Goal: Information Seeking & Learning: Learn about a topic

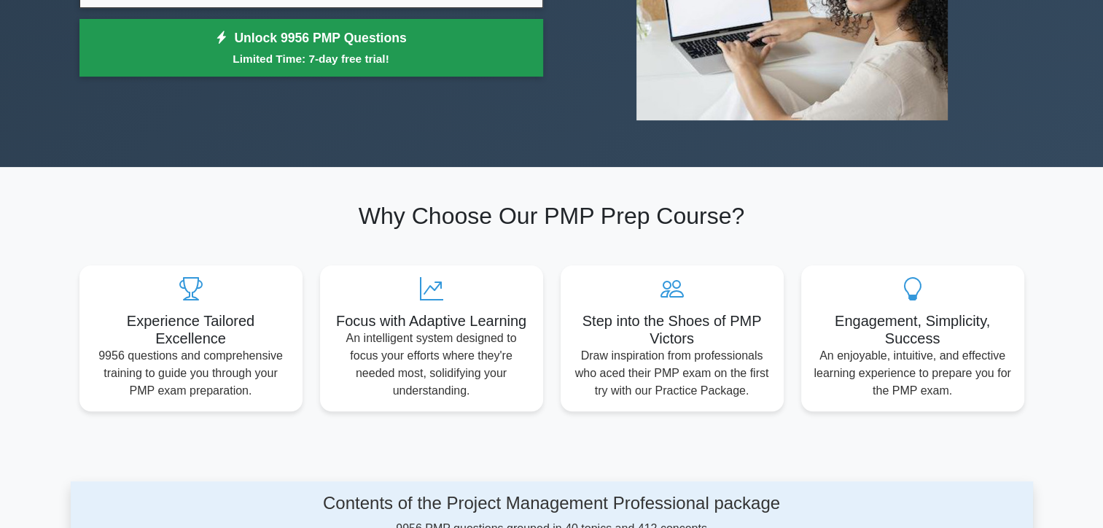
scroll to position [73, 0]
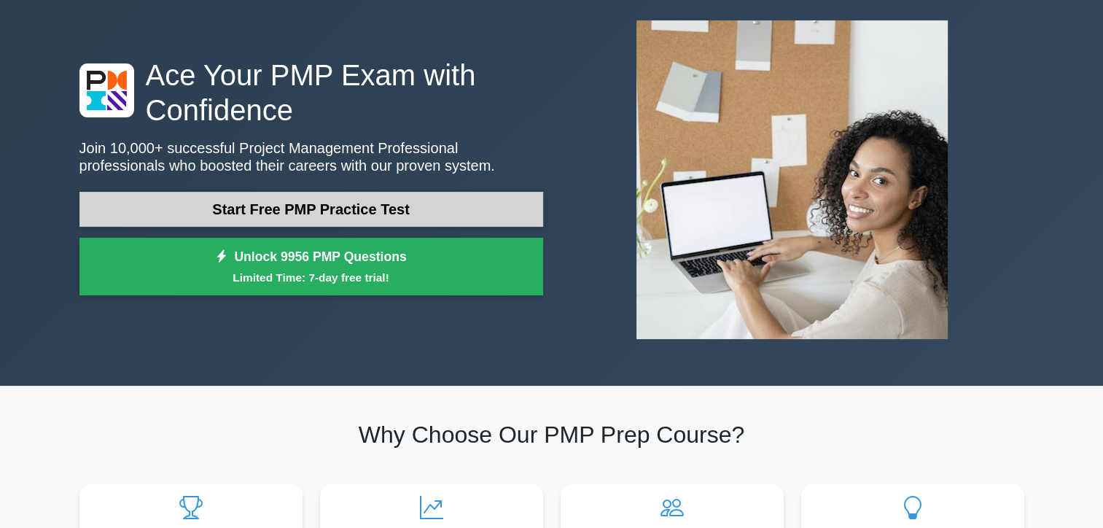
click at [342, 214] on link "Start Free PMP Practice Test" at bounding box center [311, 209] width 464 height 35
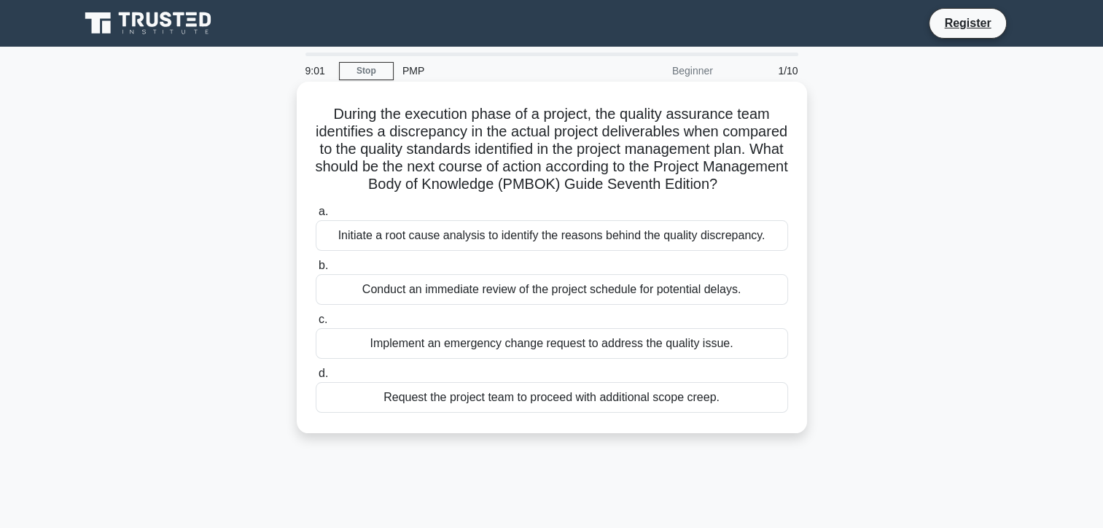
click at [463, 251] on div "Initiate a root cause analysis to identify the reasons behind the quality discr…" at bounding box center [552, 235] width 472 height 31
click at [316, 216] on input "a. Initiate a root cause analysis to identify the reasons behind the quality di…" at bounding box center [316, 211] width 0 height 9
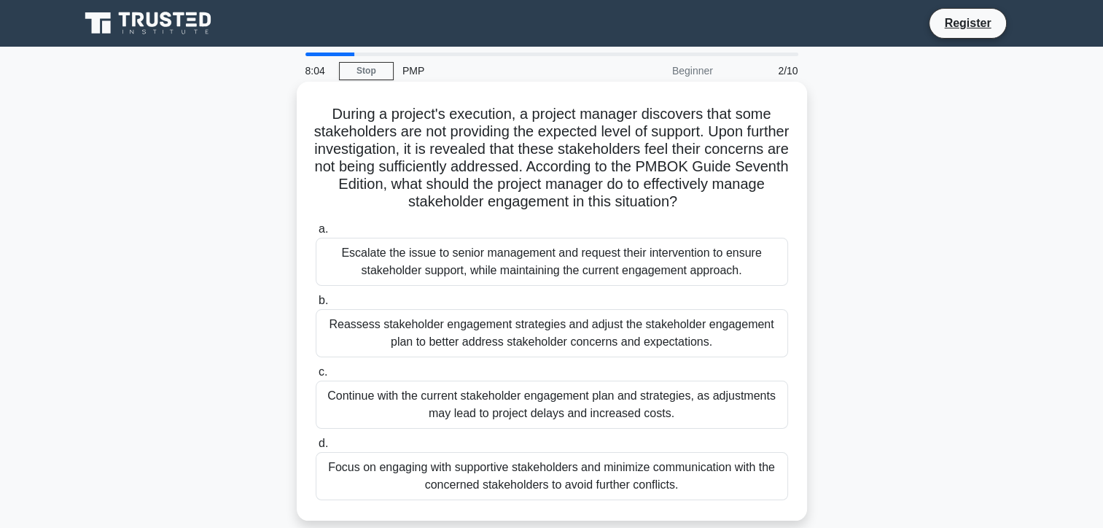
click at [506, 336] on div "Reassess stakeholder engagement strategies and adjust the stakeholder engagemen…" at bounding box center [552, 333] width 472 height 48
click at [316, 305] on input "b. Reassess stakeholder engagement strategies and adjust the stakeholder engage…" at bounding box center [316, 300] width 0 height 9
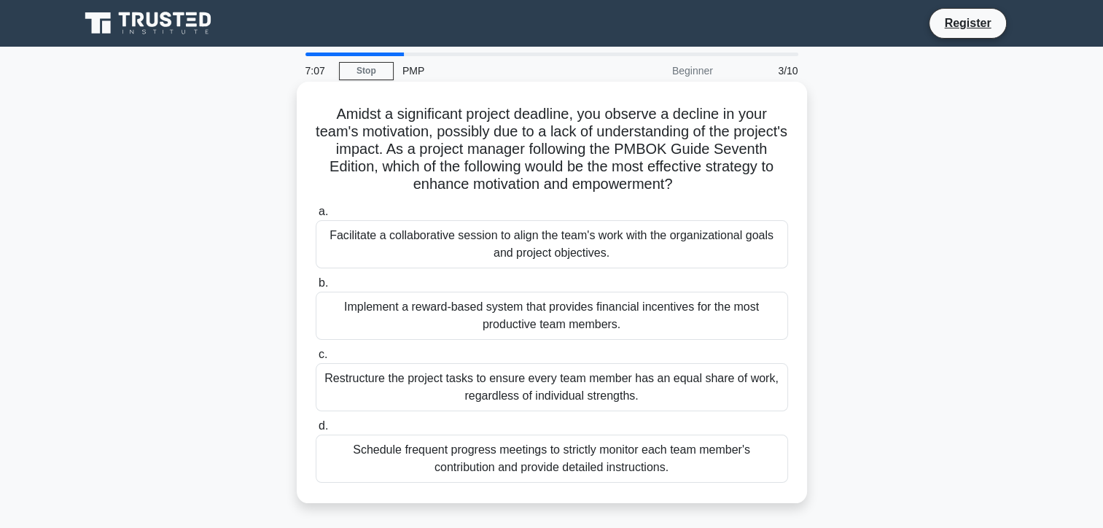
click at [639, 253] on div "Facilitate a collaborative session to align the team's work with the organizati…" at bounding box center [552, 244] width 472 height 48
click at [316, 216] on input "a. Facilitate a collaborative session to align the team's work with the organiz…" at bounding box center [316, 211] width 0 height 9
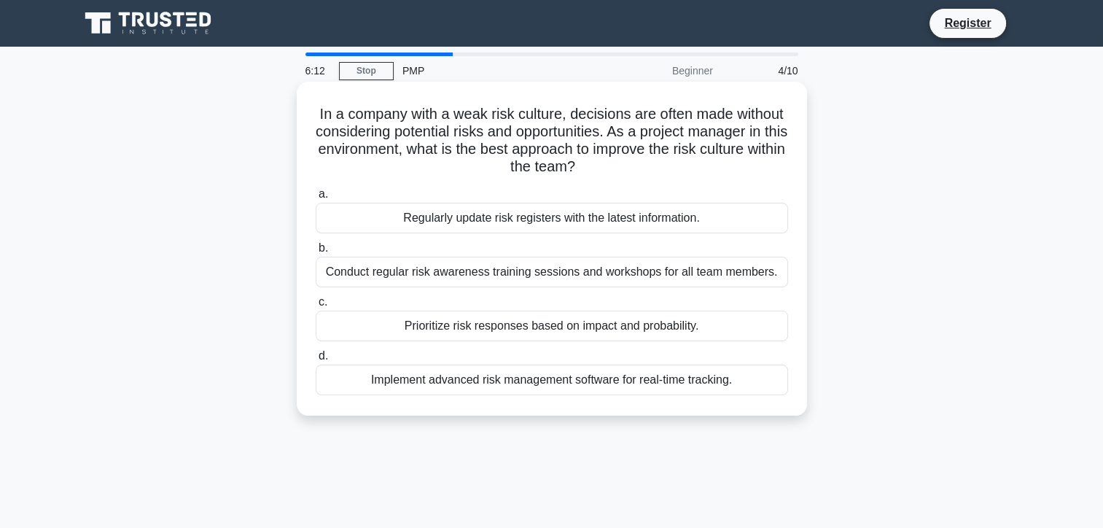
click at [486, 332] on div "Prioritize risk responses based on impact and probability." at bounding box center [552, 326] width 472 height 31
click at [316, 307] on input "c. Prioritize risk responses based on impact and probability." at bounding box center [316, 301] width 0 height 9
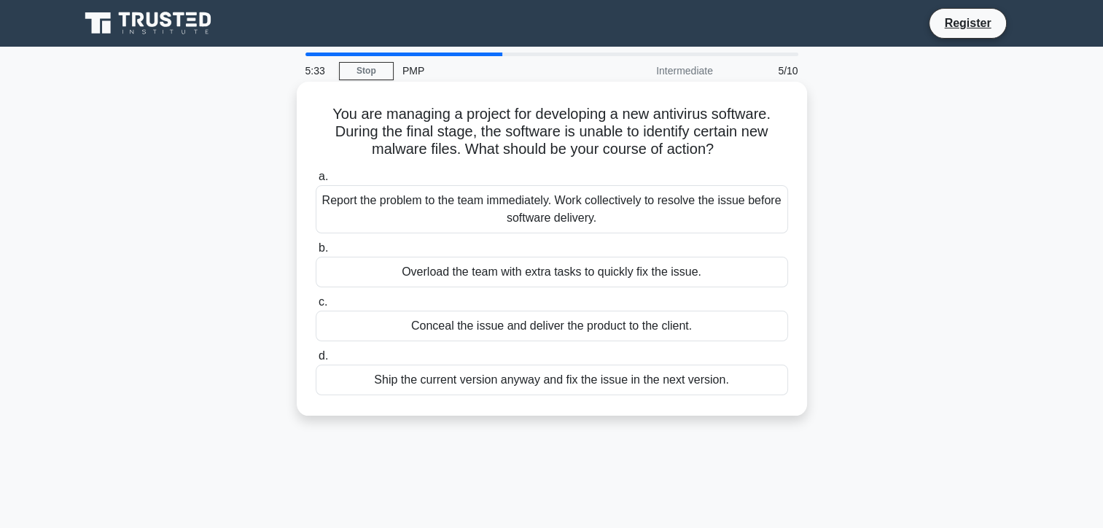
click at [555, 208] on div "Report the problem to the team immediately. Work collectively to resolve the is…" at bounding box center [552, 209] width 472 height 48
click at [316, 182] on input "a. Report the problem to the team immediately. Work collectively to resolve the…" at bounding box center [316, 176] width 0 height 9
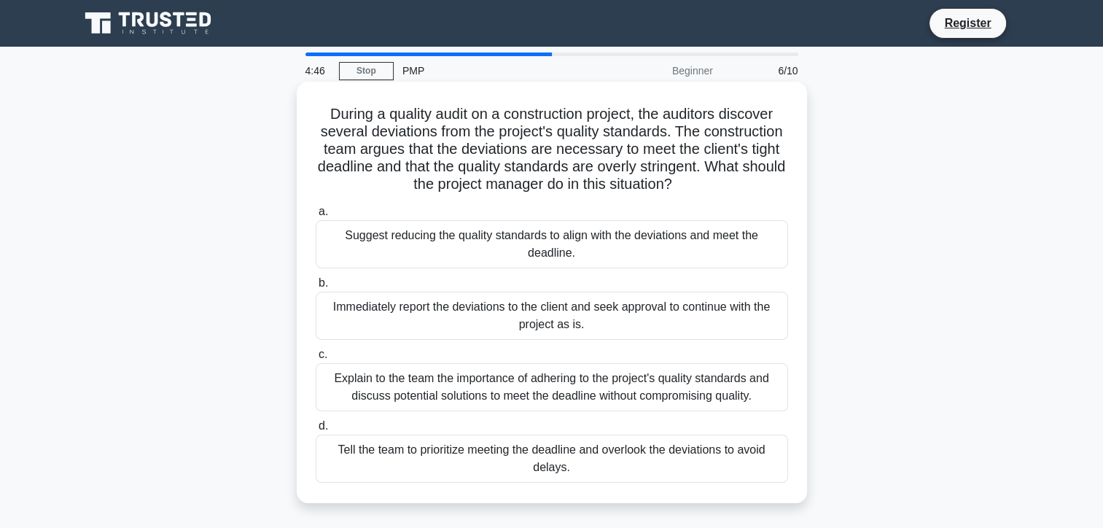
click at [461, 386] on div "Explain to the team the importance of adhering to the project's quality standar…" at bounding box center [552, 387] width 472 height 48
click at [316, 359] on input "c. Explain to the team the importance of adhering to the project's quality stan…" at bounding box center [316, 354] width 0 height 9
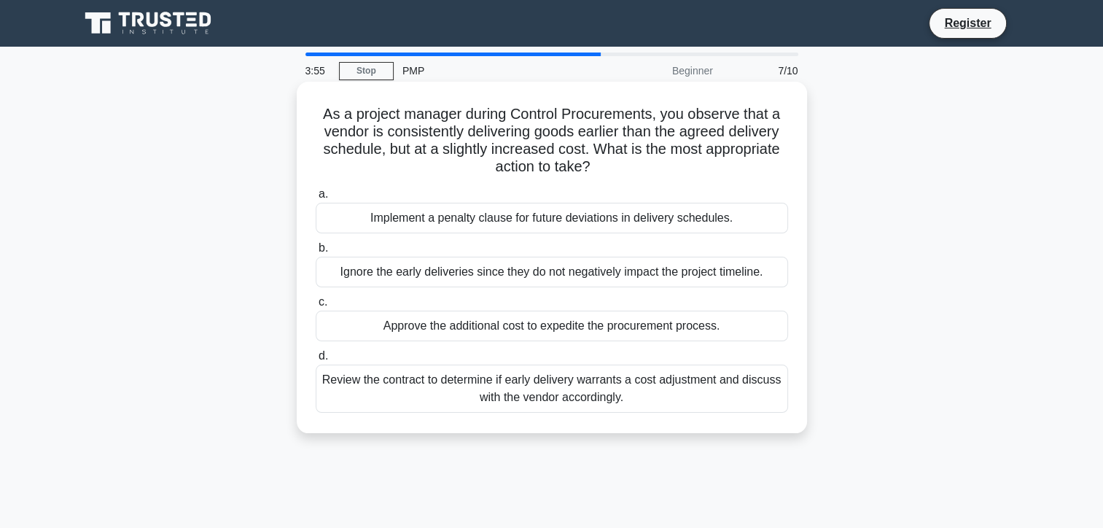
click at [542, 388] on div "Review the contract to determine if early delivery warrants a cost adjustment a…" at bounding box center [552, 388] width 472 height 48
click at [316, 361] on input "d. Review the contract to determine if early delivery warrants a cost adjustmen…" at bounding box center [316, 355] width 0 height 9
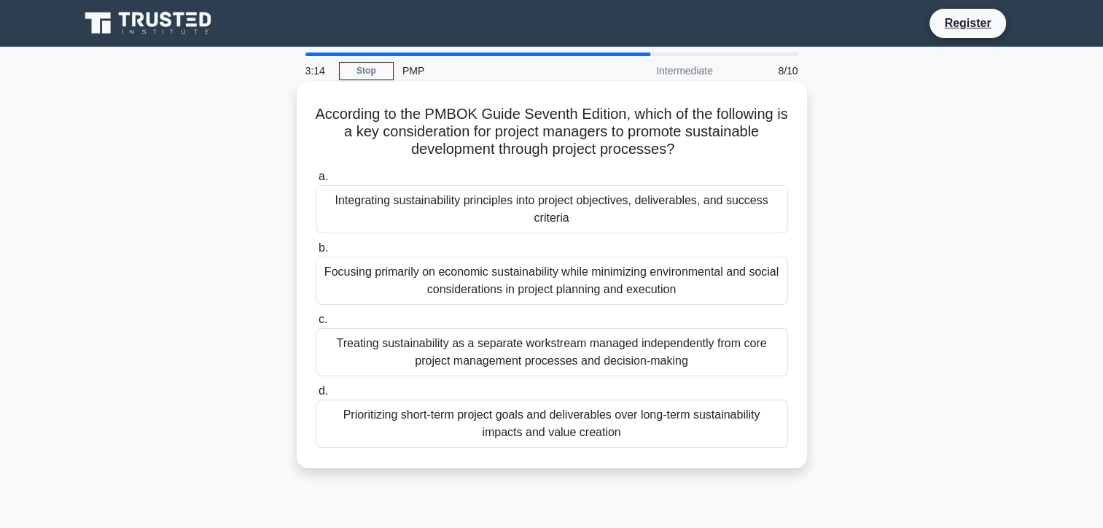
click at [539, 214] on div "Integrating sustainability principles into project objectives, deliverables, an…" at bounding box center [552, 209] width 472 height 48
click at [316, 182] on input "a. Integrating sustainability principles into project objectives, deliverables,…" at bounding box center [316, 176] width 0 height 9
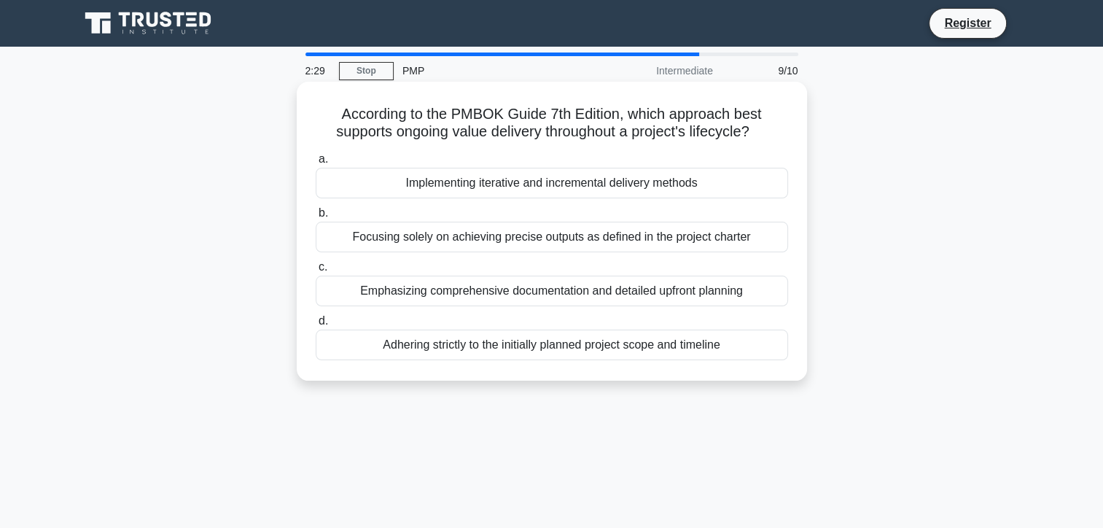
click at [416, 241] on div "Focusing solely on achieving precise outputs as defined in the project charter" at bounding box center [552, 237] width 472 height 31
click at [316, 218] on input "b. Focusing solely on achieving precise outputs as defined in the project chart…" at bounding box center [316, 212] width 0 height 9
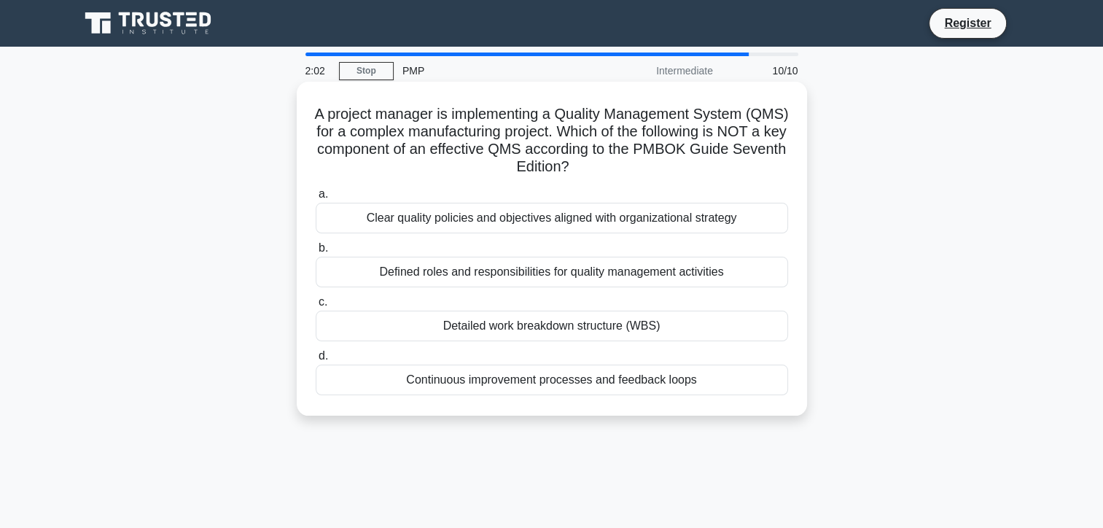
click at [488, 333] on div "Detailed work breakdown structure (WBS)" at bounding box center [552, 326] width 472 height 31
click at [346, 300] on label "c. Detailed work breakdown structure (WBS)" at bounding box center [552, 317] width 472 height 48
click at [316, 300] on input "c. Detailed work breakdown structure (WBS)" at bounding box center [316, 301] width 0 height 9
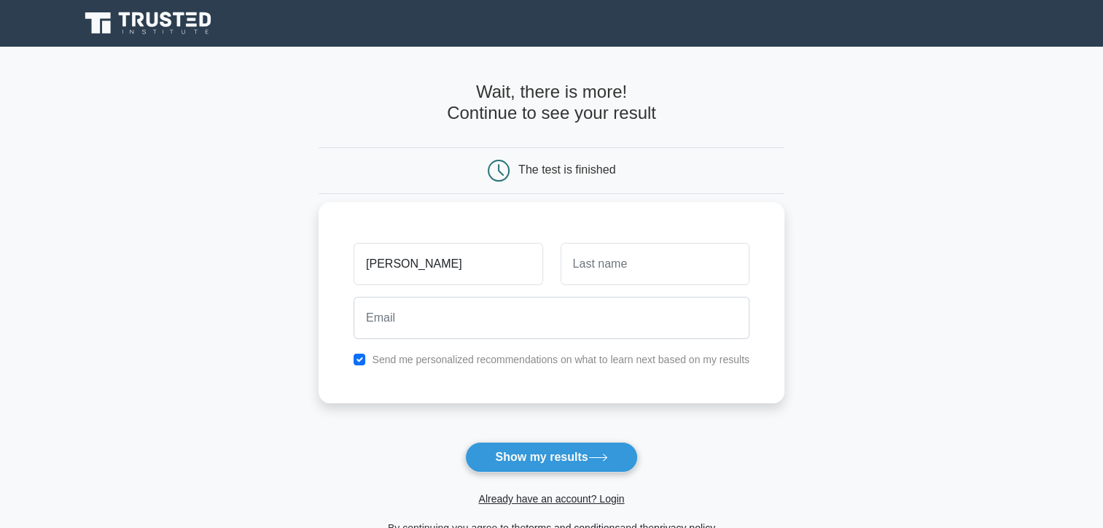
type input "Paul"
click at [660, 255] on input "text" at bounding box center [655, 264] width 189 height 42
type input "Regis-George"
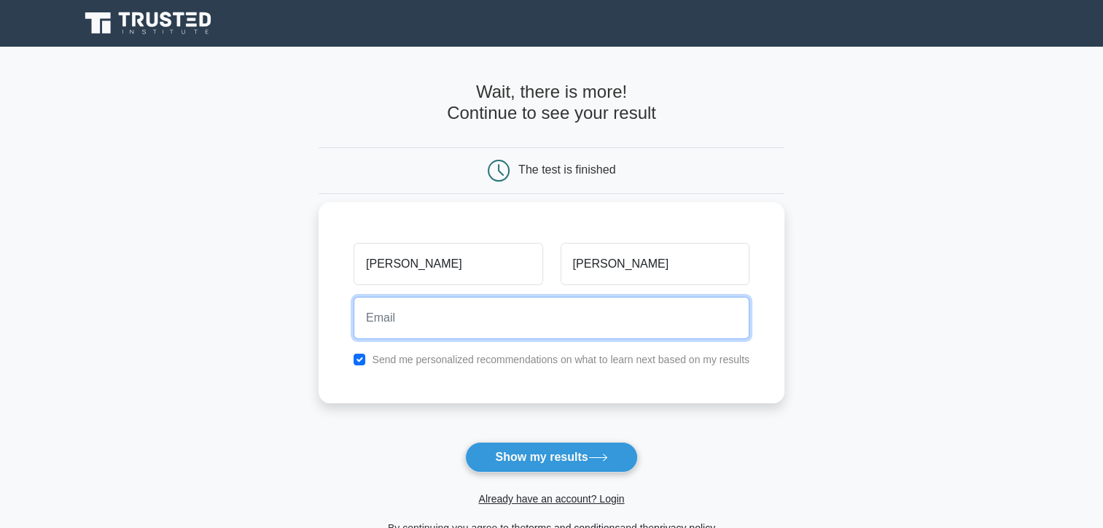
click at [595, 324] on input "email" at bounding box center [552, 318] width 396 height 42
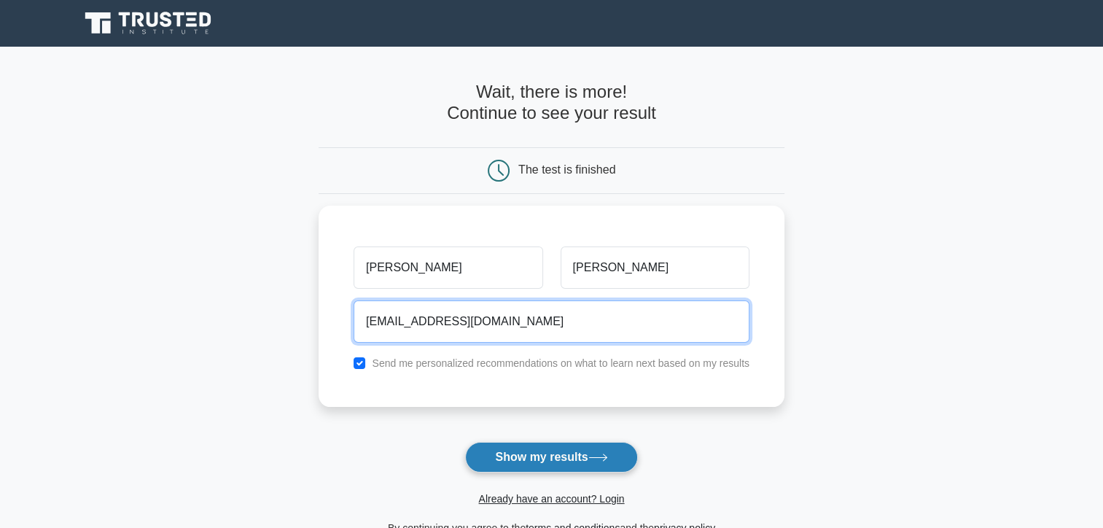
type input "regispaul31@gmail.com"
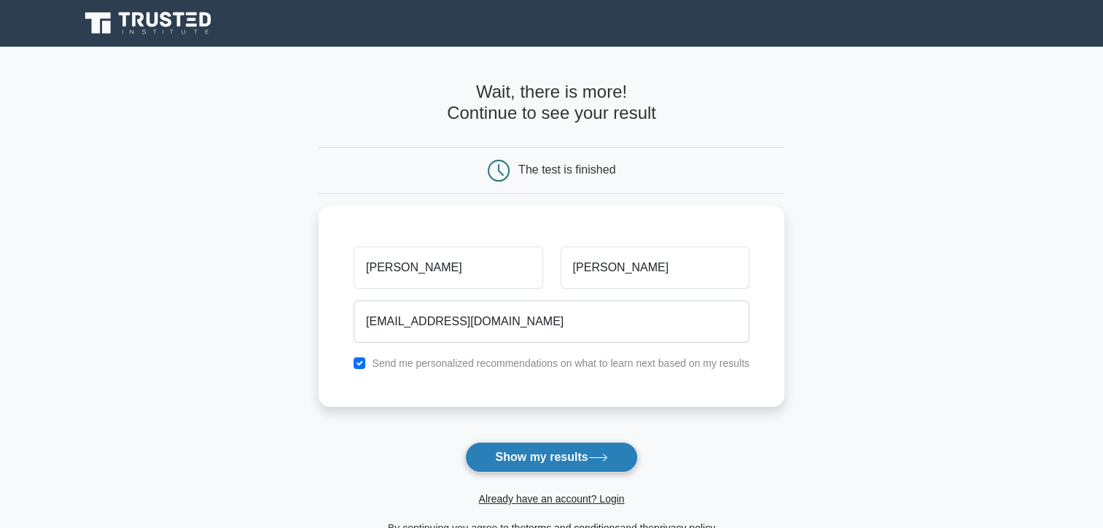
click at [557, 455] on button "Show my results" at bounding box center [551, 457] width 172 height 31
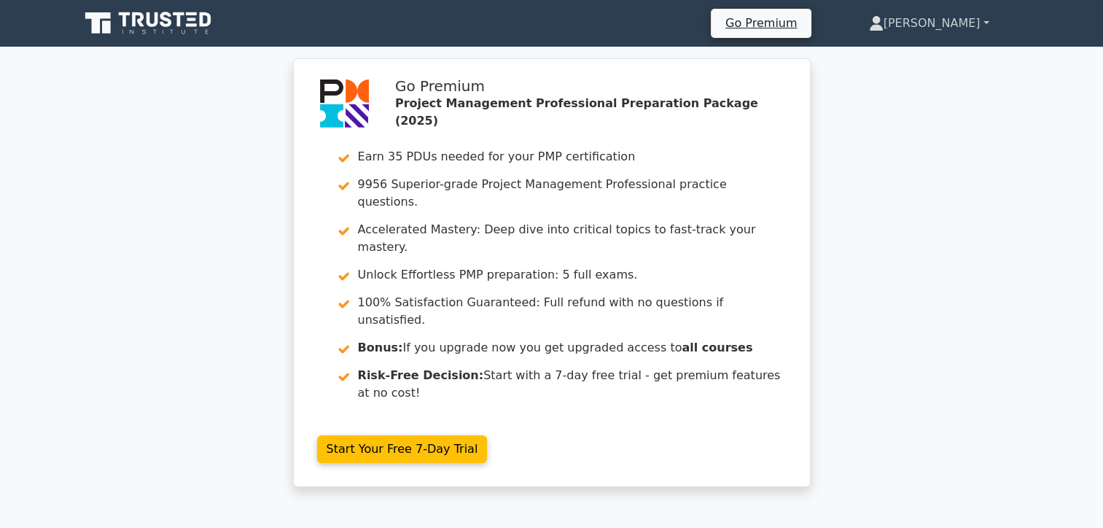
click at [979, 24] on link "Paul" at bounding box center [929, 23] width 190 height 29
click at [945, 58] on link "Profile" at bounding box center [892, 57] width 115 height 23
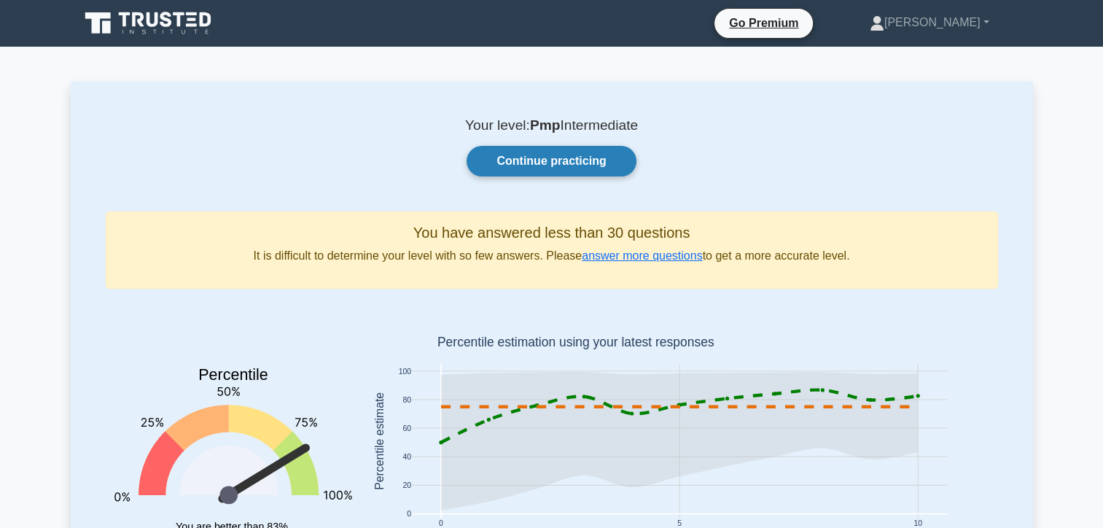
click at [574, 160] on link "Continue practicing" at bounding box center [551, 161] width 169 height 31
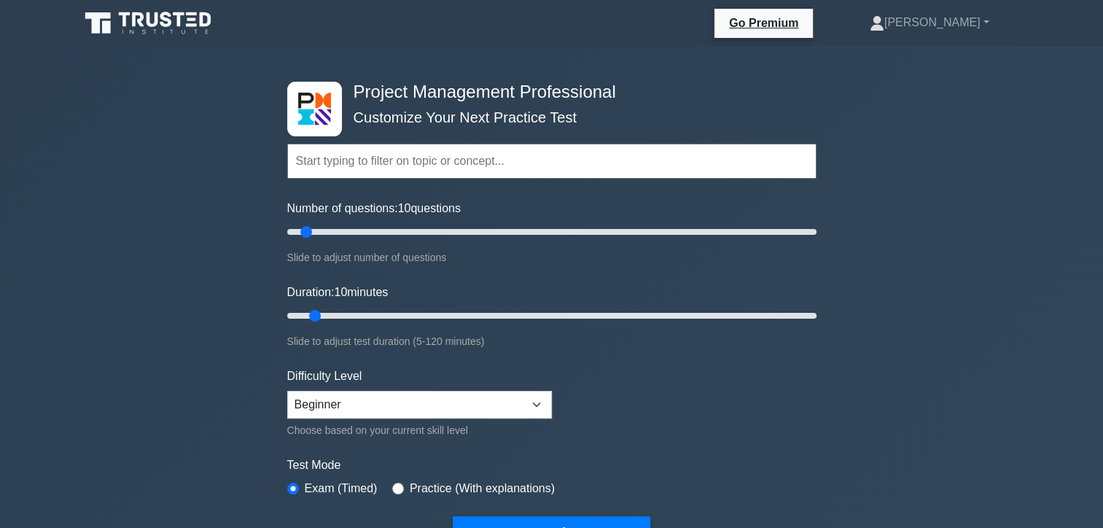
click at [386, 159] on input "text" at bounding box center [551, 161] width 529 height 35
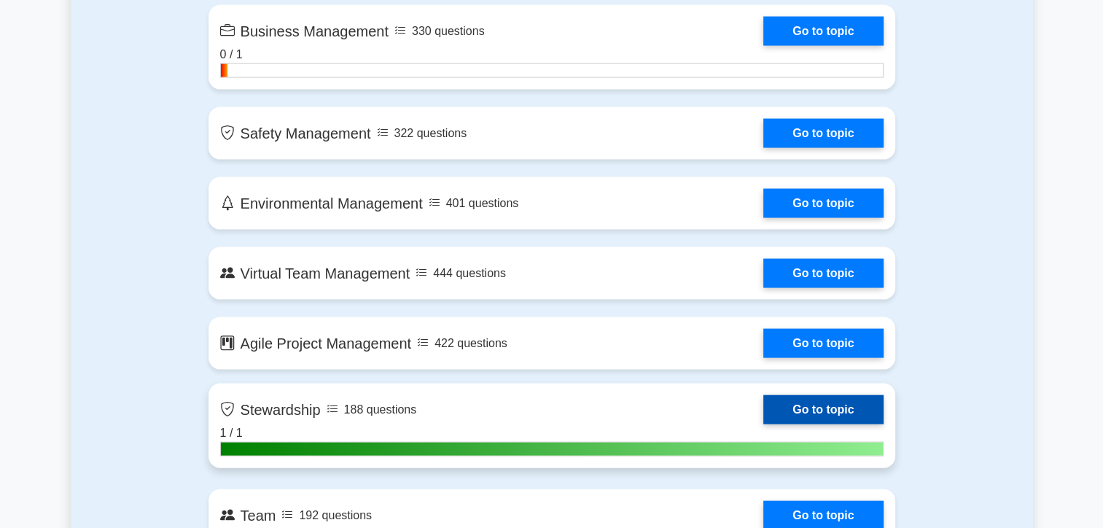
scroll to position [3062, 0]
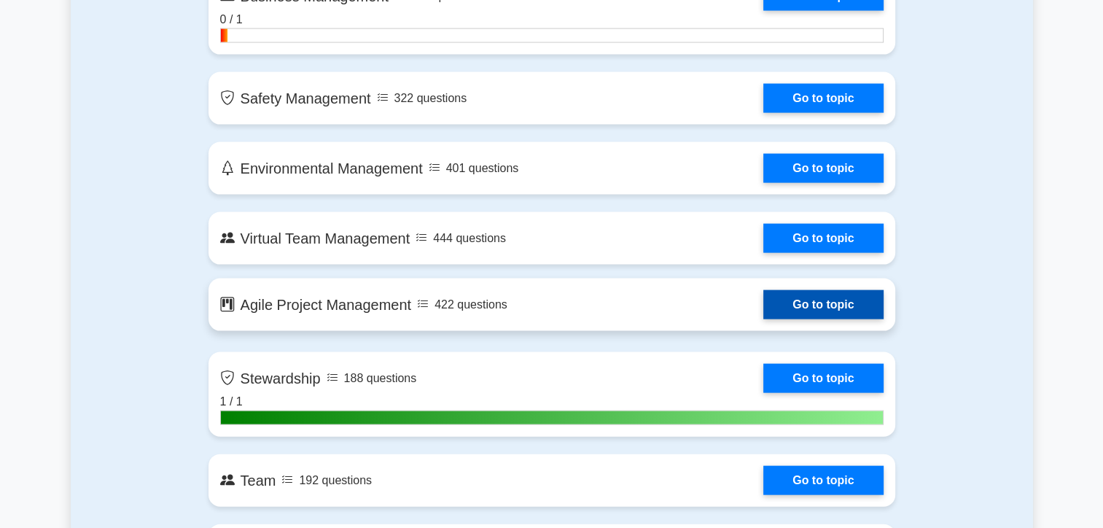
click at [813, 304] on link "Go to topic" at bounding box center [823, 304] width 120 height 29
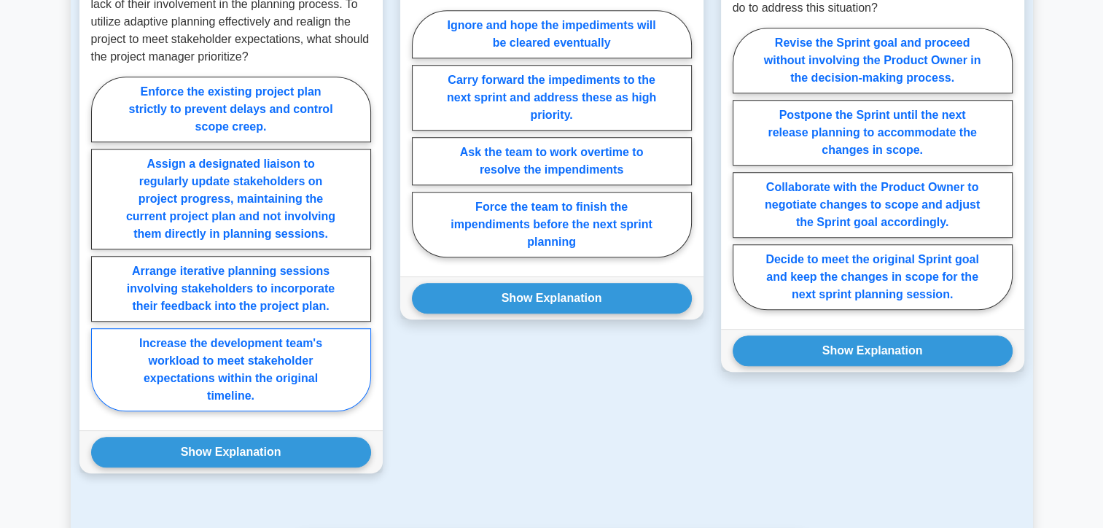
scroll to position [1181, 0]
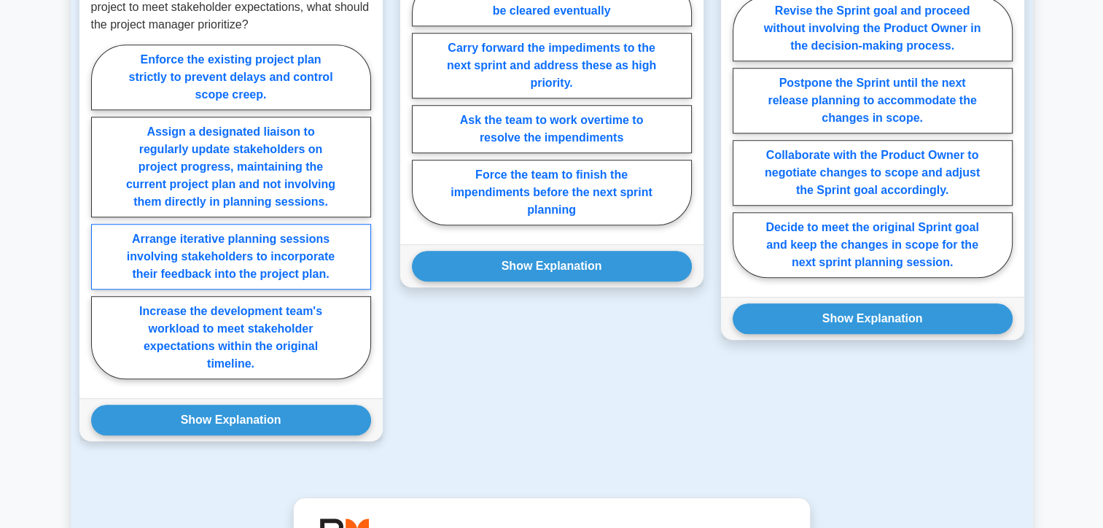
click at [274, 289] on label "Arrange iterative planning sessions involving stakeholders to incorporate their…" at bounding box center [231, 257] width 280 height 66
click at [101, 221] on input "Arrange iterative planning sessions involving stakeholders to incorporate their…" at bounding box center [95, 215] width 9 height 9
radio input "true"
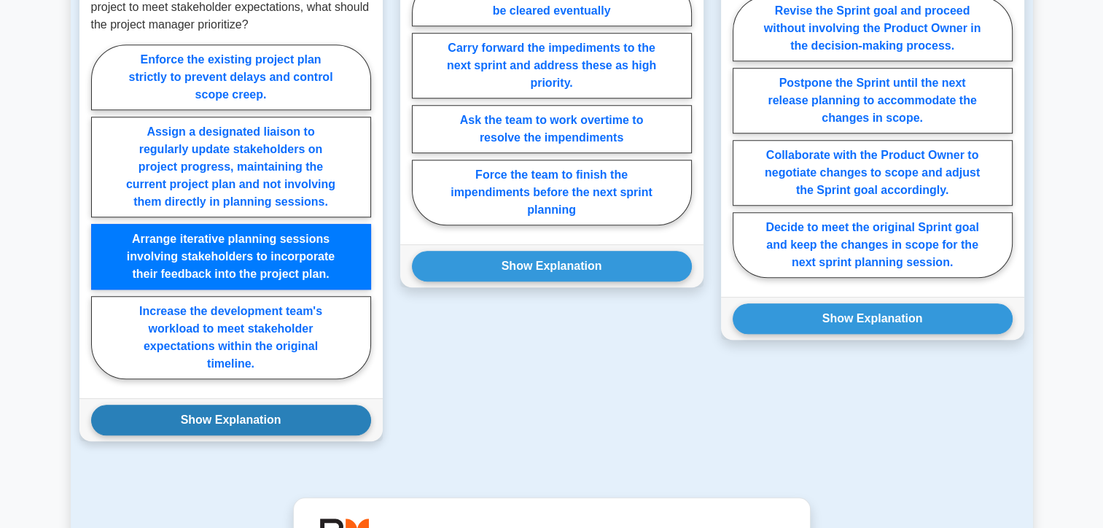
click at [245, 435] on button "Show Explanation" at bounding box center [231, 420] width 280 height 31
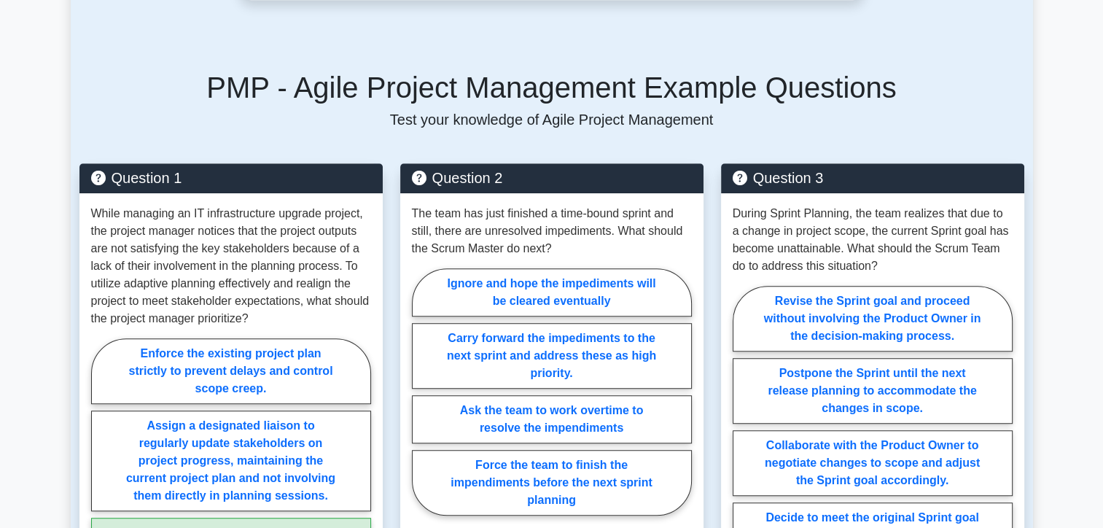
scroll to position [1035, 0]
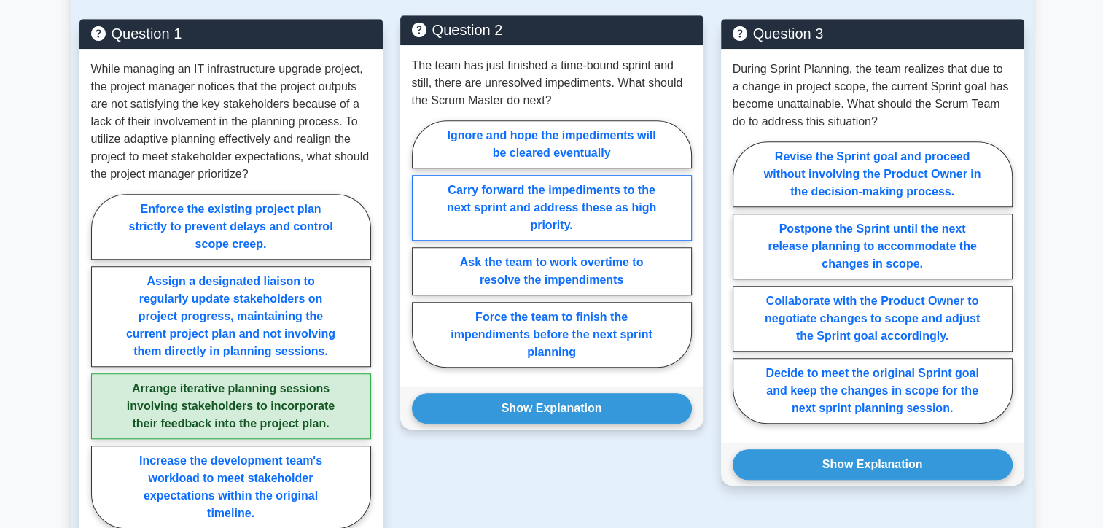
drag, startPoint x: 501, startPoint y: 213, endPoint x: 518, endPoint y: 221, distance: 18.6
click at [502, 213] on label "Carry forward the impediments to the next sprint and address these as high prio…" at bounding box center [552, 208] width 280 height 66
click at [421, 243] on input "Carry forward the impediments to the next sprint and address these as high prio…" at bounding box center [416, 247] width 9 height 9
radio input "true"
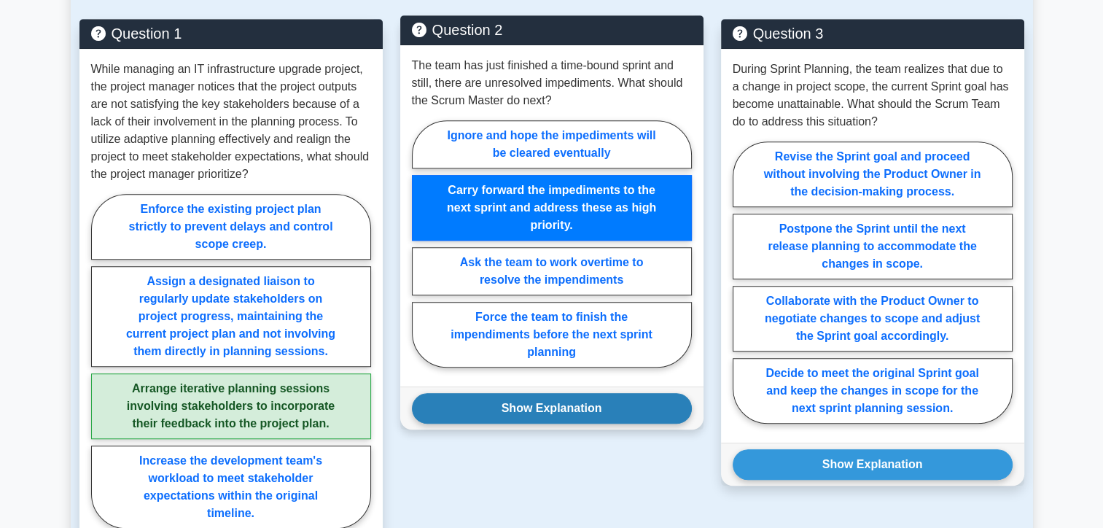
click at [553, 421] on button "Show Explanation" at bounding box center [552, 408] width 280 height 31
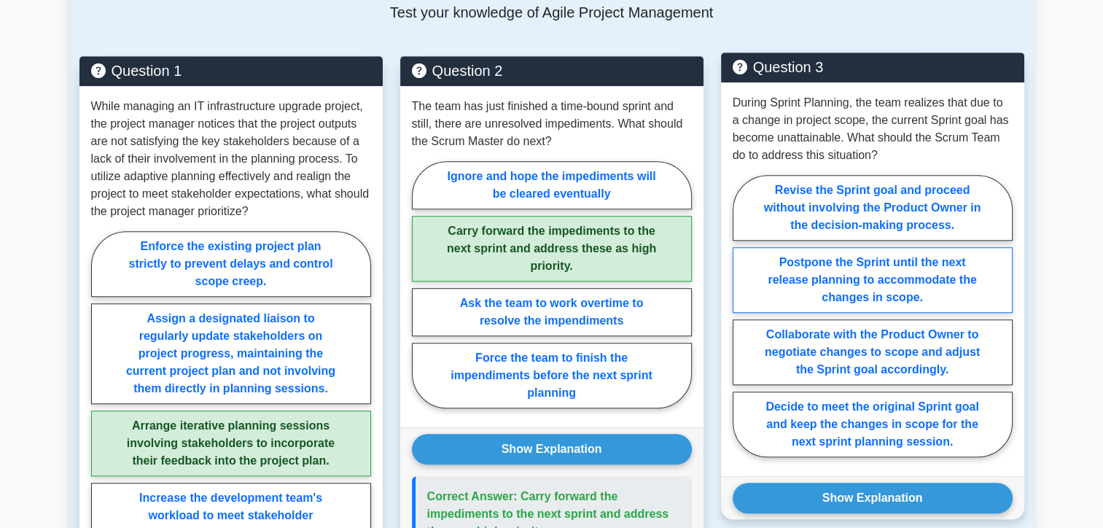
scroll to position [962, 0]
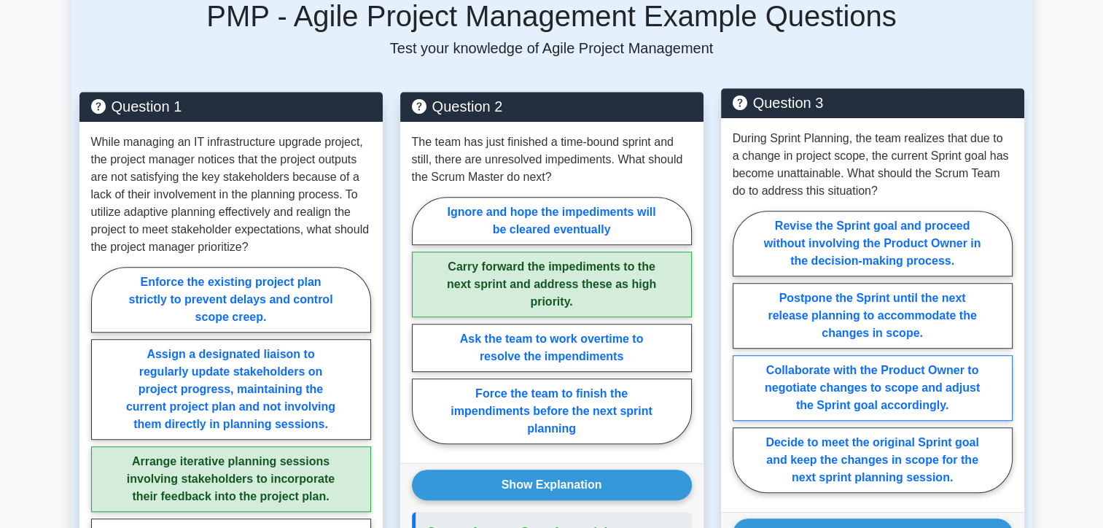
click at [895, 398] on label "Collaborate with the Product Owner to negotiate changes to scope and adjust the…" at bounding box center [873, 388] width 280 height 66
click at [742, 361] on input "Collaborate with the Product Owner to negotiate changes to scope and adjust the…" at bounding box center [737, 355] width 9 height 9
radio input "true"
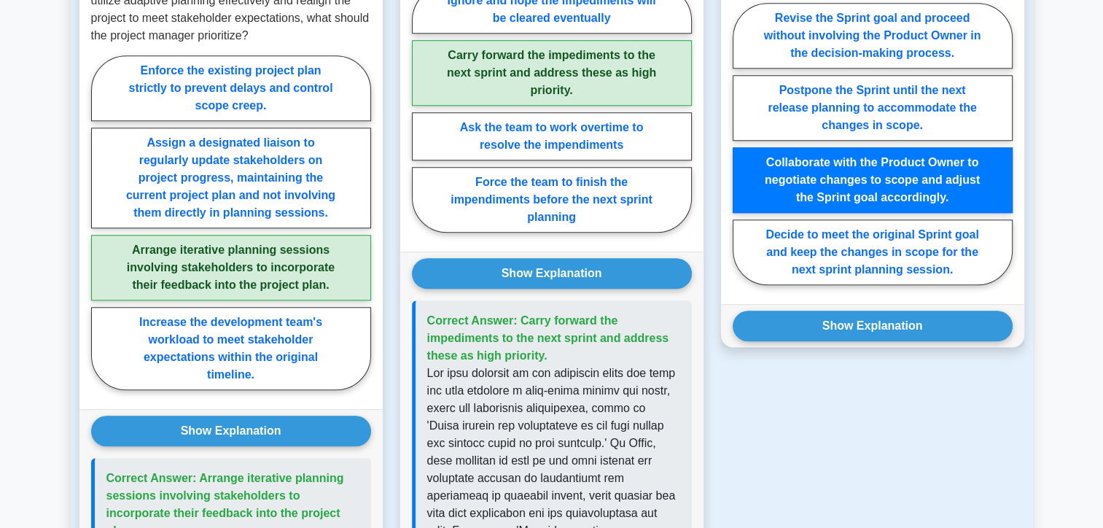
scroll to position [1181, 0]
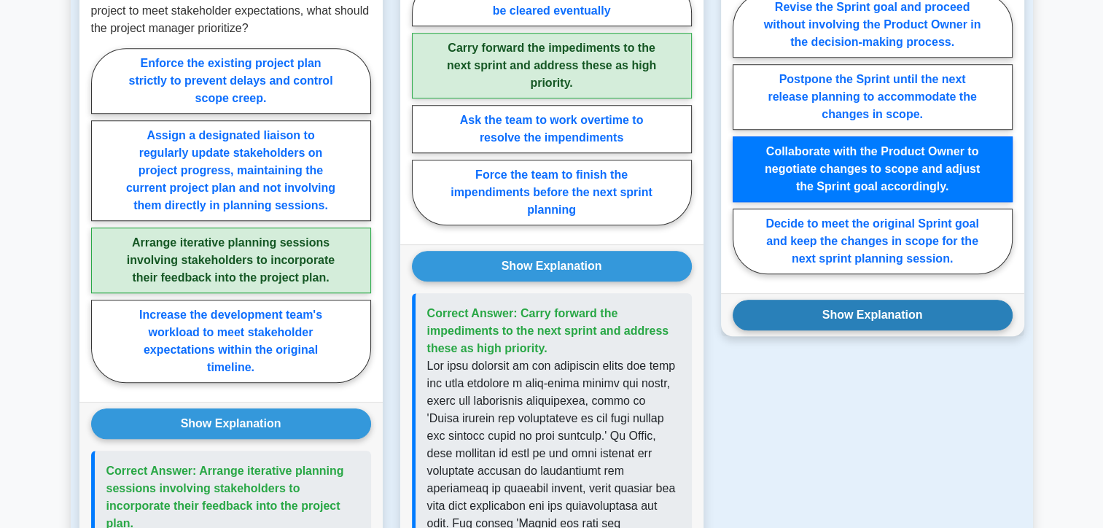
click at [900, 327] on button "Show Explanation" at bounding box center [873, 315] width 280 height 31
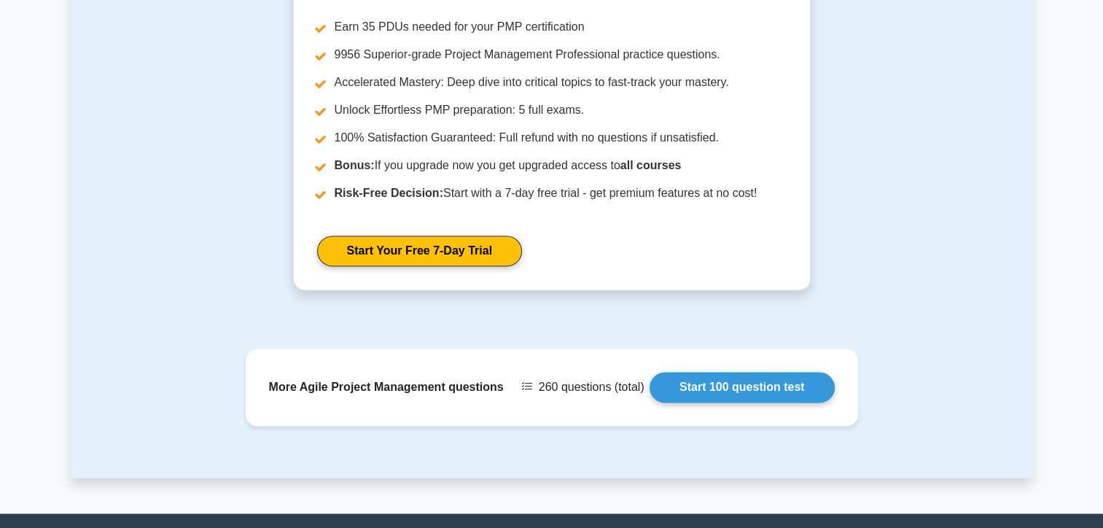
scroll to position [2347, 0]
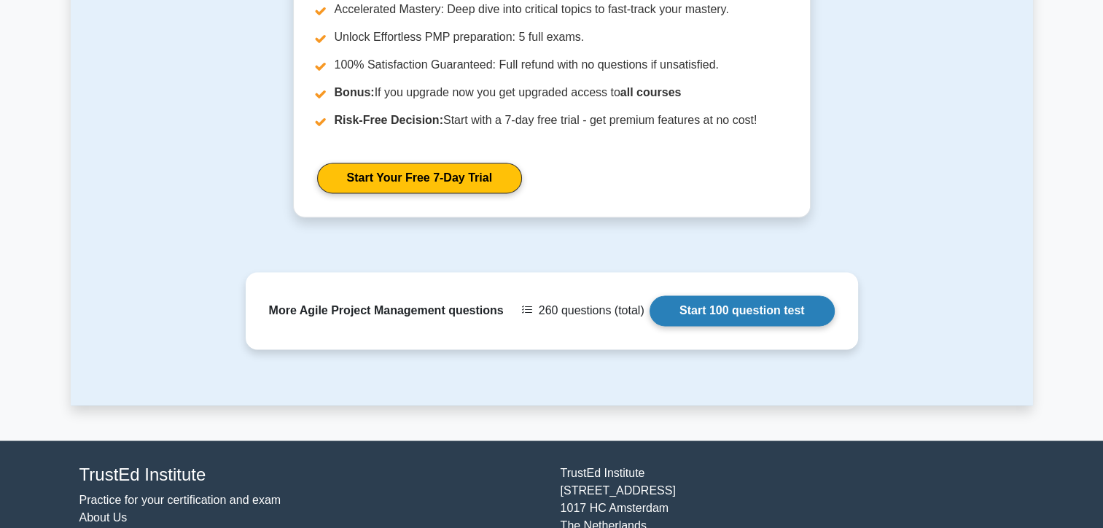
click at [760, 323] on link "Start 100 question test" at bounding box center [741, 310] width 185 height 31
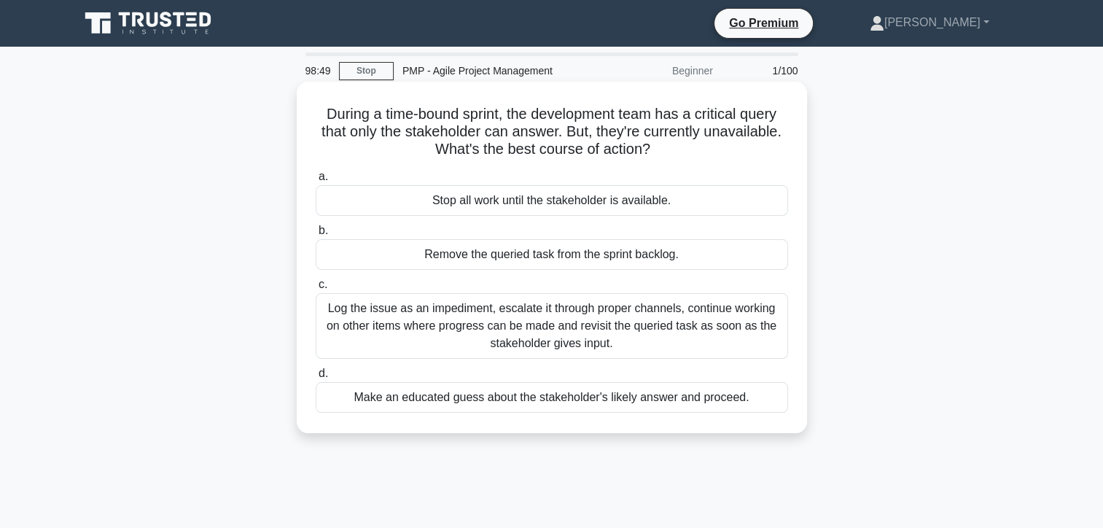
click at [544, 329] on div "Log the issue as an impediment, escalate it through proper channels, continue w…" at bounding box center [552, 326] width 472 height 66
click at [316, 289] on input "c. Log the issue as an impediment, escalate it through proper channels, continu…" at bounding box center [316, 284] width 0 height 9
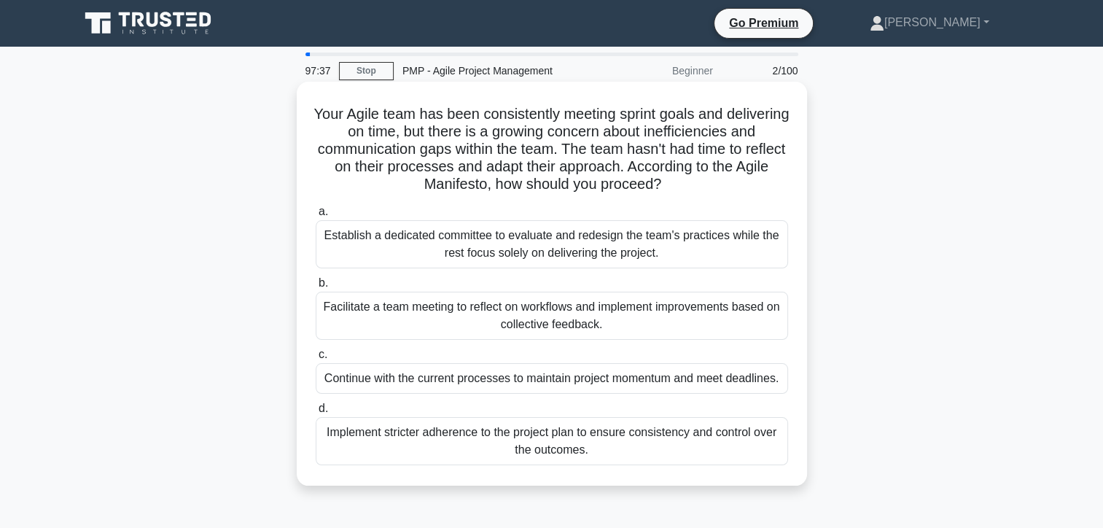
click at [532, 318] on div "Facilitate a team meeting to reflect on workflows and implement improvements ba…" at bounding box center [552, 316] width 472 height 48
click at [316, 288] on input "b. Facilitate a team meeting to reflect on workflows and implement improvements…" at bounding box center [316, 282] width 0 height 9
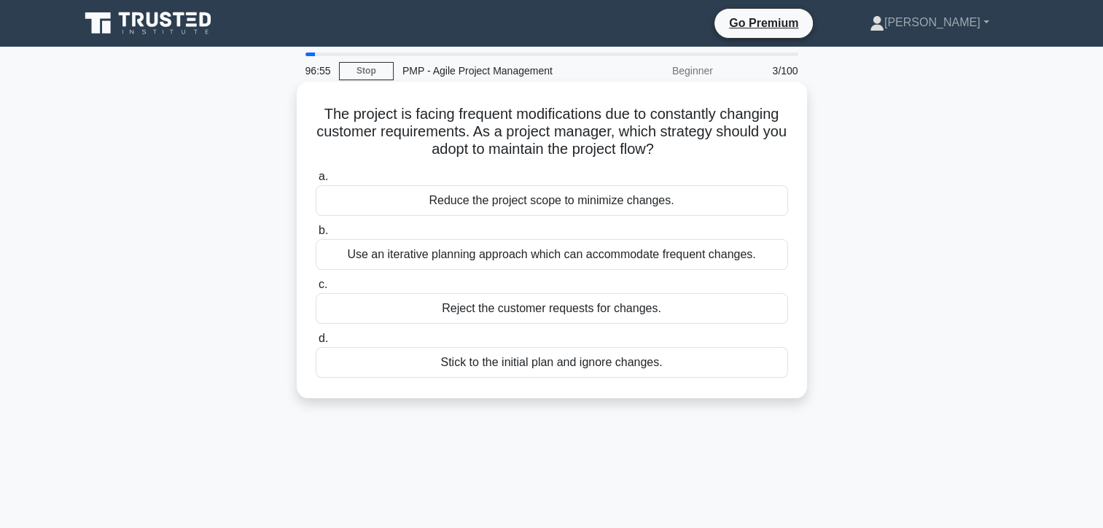
click at [504, 260] on div "Use an iterative planning approach which can accommodate frequent changes." at bounding box center [552, 254] width 472 height 31
click at [316, 235] on input "b. Use an iterative planning approach which can accommodate frequent changes." at bounding box center [316, 230] width 0 height 9
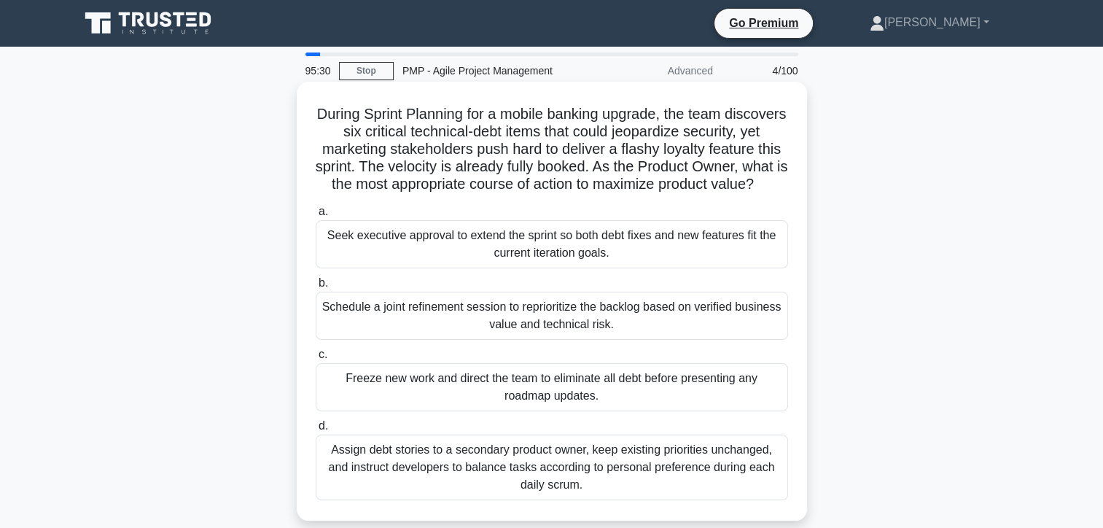
click at [543, 335] on div "Schedule a joint refinement session to reprioritize the backlog based on verifi…" at bounding box center [552, 316] width 472 height 48
click at [316, 288] on input "b. Schedule a joint refinement session to reprioritize the backlog based on ver…" at bounding box center [316, 282] width 0 height 9
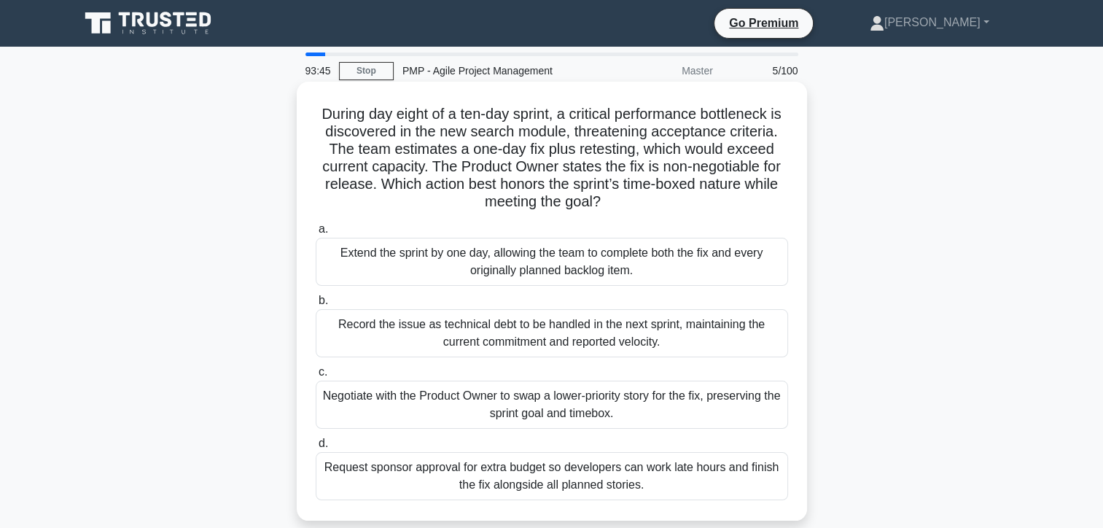
click at [528, 266] on div "Extend the sprint by one day, allowing the team to complete both the fix and ev…" at bounding box center [552, 262] width 472 height 48
click at [316, 234] on input "a. Extend the sprint by one day, allowing the team to complete both the fix and…" at bounding box center [316, 229] width 0 height 9
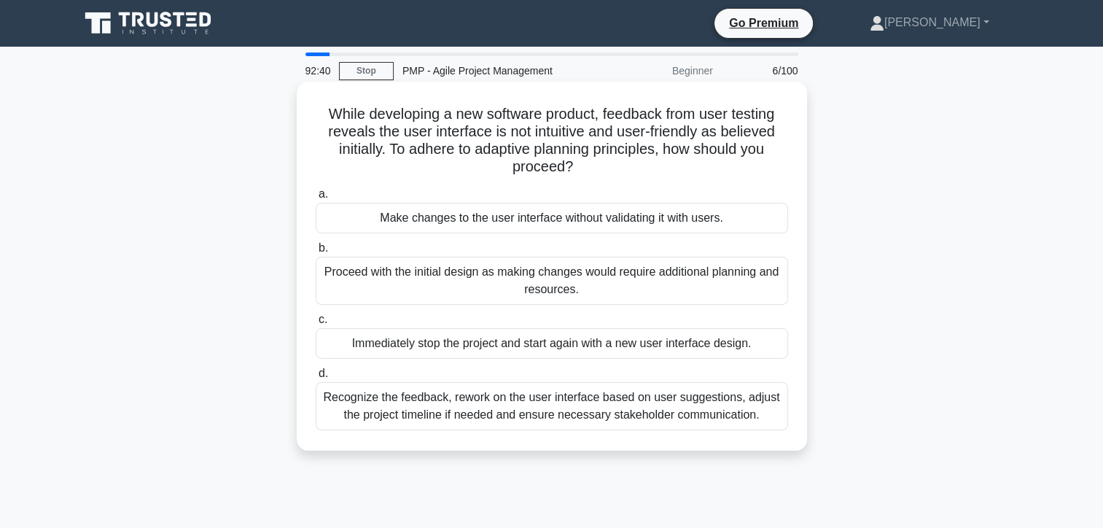
click at [496, 417] on div "Recognize the feedback, rework on the user interface based on user suggestions,…" at bounding box center [552, 406] width 472 height 48
click at [316, 378] on input "d. Recognize the feedback, rework on the user interface based on user suggestio…" at bounding box center [316, 373] width 0 height 9
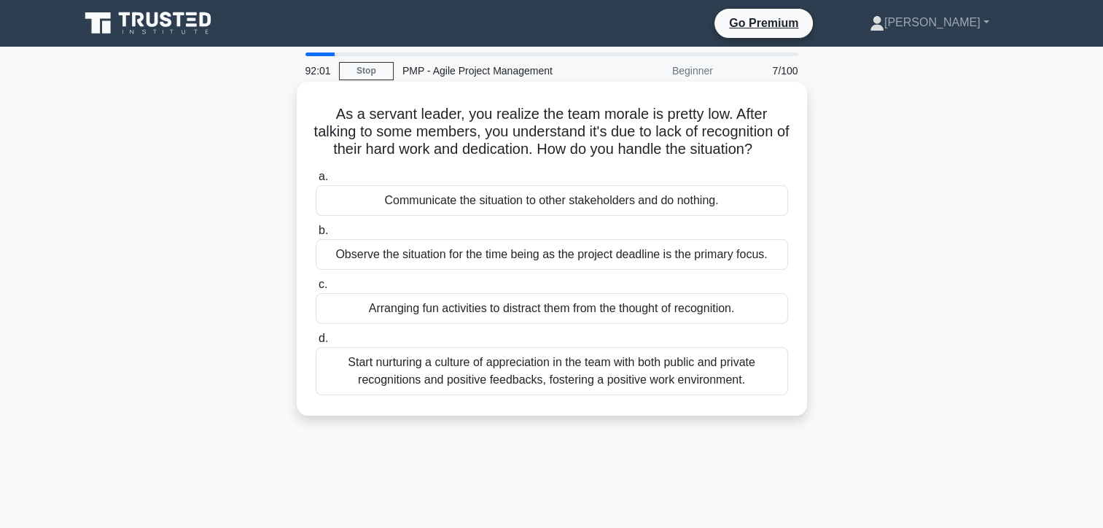
click at [586, 394] on div "Start nurturing a culture of appreciation in the team with both public and priv…" at bounding box center [552, 371] width 472 height 48
click at [316, 343] on input "d. Start nurturing a culture of appreciation in the team with both public and p…" at bounding box center [316, 338] width 0 height 9
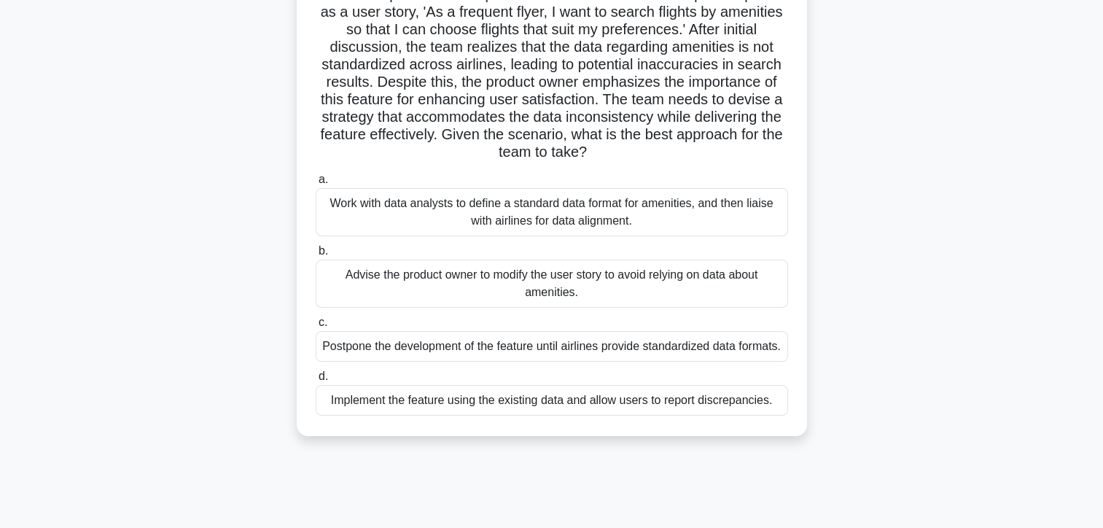
scroll to position [146, 0]
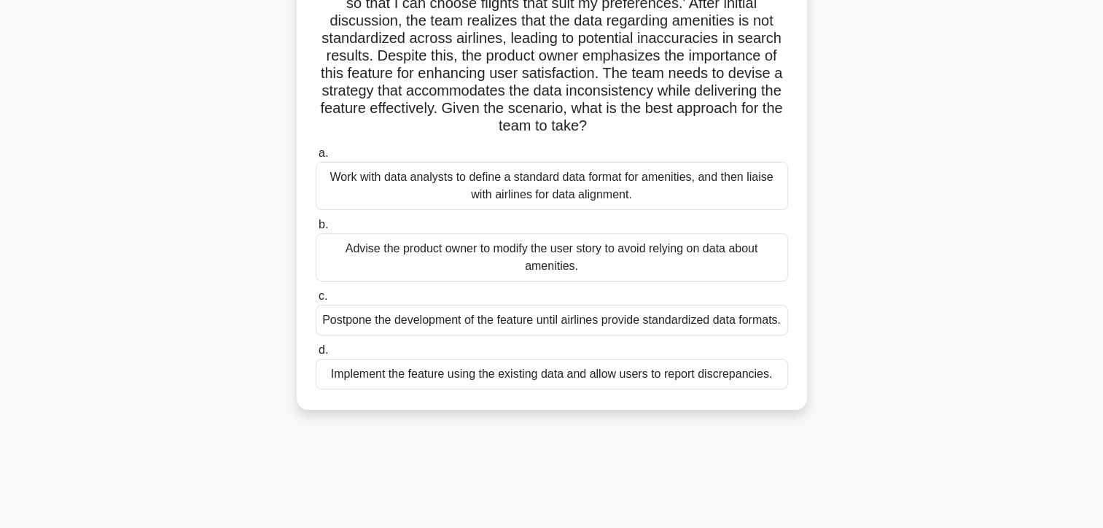
click at [537, 195] on div "Work with data analysts to define a standard data format for amenities, and the…" at bounding box center [552, 186] width 472 height 48
click at [316, 158] on input "a. Work with data analysts to define a standard data format for amenities, and …" at bounding box center [316, 153] width 0 height 9
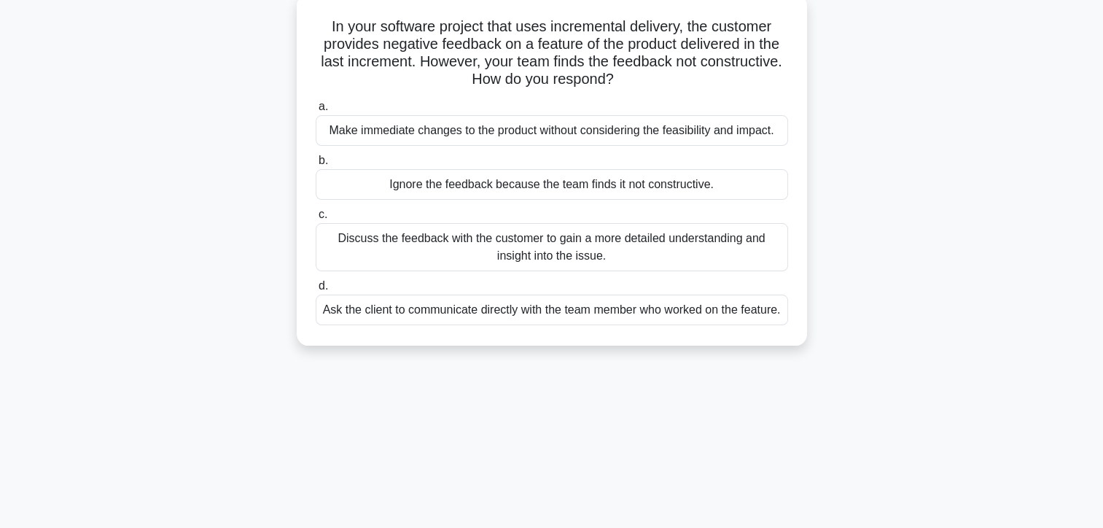
scroll to position [0, 0]
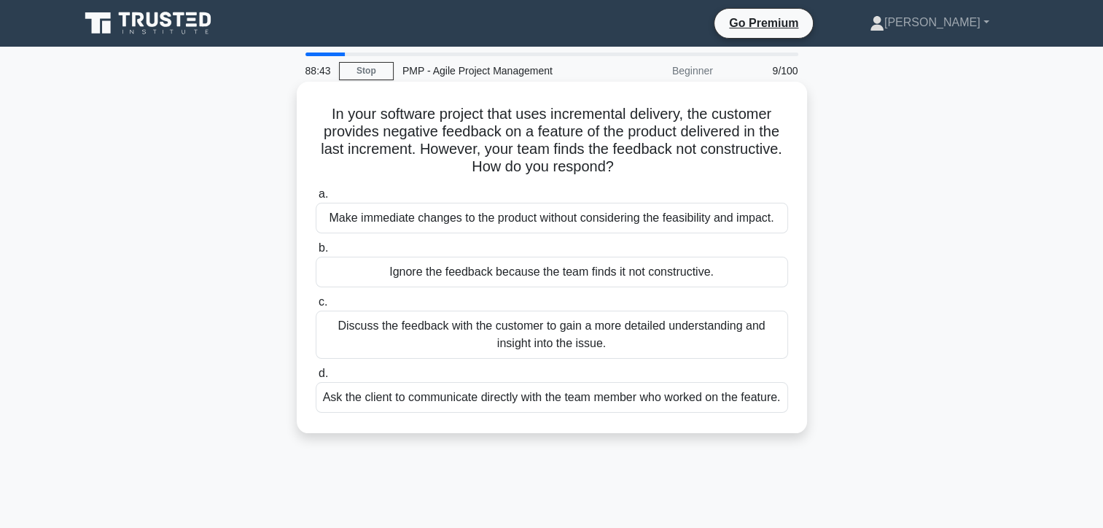
click at [535, 336] on div "Discuss the feedback with the customer to gain a more detailed understanding an…" at bounding box center [552, 335] width 472 height 48
click at [316, 307] on input "c. Discuss the feedback with the customer to gain a more detailed understanding…" at bounding box center [316, 301] width 0 height 9
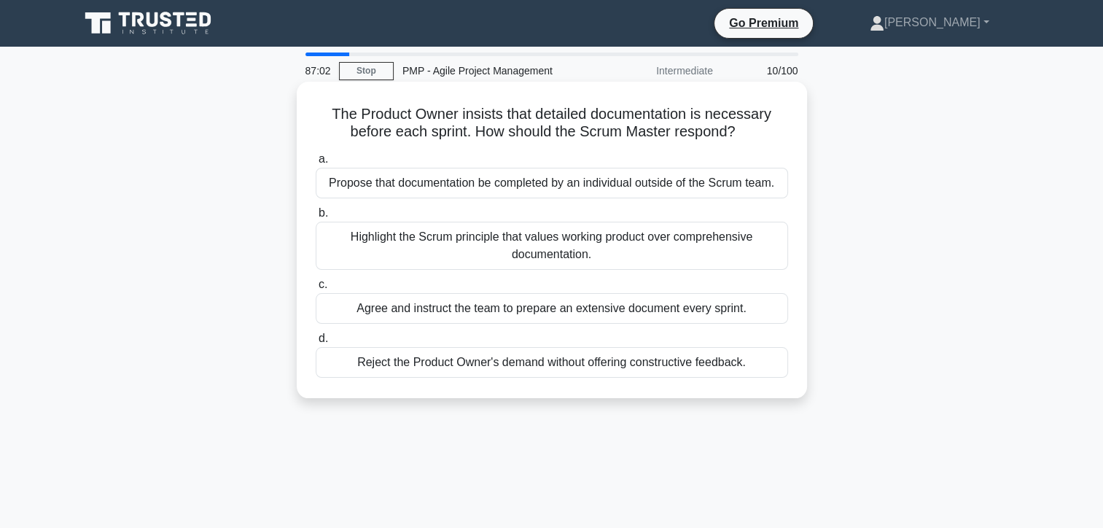
click at [507, 312] on div "Agree and instruct the team to prepare an extensive document every sprint." at bounding box center [552, 308] width 472 height 31
click at [316, 289] on input "c. Agree and instruct the team to prepare an extensive document every sprint." at bounding box center [316, 284] width 0 height 9
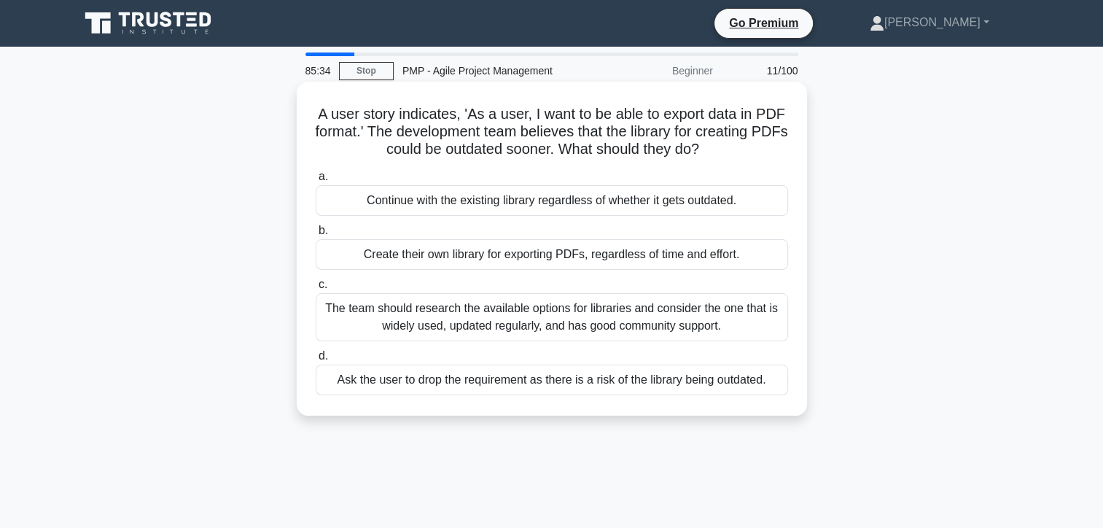
click at [614, 324] on div "The team should research the available options for libraries and consider the o…" at bounding box center [552, 317] width 472 height 48
click at [316, 289] on input "c. The team should research the available options for libraries and consider th…" at bounding box center [316, 284] width 0 height 9
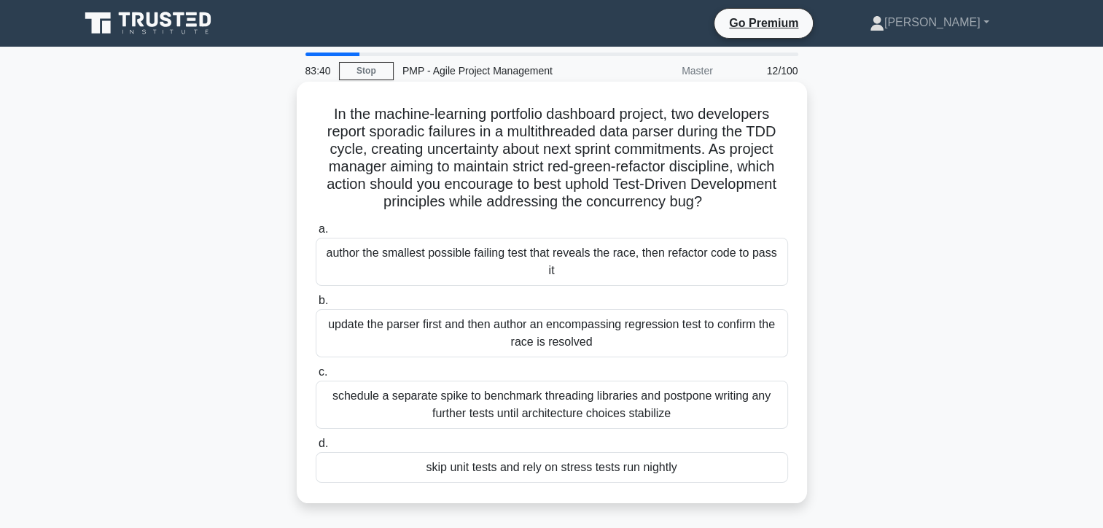
click at [456, 318] on div "update the parser first and then author an encompassing regression test to conf…" at bounding box center [552, 333] width 472 height 48
click at [316, 305] on input "b. update the parser first and then author an encompassing regression test to c…" at bounding box center [316, 300] width 0 height 9
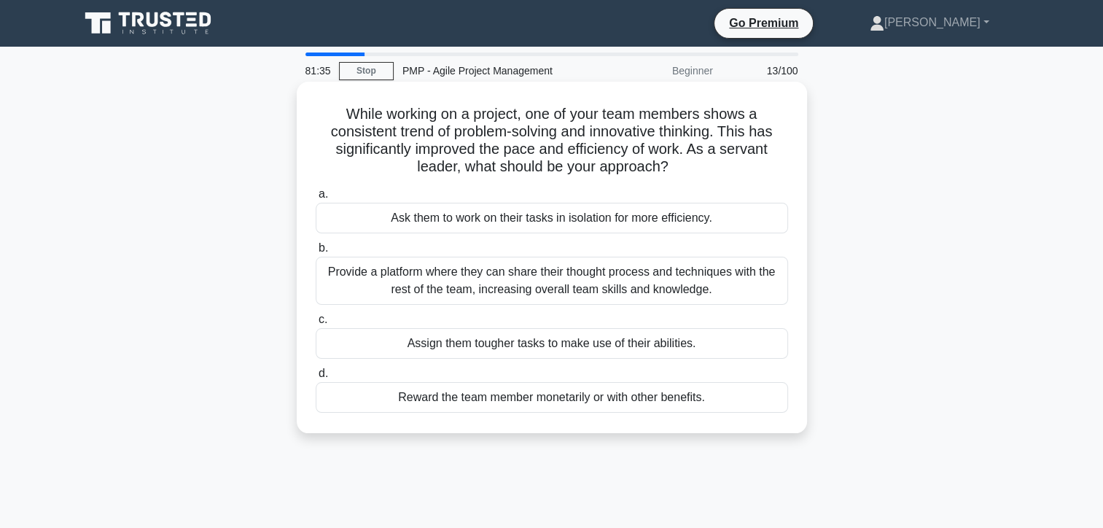
click at [522, 284] on div "Provide a platform where they can share their thought process and techniques wi…" at bounding box center [552, 281] width 472 height 48
click at [316, 253] on input "b. Provide a platform where they can share their thought process and techniques…" at bounding box center [316, 247] width 0 height 9
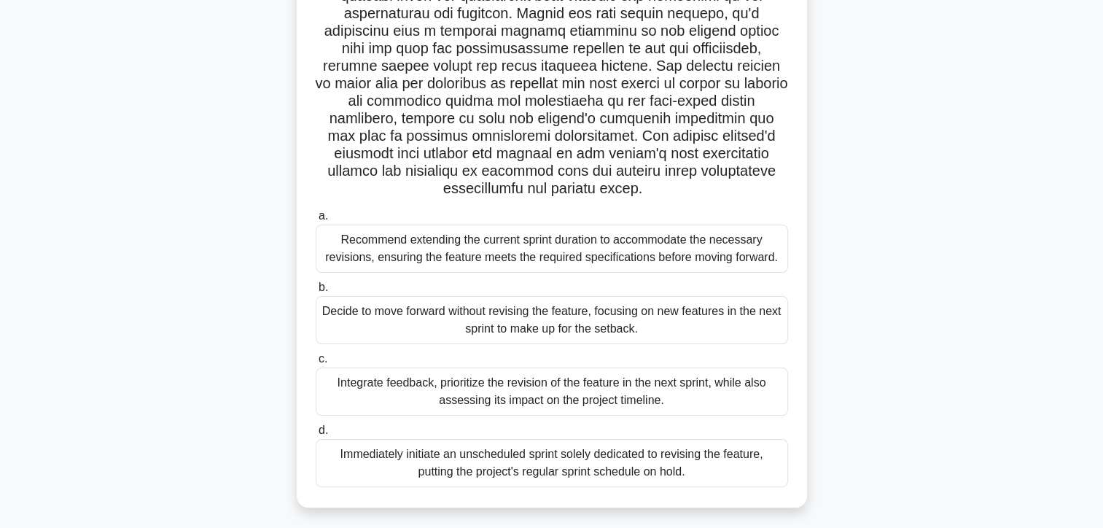
scroll to position [260, 0]
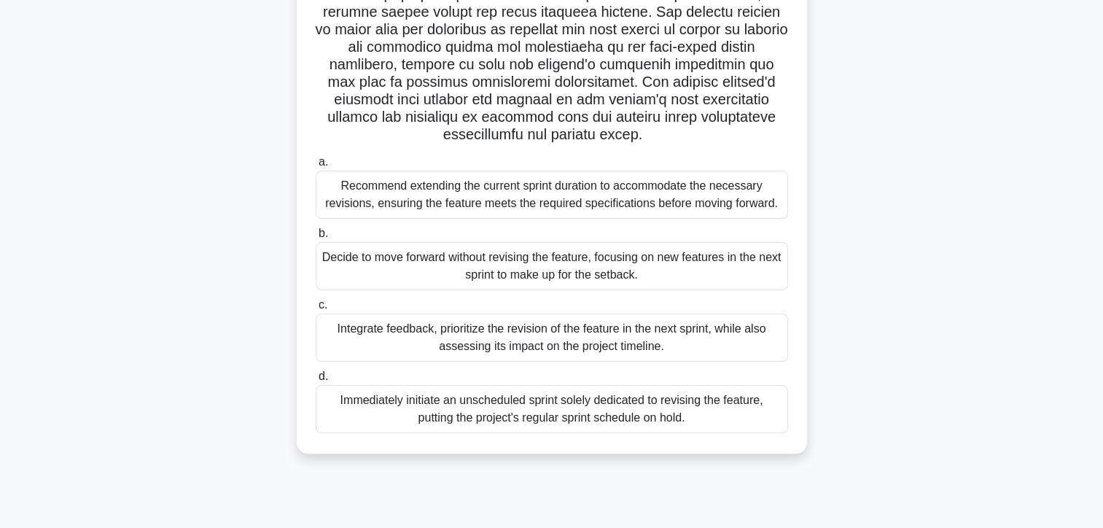
click at [545, 337] on div "Integrate feedback, prioritize the revision of the feature in the next sprint, …" at bounding box center [552, 337] width 472 height 48
click at [440, 335] on div "Integrate feedback, prioritize the revision of the feature in the next sprint, …" at bounding box center [552, 337] width 472 height 48
click at [316, 310] on input "c. Integrate feedback, prioritize the revision of the feature in the next sprin…" at bounding box center [316, 304] width 0 height 9
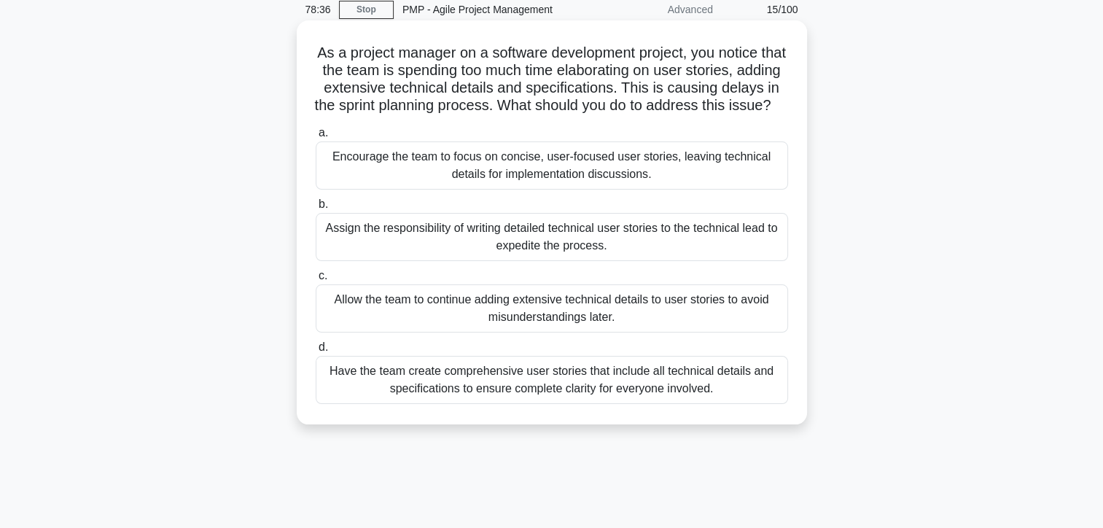
scroll to position [0, 0]
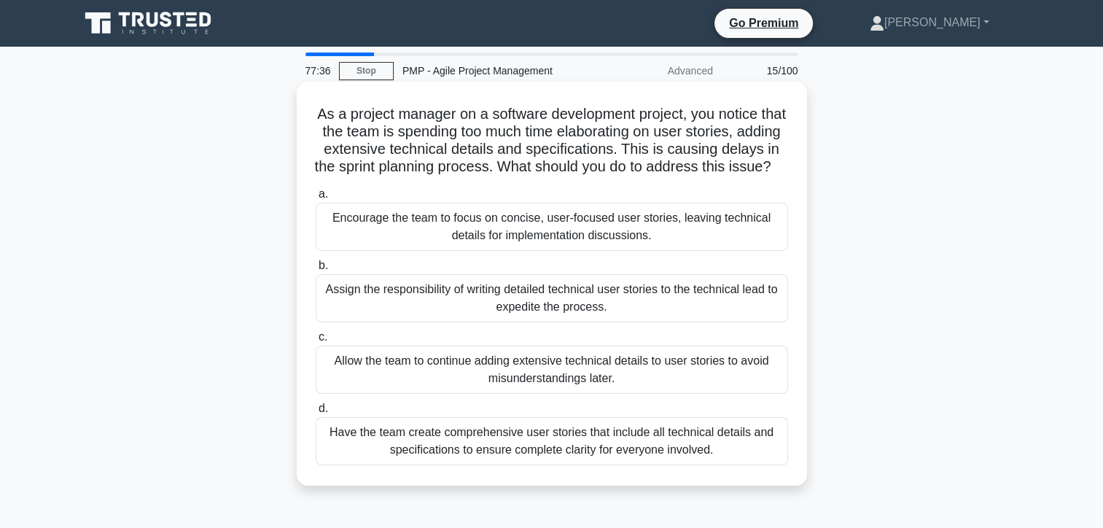
click at [582, 249] on div "Encourage the team to focus on concise, user-focused user stories, leaving tech…" at bounding box center [552, 227] width 472 height 48
click at [316, 199] on input "a. Encourage the team to focus on concise, user-focused user stories, leaving t…" at bounding box center [316, 194] width 0 height 9
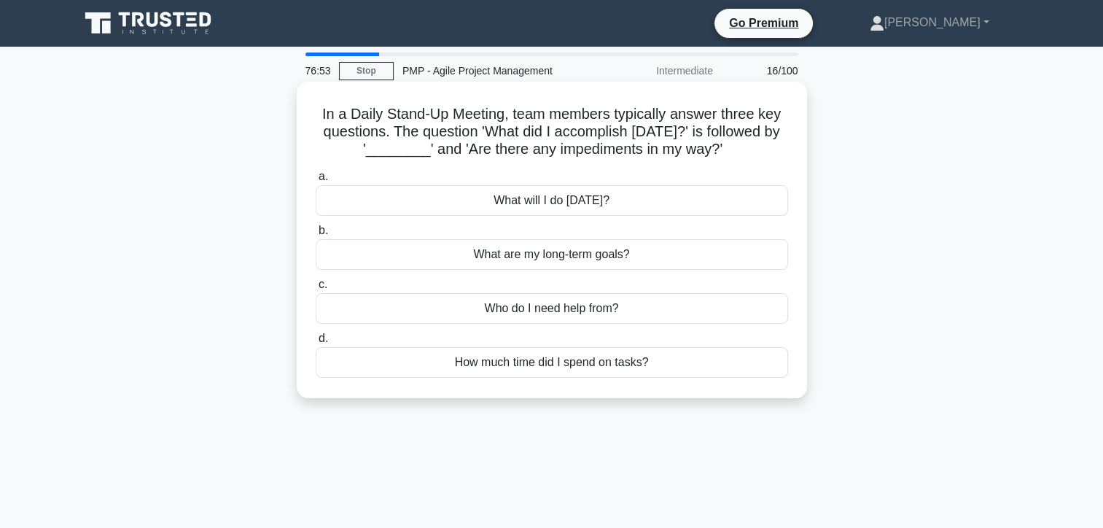
click at [542, 207] on div "What will I do today?" at bounding box center [552, 200] width 472 height 31
drag, startPoint x: 542, startPoint y: 208, endPoint x: 479, endPoint y: 206, distance: 63.4
click at [479, 206] on div "What will I do today?" at bounding box center [552, 200] width 472 height 31
click at [316, 182] on input "a. What will I do today?" at bounding box center [316, 176] width 0 height 9
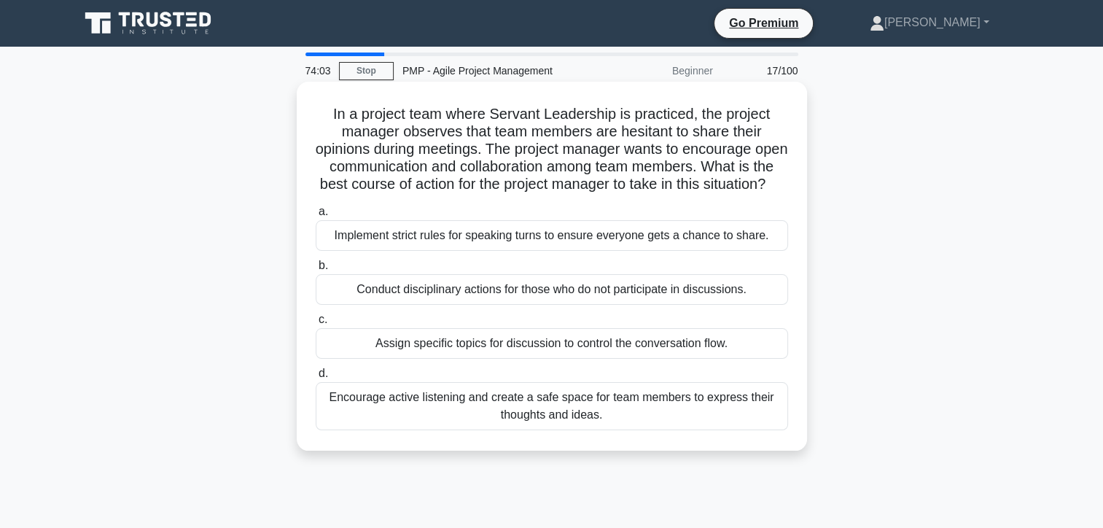
click at [499, 423] on div "Encourage active listening and create a safe space for team members to express …" at bounding box center [552, 406] width 472 height 48
click at [316, 378] on input "d. Encourage active listening and create a safe space for team members to expre…" at bounding box center [316, 373] width 0 height 9
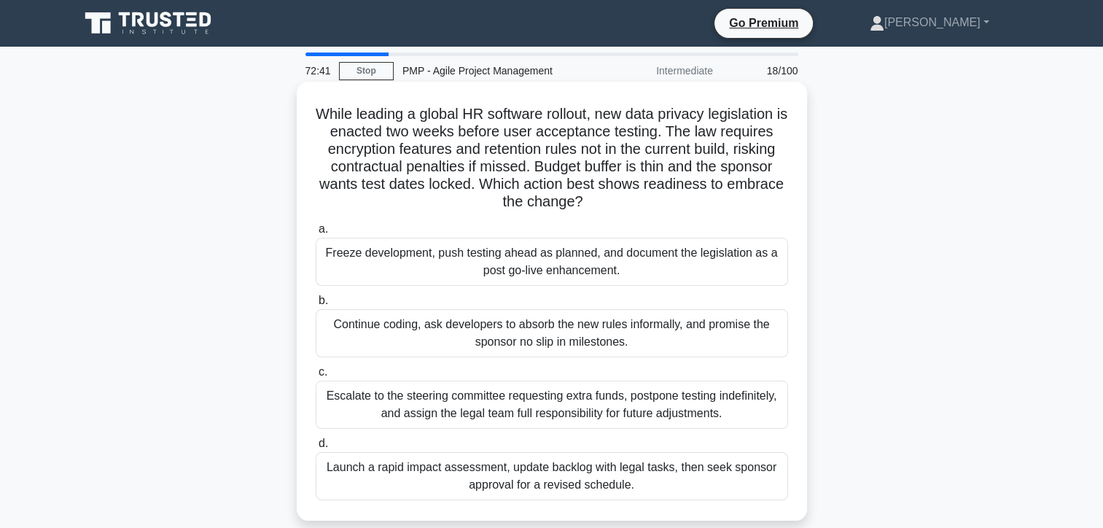
click at [490, 476] on div "Launch a rapid impact assessment, update backlog with legal tasks, then seek sp…" at bounding box center [552, 476] width 472 height 48
drag, startPoint x: 490, startPoint y: 476, endPoint x: 411, endPoint y: 469, distance: 79.0
click at [411, 469] on div "Launch a rapid impact assessment, update backlog with legal tasks, then seek sp…" at bounding box center [552, 476] width 472 height 48
click at [316, 448] on input "d. Launch a rapid impact assessment, update backlog with legal tasks, then seek…" at bounding box center [316, 443] width 0 height 9
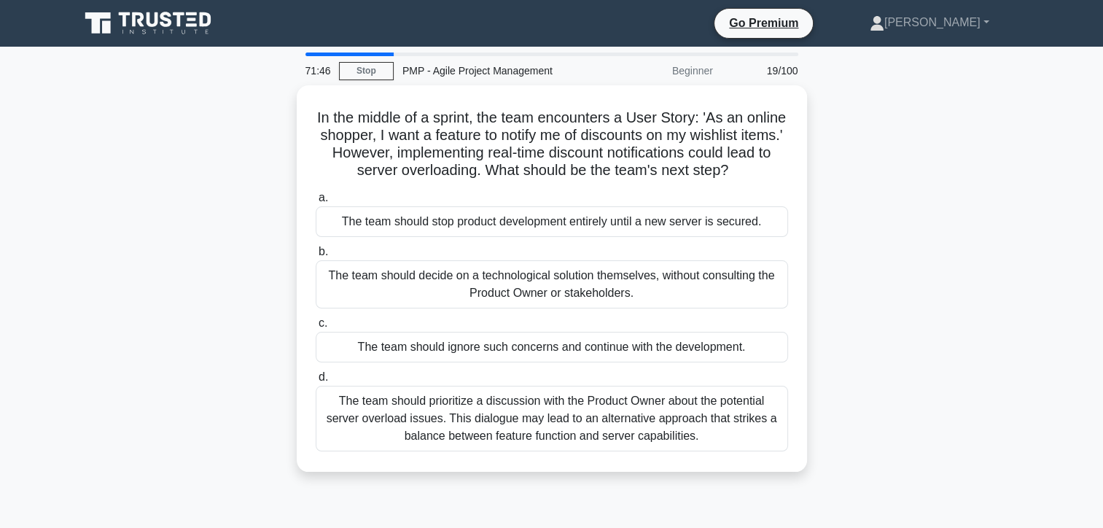
click at [526, 441] on div "The team should prioritize a discussion with the Product Owner about the potent…" at bounding box center [552, 419] width 472 height 66
click at [316, 382] on input "d. The team should prioritize a discussion with the Product Owner about the pot…" at bounding box center [316, 376] width 0 height 9
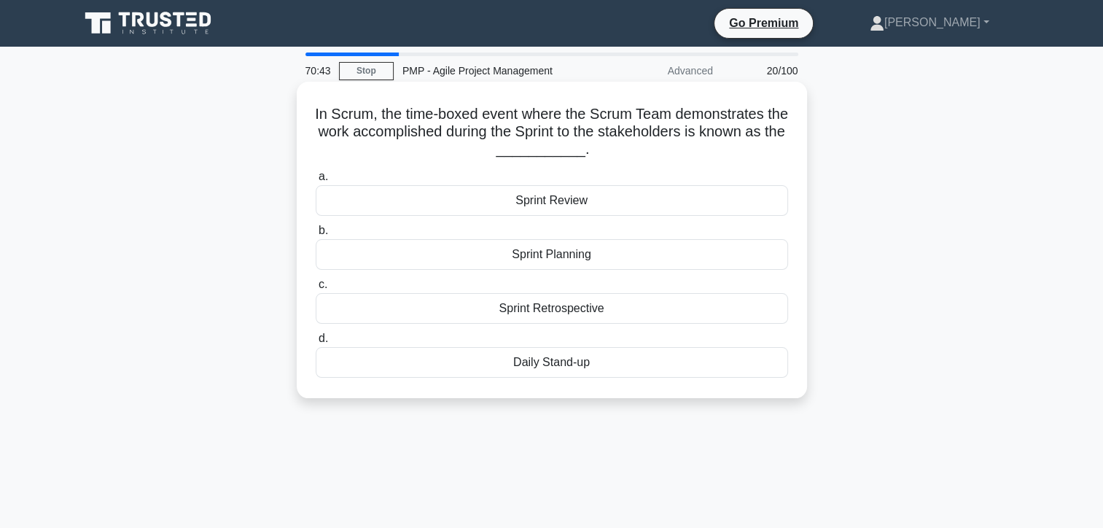
click at [537, 311] on div "Sprint Retrospective" at bounding box center [552, 308] width 472 height 31
drag, startPoint x: 537, startPoint y: 311, endPoint x: 505, endPoint y: 313, distance: 31.5
click at [505, 313] on div "Sprint Retrospective" at bounding box center [552, 308] width 472 height 31
click at [316, 289] on input "c. Sprint Retrospective" at bounding box center [316, 284] width 0 height 9
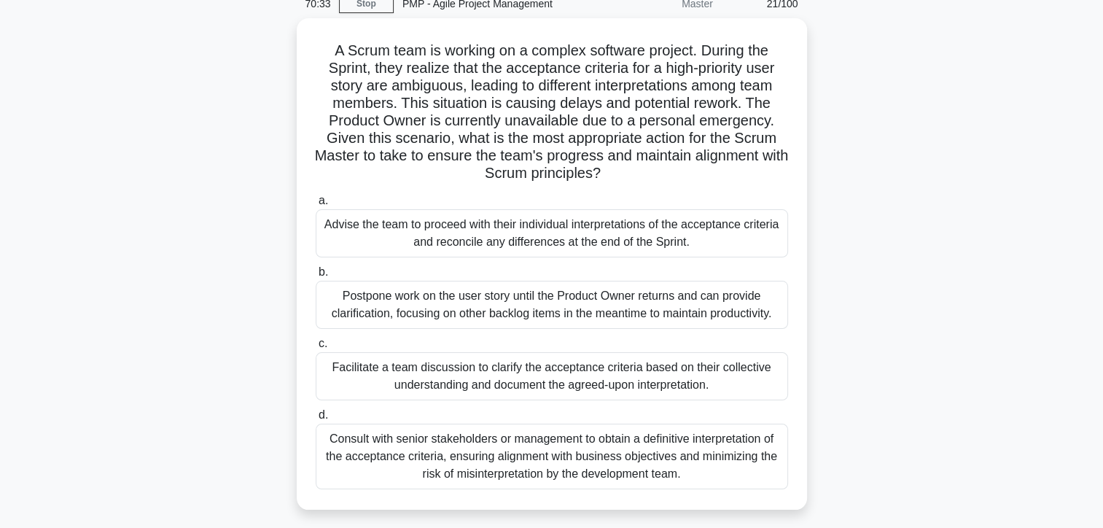
scroll to position [41, 0]
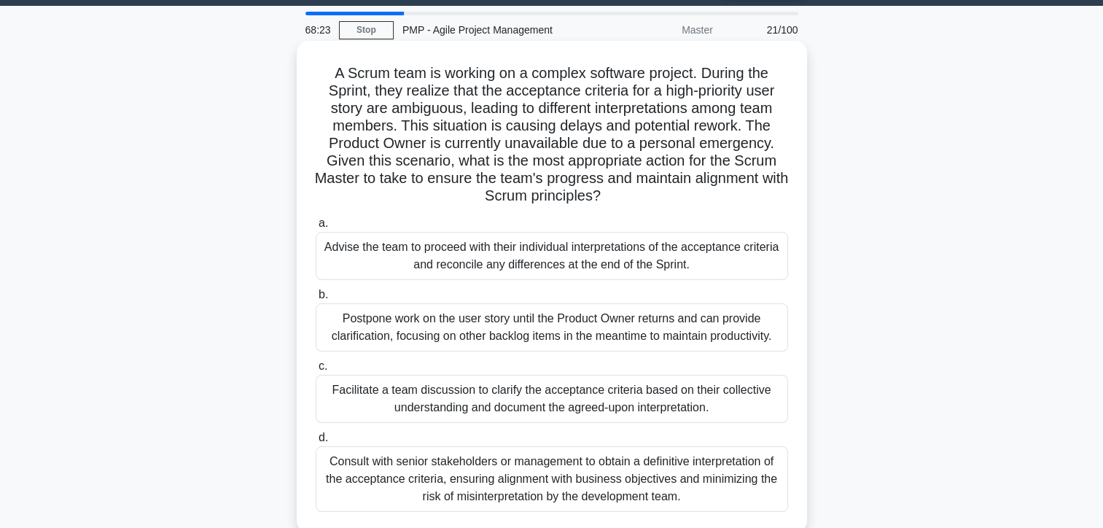
click at [582, 477] on div "Consult with senior stakeholders or management to obtain a definitive interpret…" at bounding box center [552, 479] width 472 height 66
click at [316, 442] on input "d. Consult with senior stakeholders or management to obtain a definitive interp…" at bounding box center [316, 437] width 0 height 9
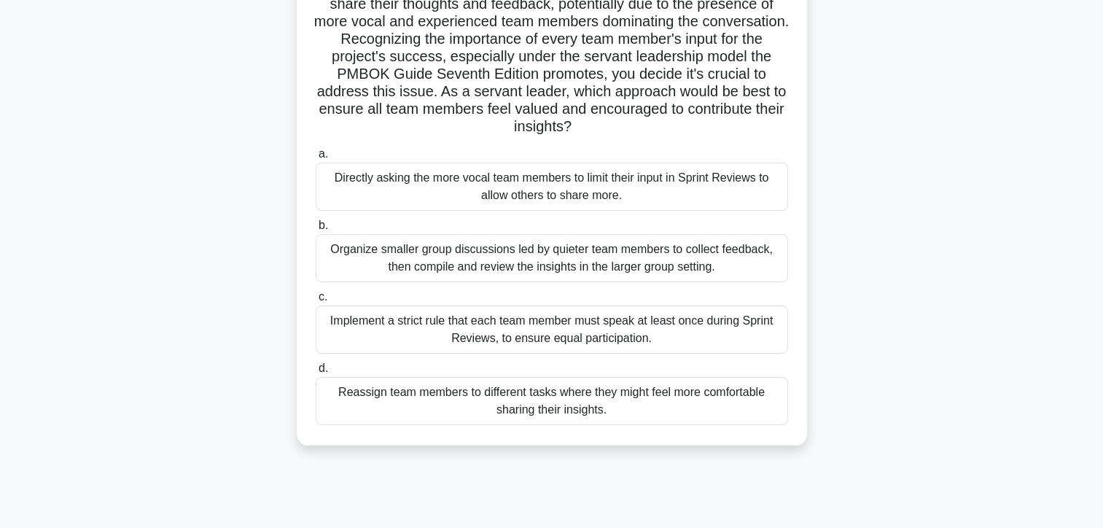
scroll to position [219, 0]
click at [512, 265] on div "Organize smaller group discussions led by quieter team members to collect feedb…" at bounding box center [552, 258] width 472 height 48
click at [316, 230] on input "b. Organize smaller group discussions led by quieter team members to collect fe…" at bounding box center [316, 225] width 0 height 9
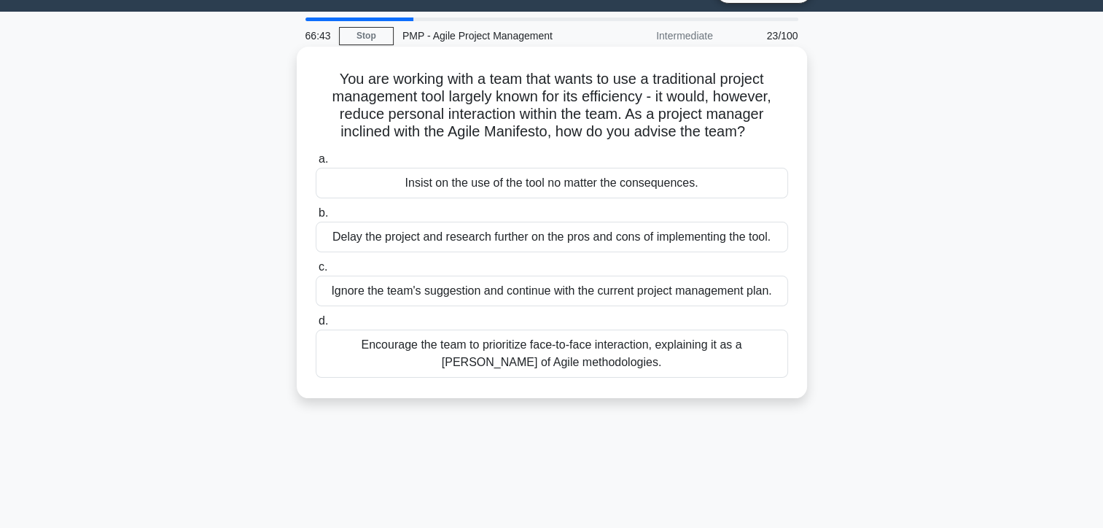
scroll to position [0, 0]
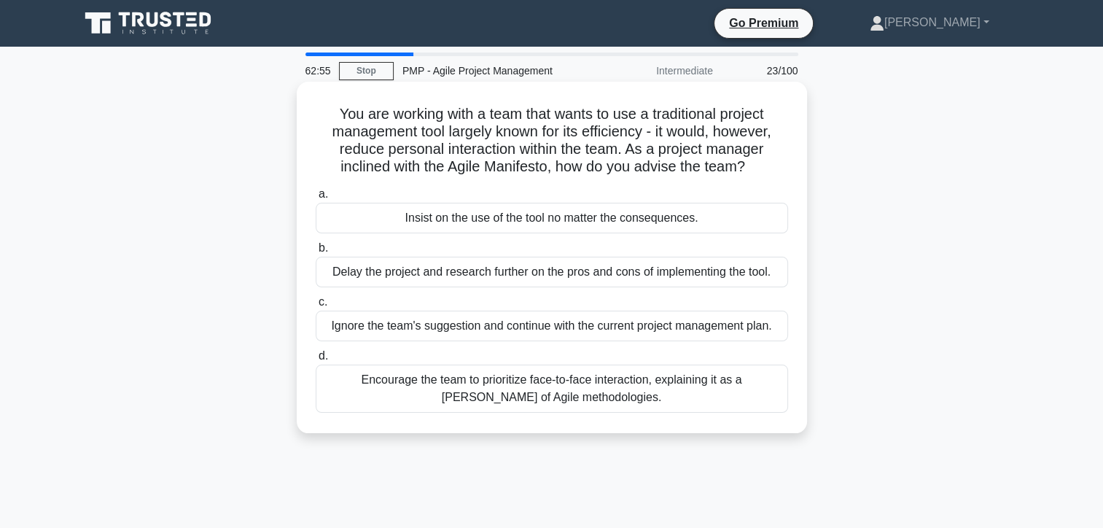
click at [531, 389] on div "Encourage the team to prioritize face-to-face interaction, explaining it as a t…" at bounding box center [552, 388] width 472 height 48
click at [316, 361] on input "d. Encourage the team to prioritize face-to-face interaction, explaining it as …" at bounding box center [316, 355] width 0 height 9
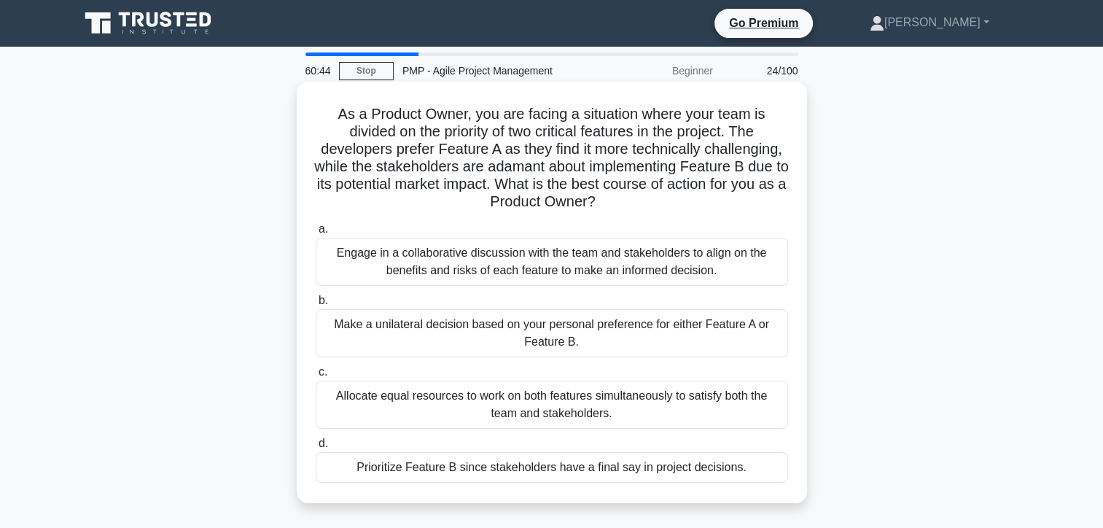
click at [423, 260] on div "Engage in a collaborative discussion with the team and stakeholders to align on…" at bounding box center [552, 262] width 472 height 48
click at [316, 234] on input "a. Engage in a collaborative discussion with the team and stakeholders to align…" at bounding box center [316, 229] width 0 height 9
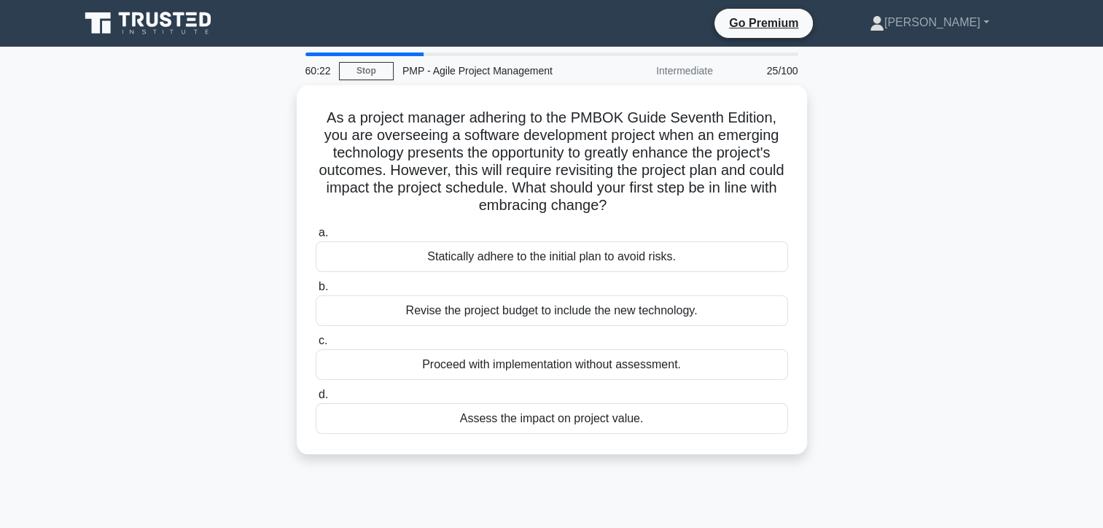
click at [140, 160] on div "As a project manager adhering to the PMBOK Guide Seventh Edition, you are overs…" at bounding box center [552, 278] width 962 height 386
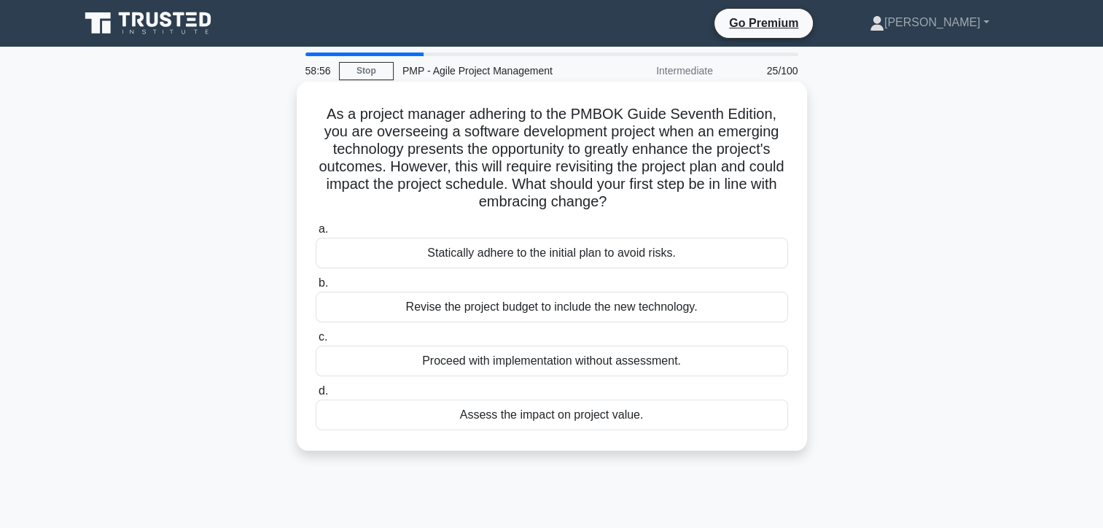
click at [569, 414] on div "Assess the impact on project value." at bounding box center [552, 414] width 472 height 31
click at [316, 396] on input "d. Assess the impact on project value." at bounding box center [316, 390] width 0 height 9
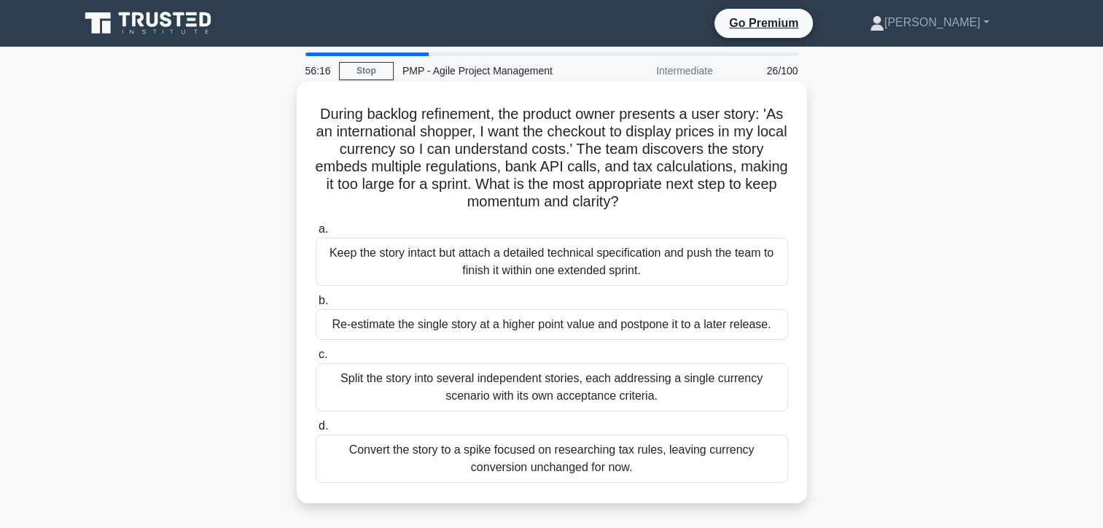
click at [491, 332] on div "Re-estimate the single story at a higher point value and postpone it to a later…" at bounding box center [552, 324] width 472 height 31
click at [316, 305] on input "b. Re-estimate the single story at a higher point value and postpone it to a la…" at bounding box center [316, 300] width 0 height 9
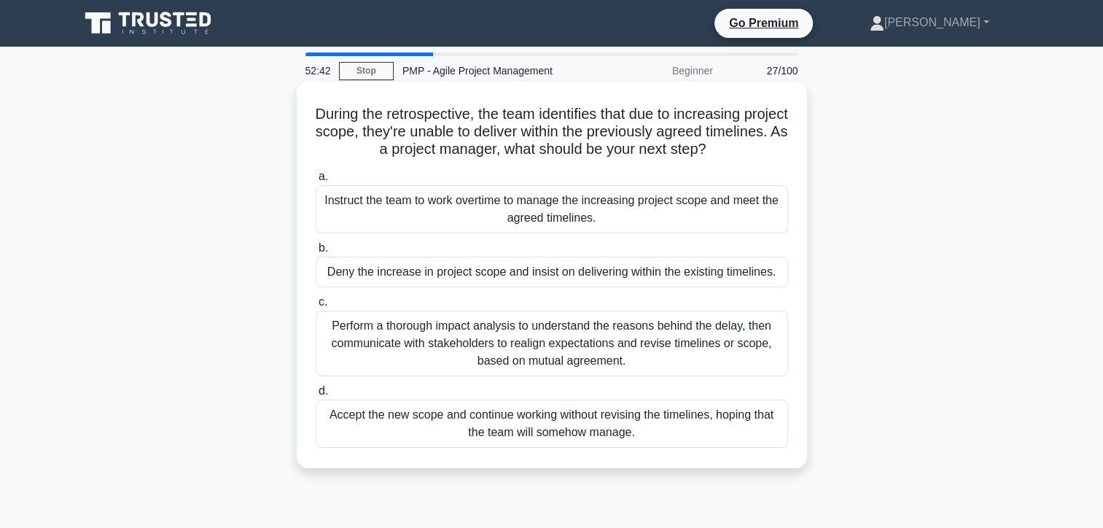
click at [523, 338] on div "Perform a thorough impact analysis to understand the reasons behind the delay, …" at bounding box center [552, 344] width 472 height 66
click at [316, 307] on input "c. Perform a thorough impact analysis to understand the reasons behind the dela…" at bounding box center [316, 301] width 0 height 9
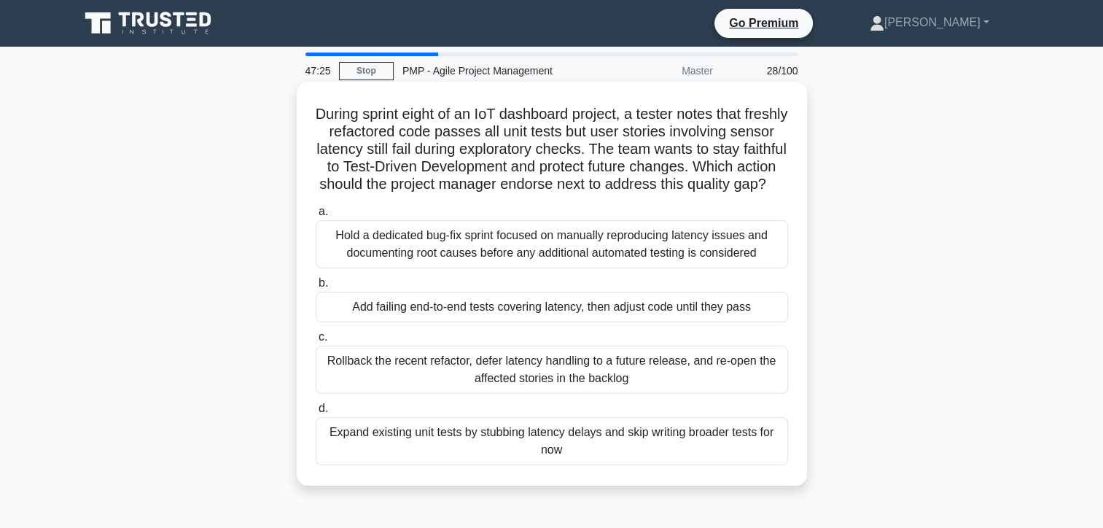
click at [524, 264] on div "Hold a dedicated bug-fix sprint focused on manually reproducing latency issues …" at bounding box center [552, 244] width 472 height 48
drag, startPoint x: 522, startPoint y: 264, endPoint x: 437, endPoint y: 281, distance: 86.3
click at [437, 268] on div "Hold a dedicated bug-fix sprint focused on manually reproducing latency issues …" at bounding box center [552, 244] width 472 height 48
click at [316, 216] on input "a. Hold a dedicated bug-fix sprint focused on manually reproducing latency issu…" at bounding box center [316, 211] width 0 height 9
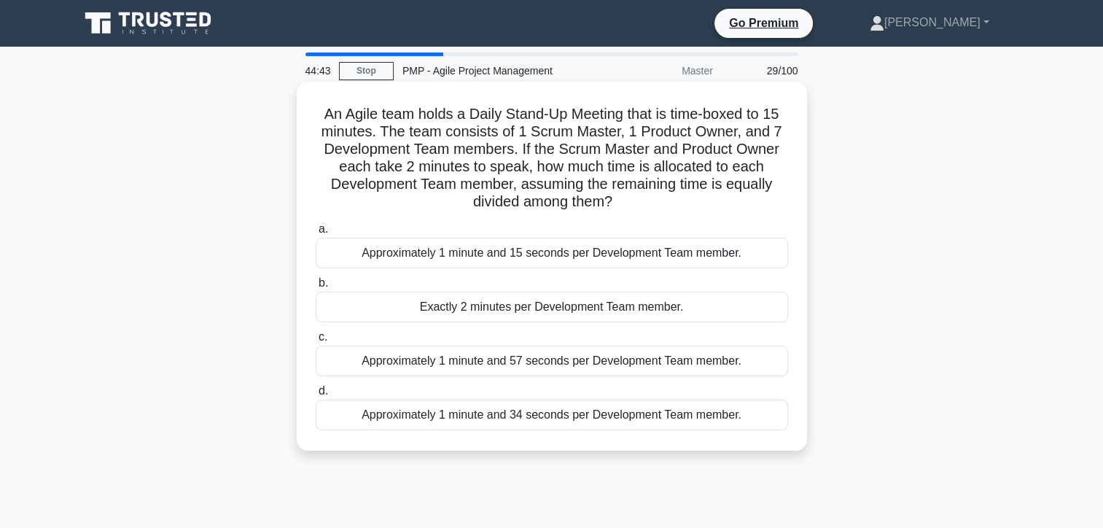
drag, startPoint x: 562, startPoint y: 144, endPoint x: 574, endPoint y: 143, distance: 12.4
click at [563, 143] on h5 "An Agile team holds a Daily Stand-Up Meeting that is time-boxed to 15 minutes. …" at bounding box center [551, 158] width 475 height 106
click at [399, 364] on div "Approximately 1 minute and 57 seconds per Development Team member." at bounding box center [552, 361] width 472 height 31
click at [316, 342] on input "c. Approximately 1 minute and 57 seconds per Development Team member." at bounding box center [316, 336] width 0 height 9
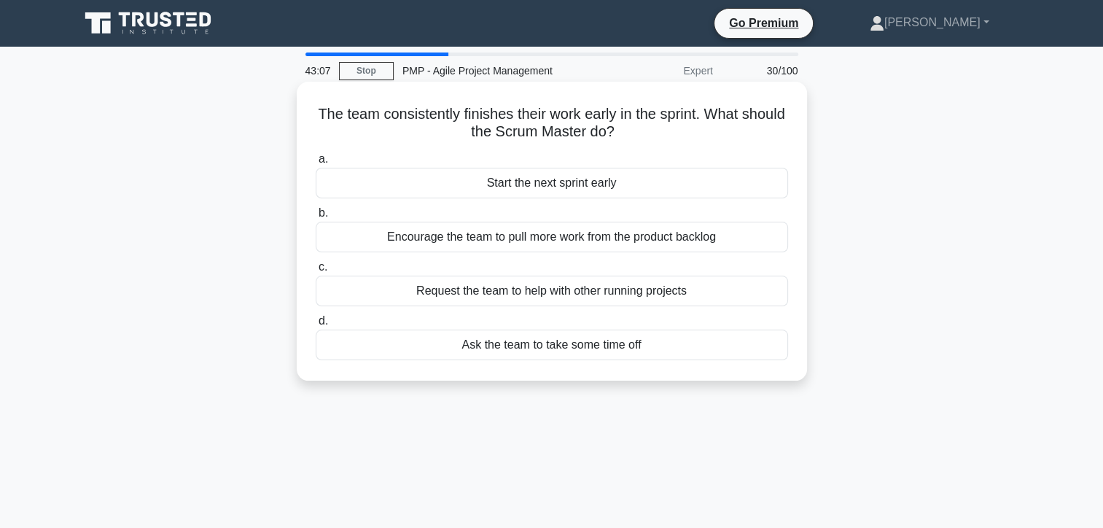
click at [540, 236] on div "Encourage the team to pull more work from the product backlog" at bounding box center [552, 237] width 472 height 31
click at [316, 218] on input "b. Encourage the team to pull more work from the product backlog" at bounding box center [316, 212] width 0 height 9
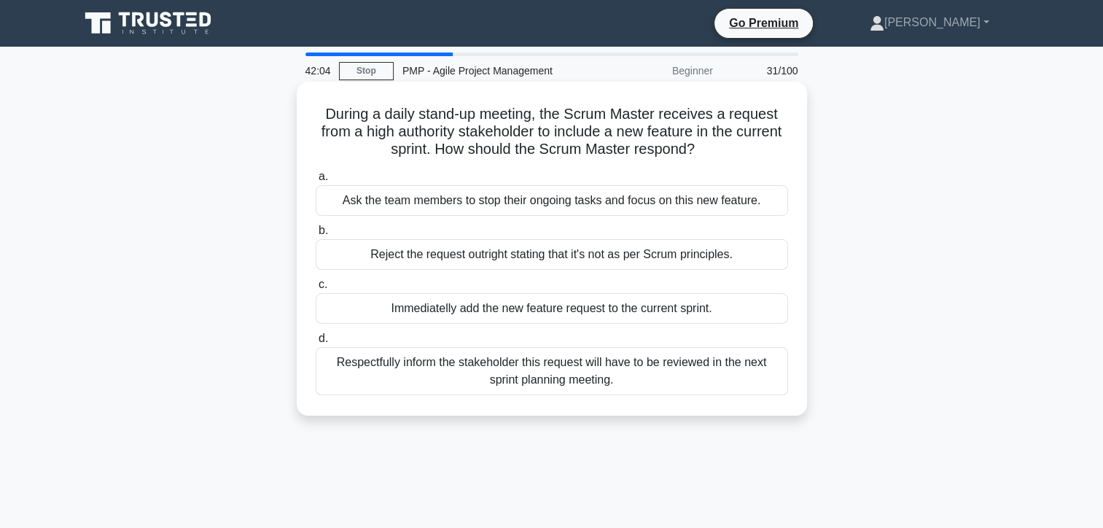
click at [550, 377] on div "Respectfully inform the stakeholder this request will have to be reviewed in th…" at bounding box center [552, 371] width 472 height 48
click at [316, 343] on input "d. Respectfully inform the stakeholder this request will have to be reviewed in…" at bounding box center [316, 338] width 0 height 9
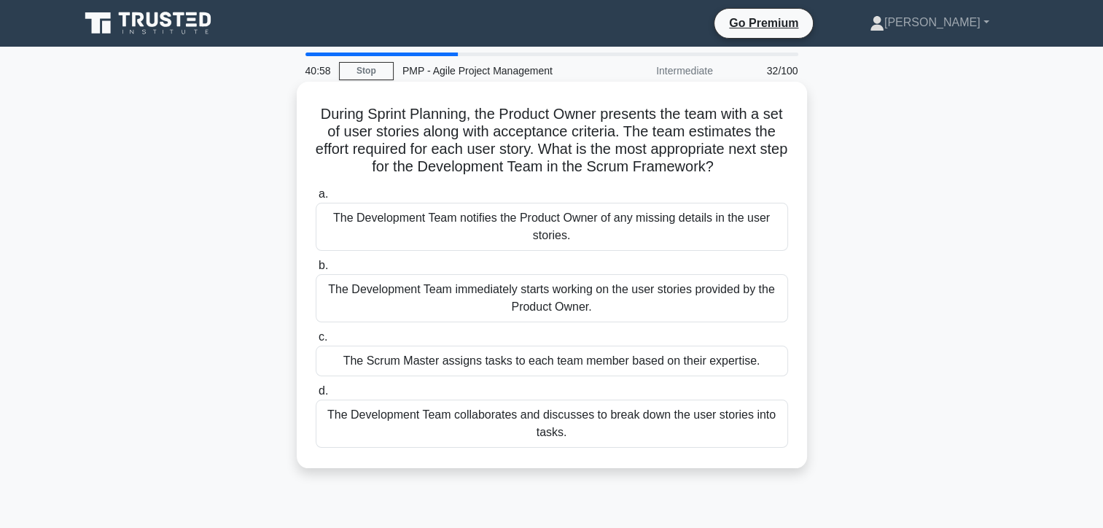
click at [548, 424] on div "The Development Team collaborates and discusses to break down the user stories …" at bounding box center [552, 423] width 472 height 48
drag, startPoint x: 548, startPoint y: 424, endPoint x: 434, endPoint y: 414, distance: 114.8
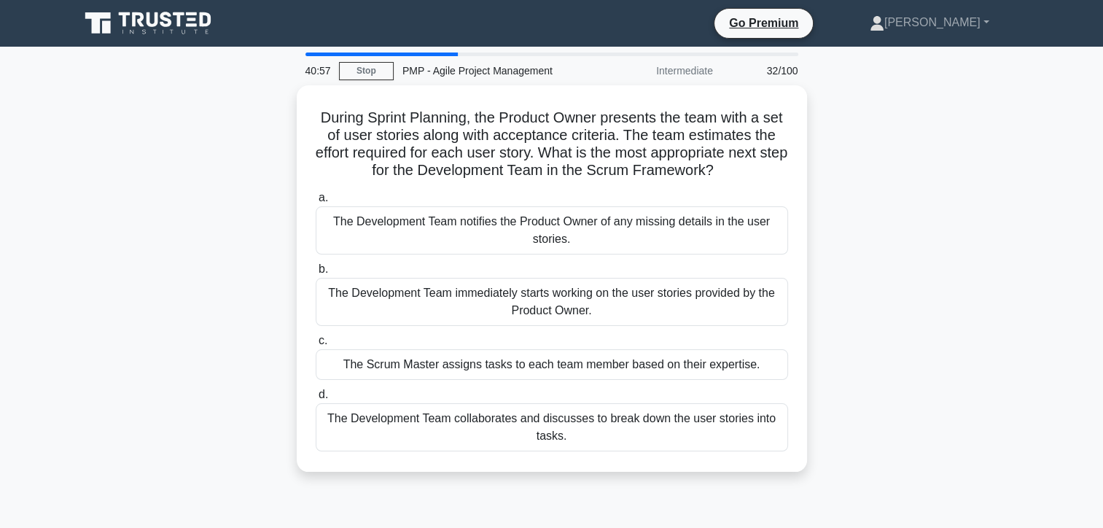
click at [434, 412] on div "The Development Team collaborates and discusses to break down the user stories …" at bounding box center [552, 427] width 472 height 48
click at [316, 399] on input "d. The Development Team collaborates and discusses to break down the user stori…" at bounding box center [316, 394] width 0 height 9
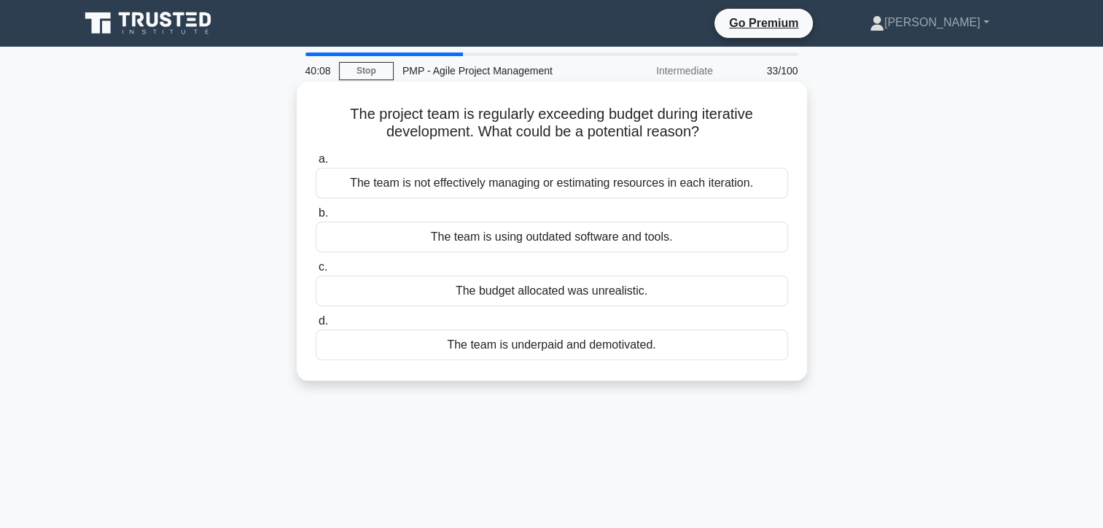
click at [382, 186] on div "The team is not effectively managing or estimating resources in each iteration." at bounding box center [552, 183] width 472 height 31
click at [316, 164] on input "a. The team is not effectively managing or estimating resources in each iterati…" at bounding box center [316, 159] width 0 height 9
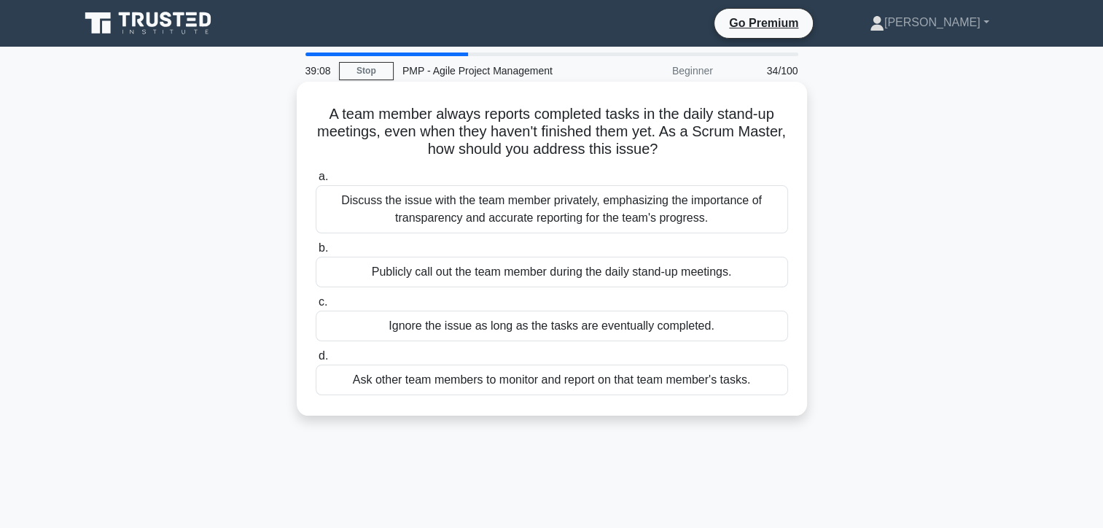
click at [447, 213] on div "Discuss the issue with the team member privately, emphasizing the importance of…" at bounding box center [552, 209] width 472 height 48
click at [316, 182] on input "a. Discuss the issue with the team member privately, emphasizing the importance…" at bounding box center [316, 176] width 0 height 9
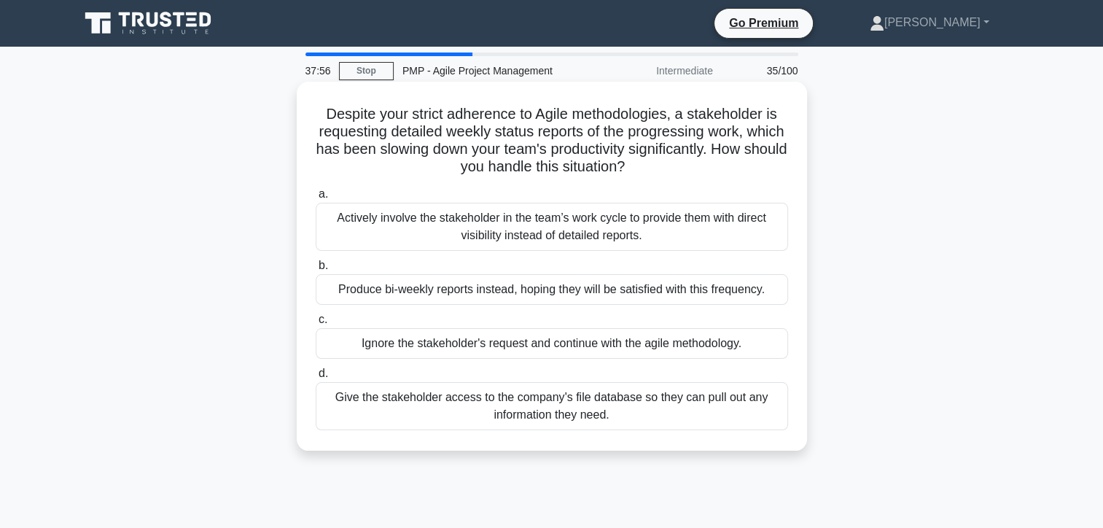
click at [421, 230] on div "Actively involve the stakeholder in the team’s work cycle to provide them with …" at bounding box center [552, 227] width 472 height 48
click at [316, 199] on input "a. Actively involve the stakeholder in the team’s work cycle to provide them wi…" at bounding box center [316, 194] width 0 height 9
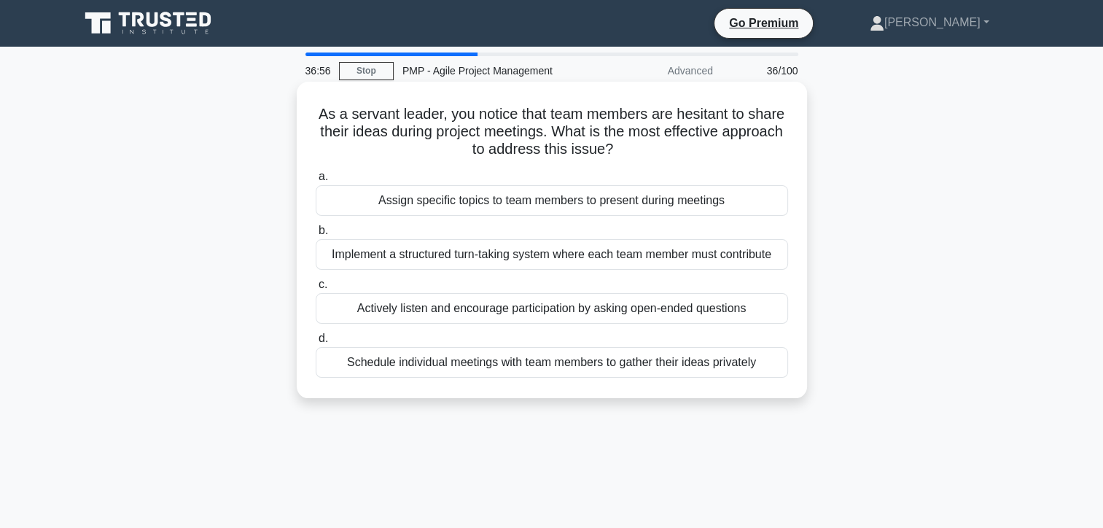
click at [460, 311] on div "Actively listen and encourage participation by asking open-ended questions" at bounding box center [552, 308] width 472 height 31
click at [316, 289] on input "c. Actively listen and encourage participation by asking open-ended questions" at bounding box center [316, 284] width 0 height 9
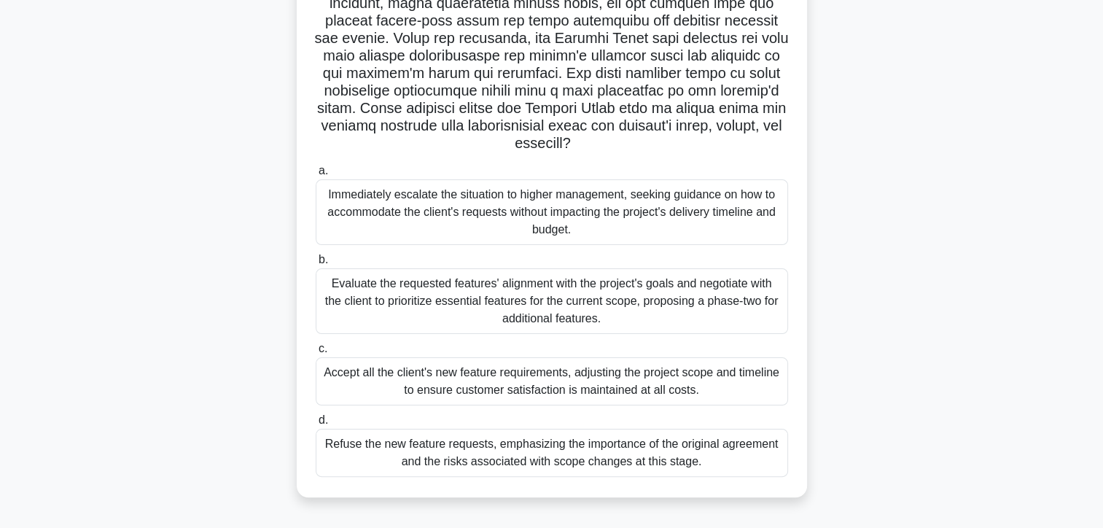
scroll to position [260, 0]
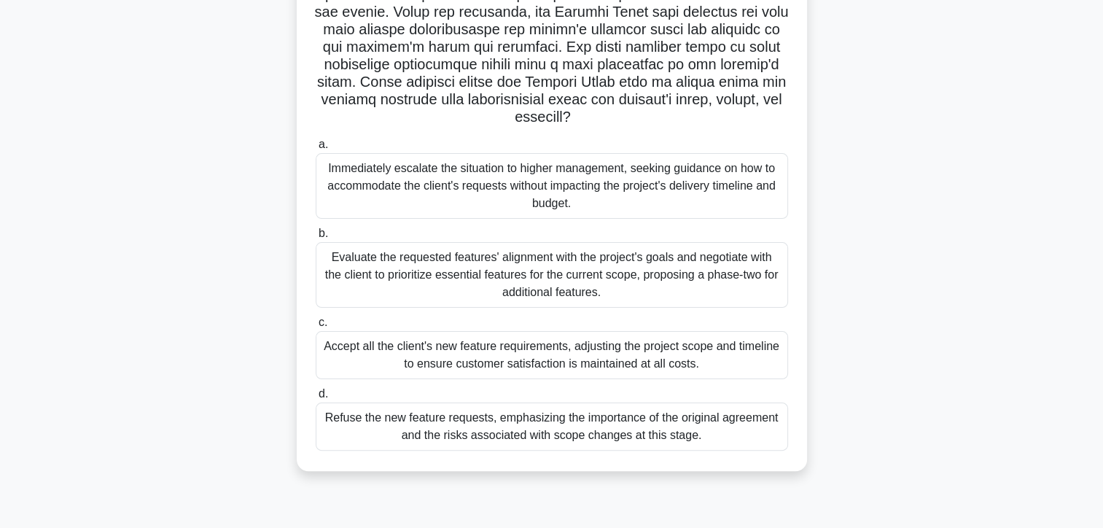
click at [394, 270] on div "Evaluate the requested features' alignment with the project's goals and negotia…" at bounding box center [552, 275] width 472 height 66
click at [316, 238] on input "b. Evaluate the requested features' alignment with the project's goals and nego…" at bounding box center [316, 233] width 0 height 9
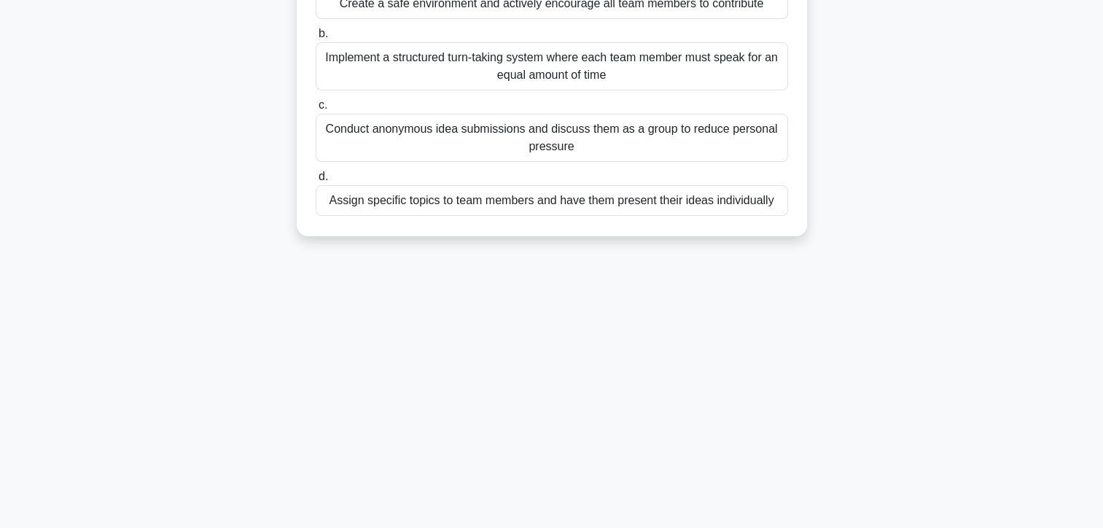
scroll to position [0, 0]
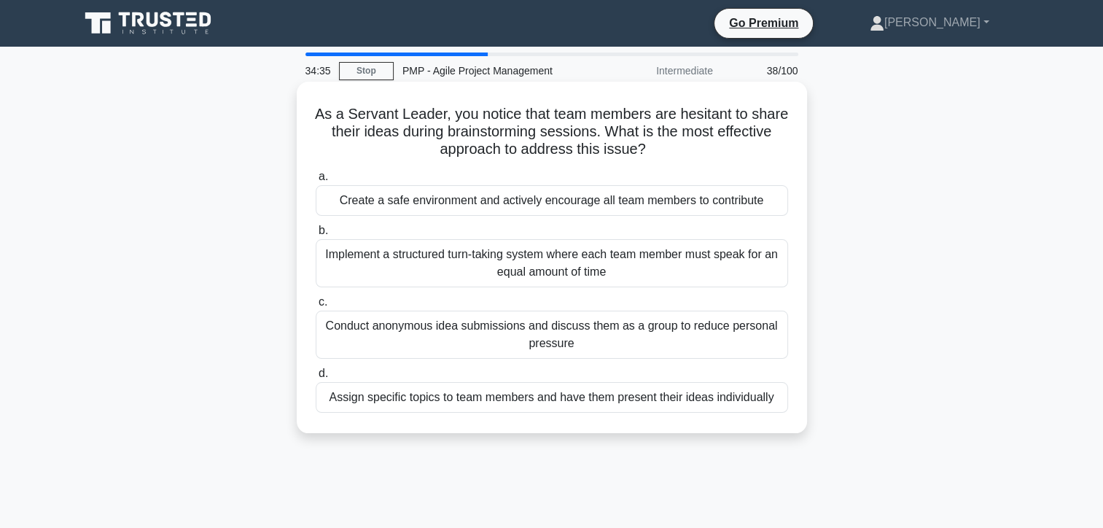
click at [496, 205] on div "Create a safe environment and actively encourage all team members to contribute" at bounding box center [552, 200] width 472 height 31
click at [316, 182] on input "a. Create a safe environment and actively encourage all team members to contrib…" at bounding box center [316, 176] width 0 height 9
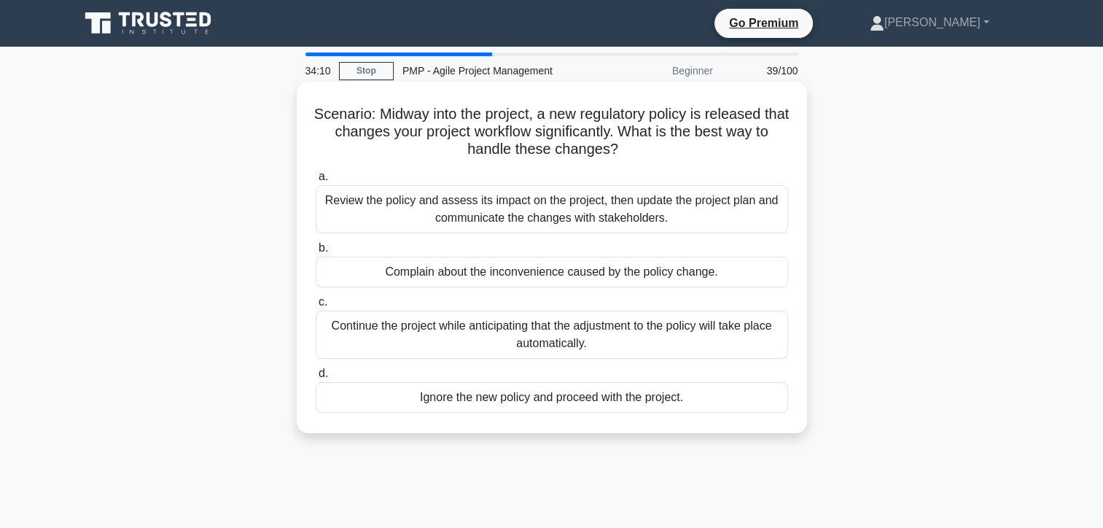
click at [464, 216] on div "Review the policy and assess its impact on the project, then update the project…" at bounding box center [552, 209] width 472 height 48
drag, startPoint x: 464, startPoint y: 216, endPoint x: 424, endPoint y: 216, distance: 39.4
click at [424, 216] on div "Review the policy and assess its impact on the project, then update the project…" at bounding box center [552, 209] width 472 height 48
click at [316, 182] on input "a. Review the policy and assess its impact on the project, then update the proj…" at bounding box center [316, 176] width 0 height 9
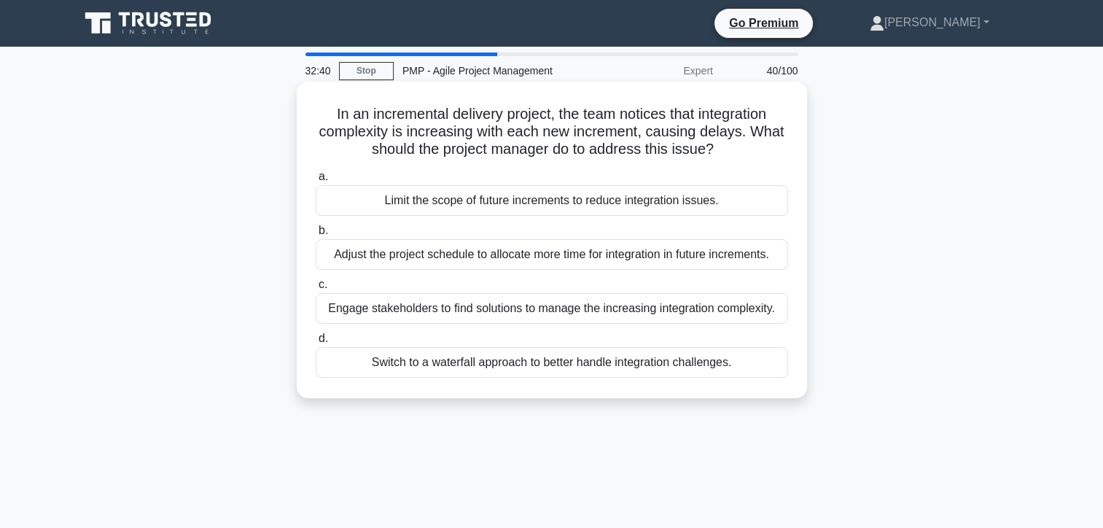
click at [414, 308] on div "Engage stakeholders to find solutions to manage the increasing integration comp…" at bounding box center [552, 308] width 472 height 31
click at [316, 289] on input "c. Engage stakeholders to find solutions to manage the increasing integration c…" at bounding box center [316, 284] width 0 height 9
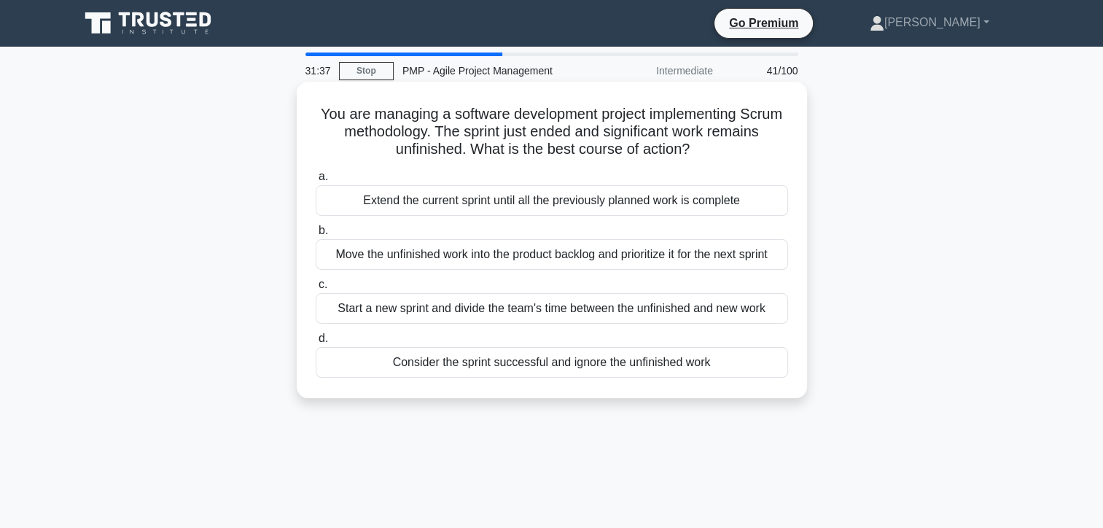
click at [362, 257] on div "Move the unfinished work into the product backlog and prioritize it for the nex…" at bounding box center [552, 254] width 472 height 31
click at [316, 235] on input "b. Move the unfinished work into the product backlog and prioritize it for the …" at bounding box center [316, 230] width 0 height 9
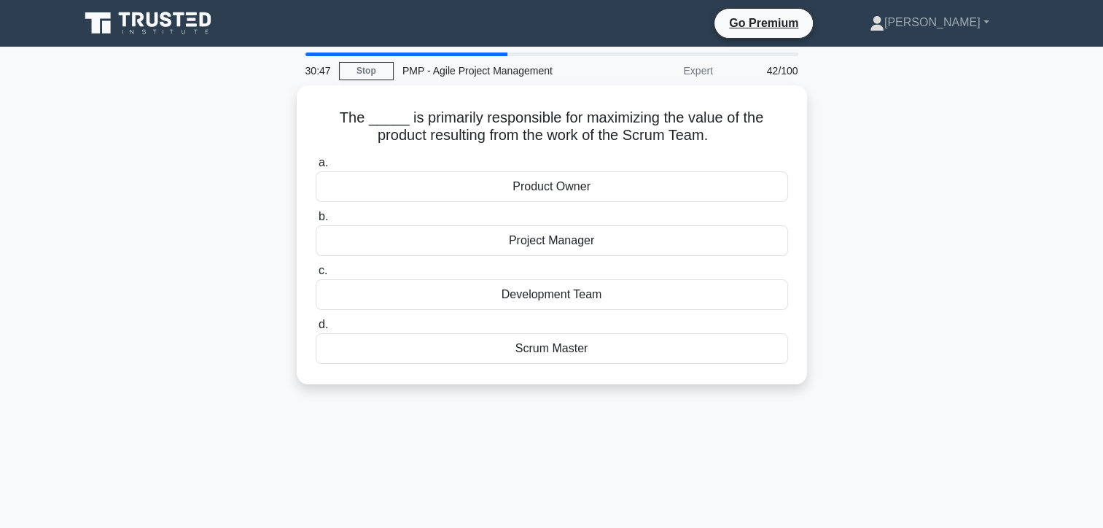
click at [67, 131] on main "30:47 Stop PMP - Agile Project Management Expert 42/100 The _____ is primarily …" at bounding box center [551, 417] width 1103 height 741
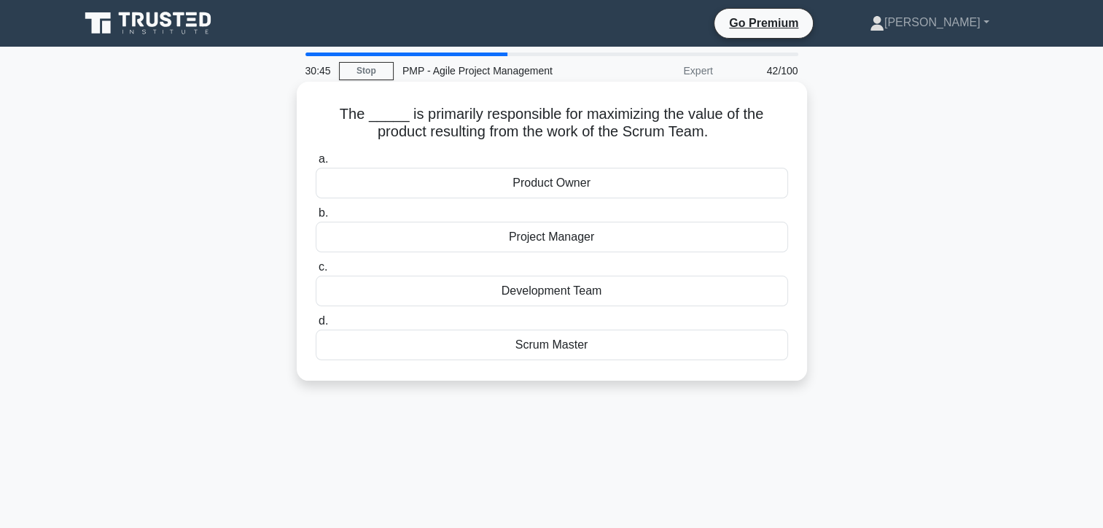
click at [539, 182] on div "Product Owner" at bounding box center [552, 183] width 472 height 31
click at [316, 164] on input "a. Product Owner" at bounding box center [316, 159] width 0 height 9
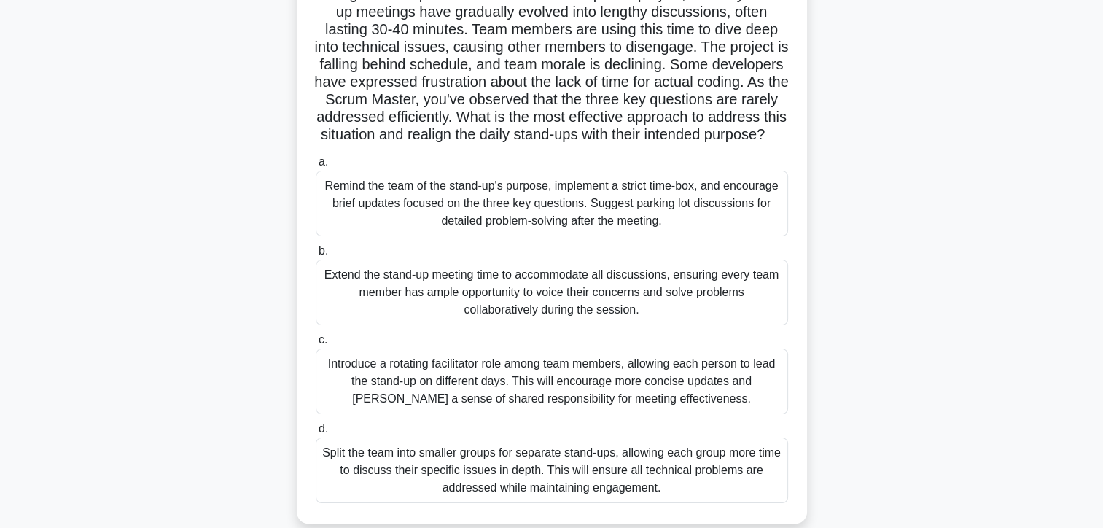
scroll to position [146, 0]
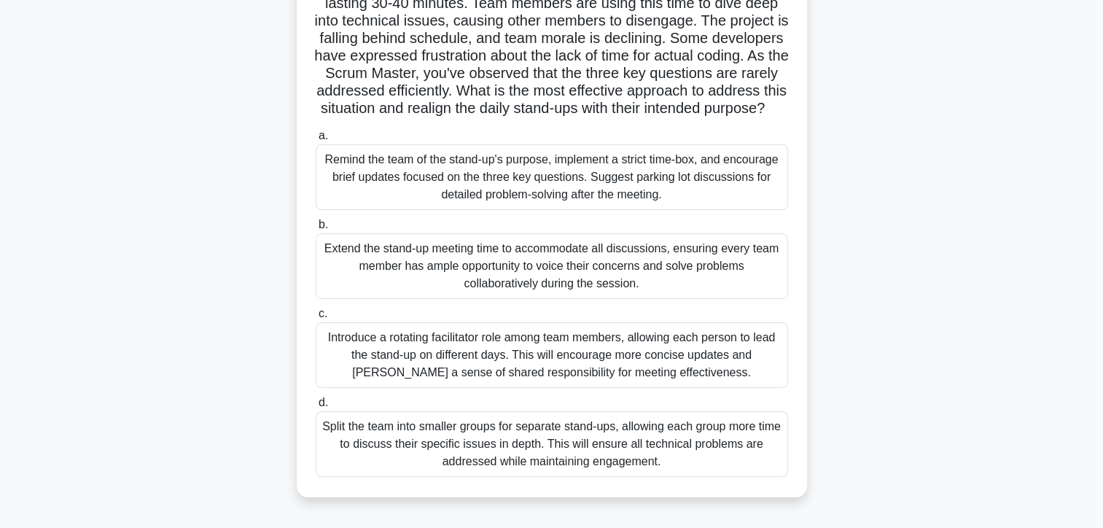
click at [422, 196] on div "Remind the team of the stand-up's purpose, implement a strict time-box, and enc…" at bounding box center [552, 177] width 472 height 66
click at [316, 141] on input "a. Remind the team of the stand-up's purpose, implement a strict time-box, and …" at bounding box center [316, 135] width 0 height 9
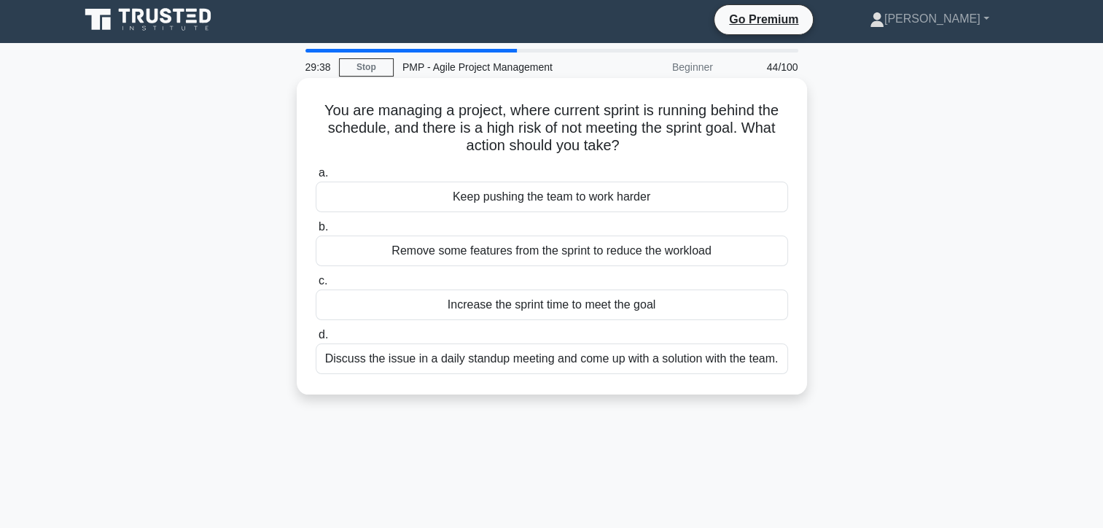
scroll to position [0, 0]
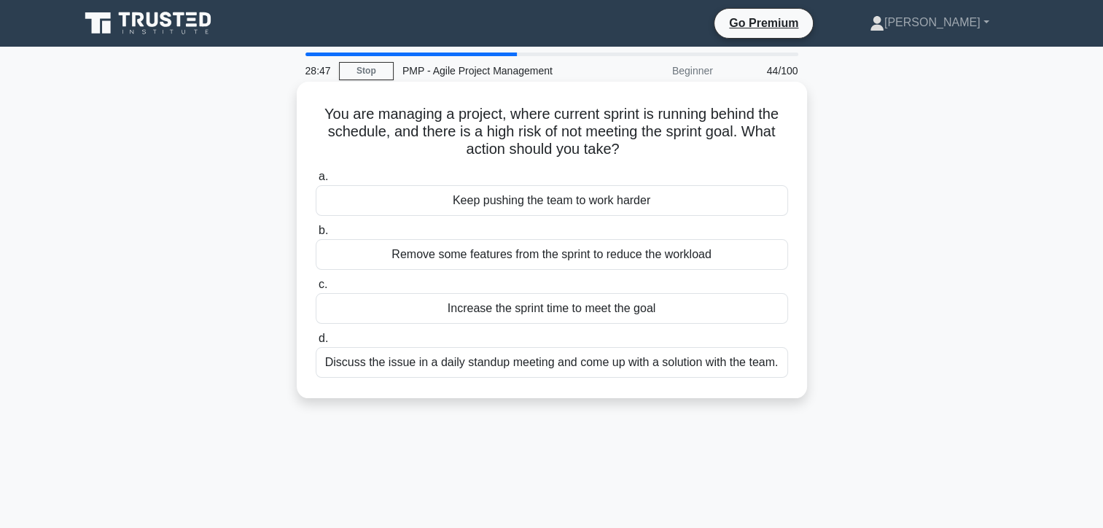
click at [512, 369] on div "Discuss the issue in a daily standup meeting and come up with a solution with t…" at bounding box center [552, 362] width 472 height 31
click at [316, 343] on input "d. Discuss the issue in a daily standup meeting and come up with a solution wit…" at bounding box center [316, 338] width 0 height 9
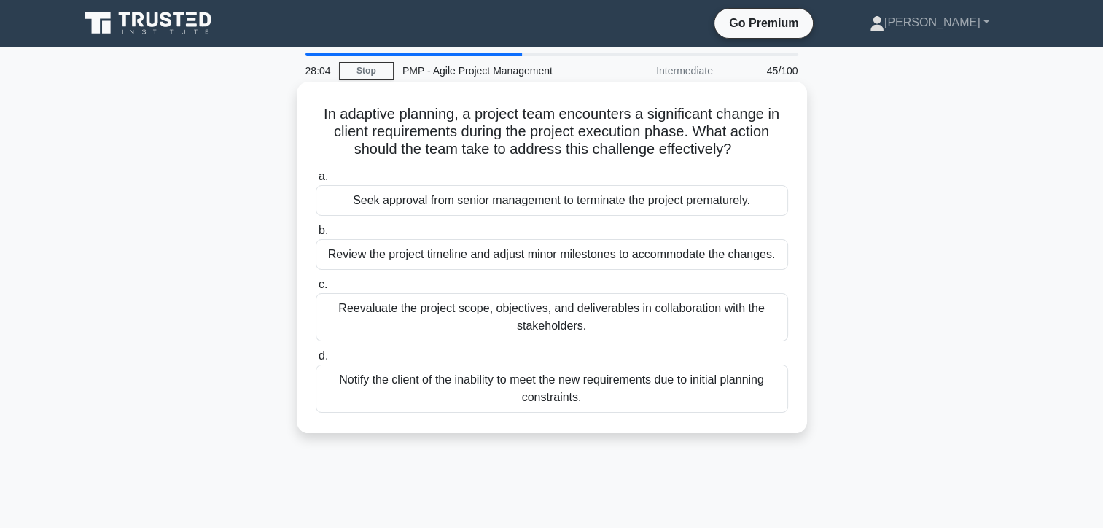
click at [400, 316] on div "Reevaluate the project scope, objectives, and deliverables in collaboration wit…" at bounding box center [552, 317] width 472 height 48
click at [316, 289] on input "c. Reevaluate the project scope, objectives, and deliverables in collaboration …" at bounding box center [316, 284] width 0 height 9
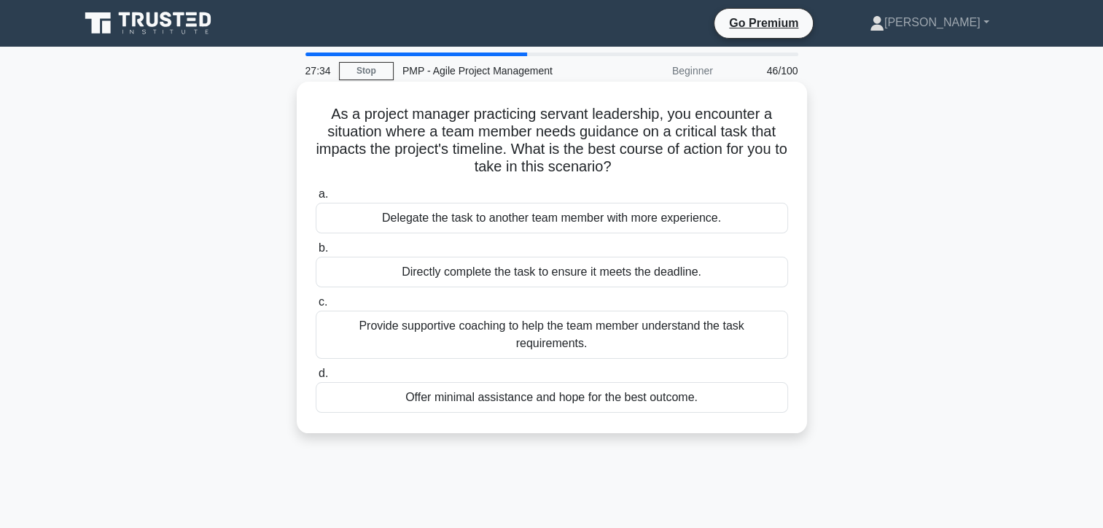
click at [373, 332] on div "Provide supportive coaching to help the team member understand the task require…" at bounding box center [552, 335] width 472 height 48
click at [316, 307] on input "c. Provide supportive coaching to help the team member understand the task requ…" at bounding box center [316, 301] width 0 height 9
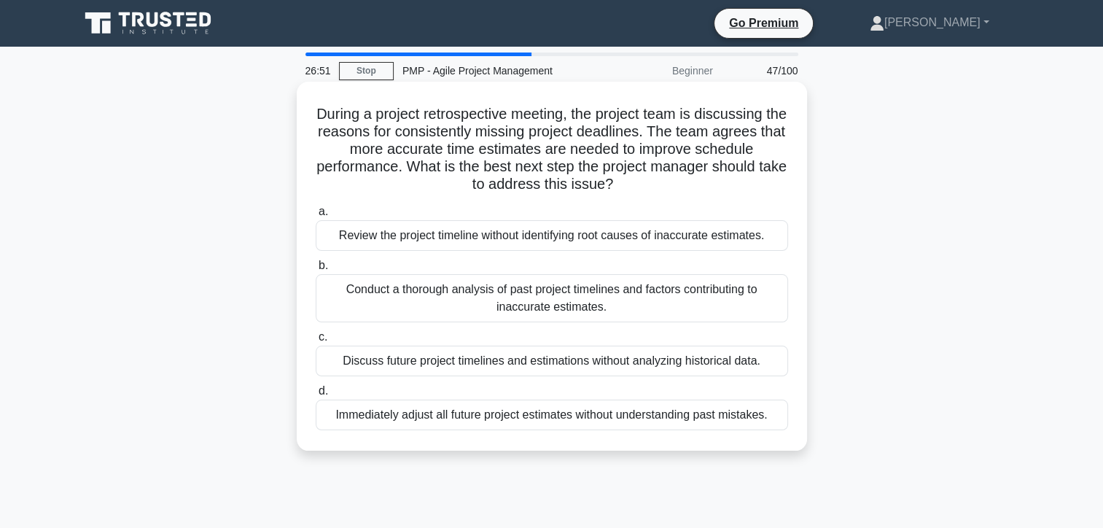
click at [372, 283] on div "Conduct a thorough analysis of past project timelines and factors contributing …" at bounding box center [552, 298] width 472 height 48
click at [316, 270] on input "b. Conduct a thorough analysis of past project timelines and factors contributi…" at bounding box center [316, 265] width 0 height 9
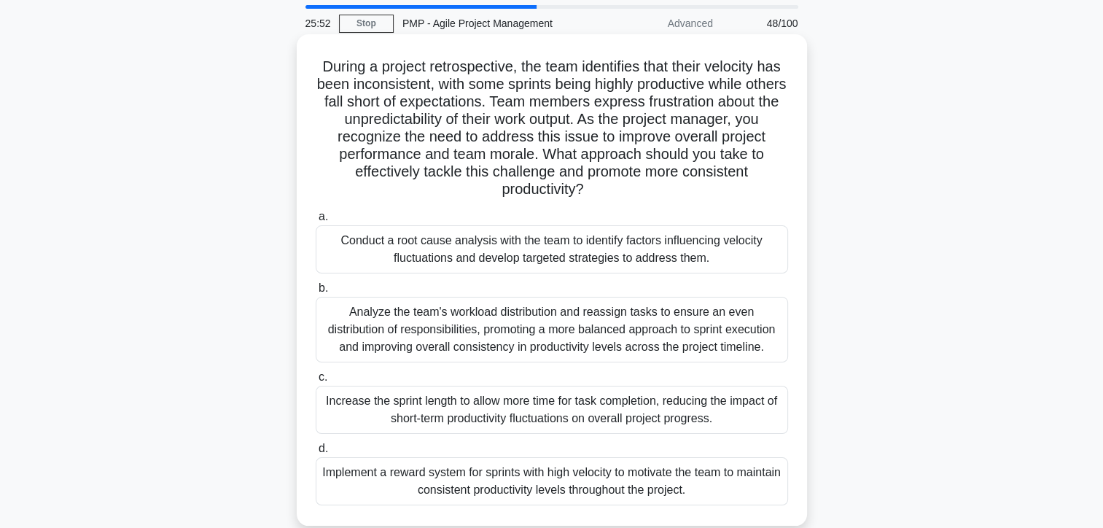
scroll to position [73, 0]
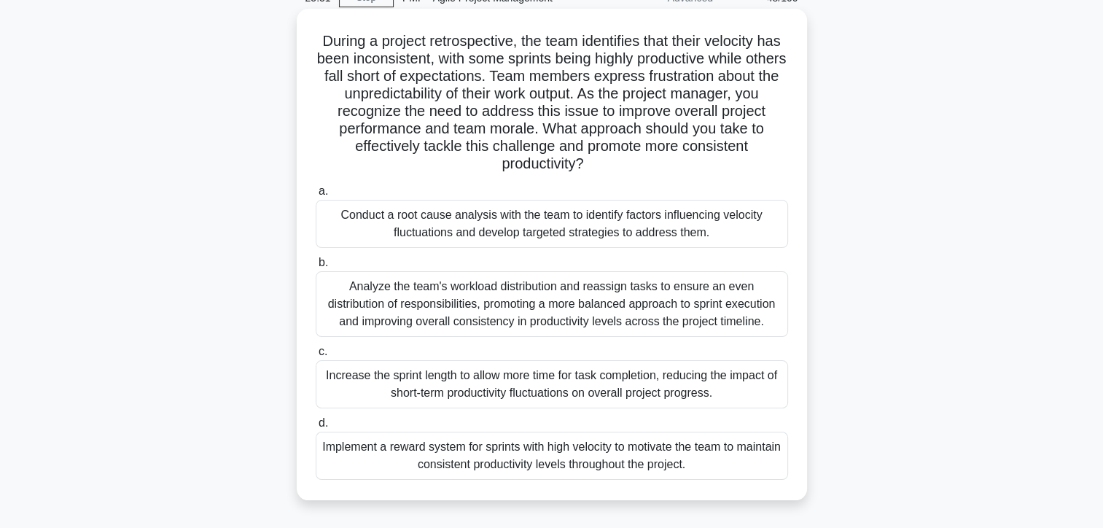
click at [437, 230] on div "Conduct a root cause analysis with the team to identify factors influencing vel…" at bounding box center [552, 224] width 472 height 48
click at [316, 196] on input "a. Conduct a root cause analysis with the team to identify factors influencing …" at bounding box center [316, 191] width 0 height 9
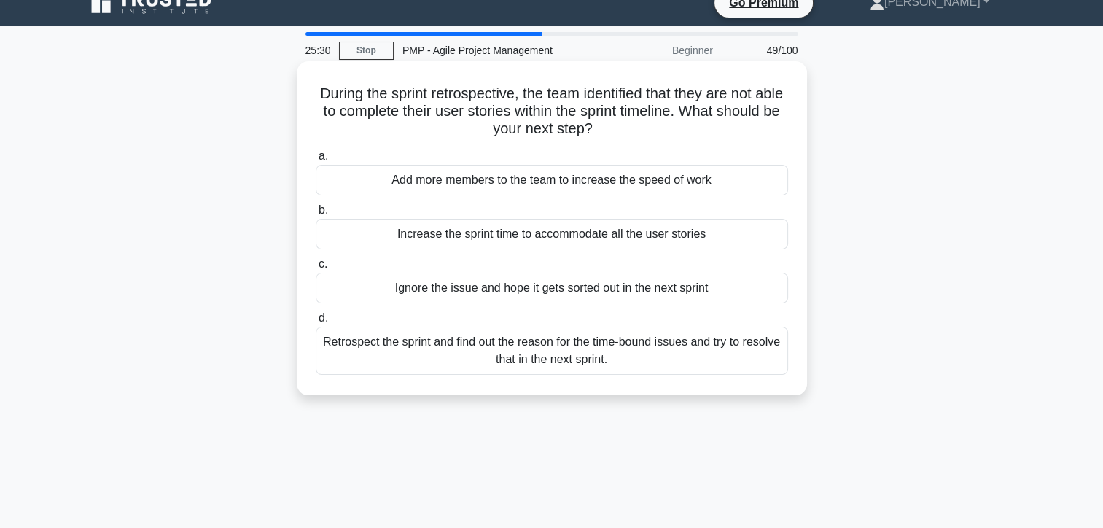
scroll to position [0, 0]
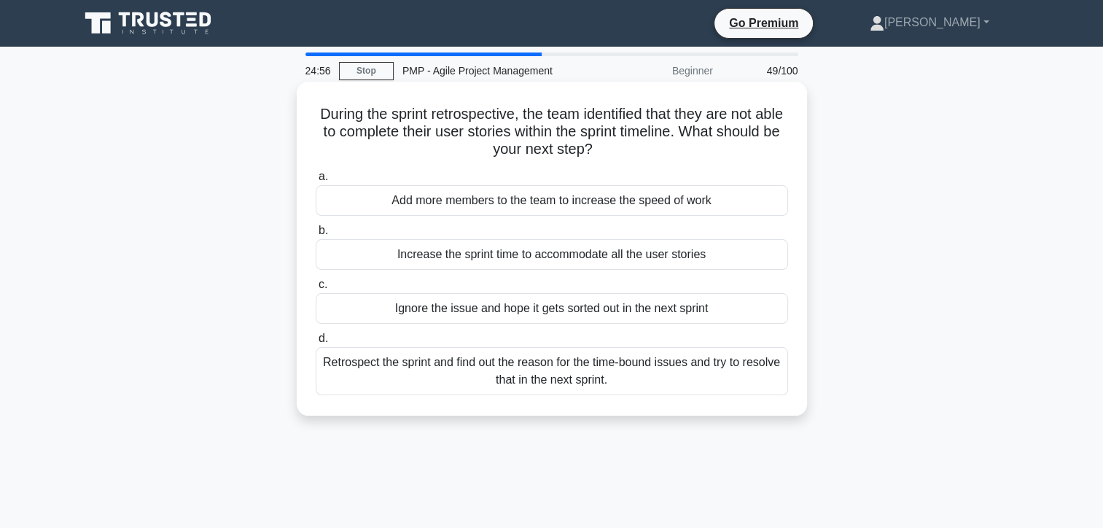
click at [373, 362] on div "Retrospect the sprint and find out the reason for the time-bound issues and try…" at bounding box center [552, 371] width 472 height 48
click at [316, 343] on input "d. Retrospect the sprint and find out the reason for the time-bound issues and …" at bounding box center [316, 338] width 0 height 9
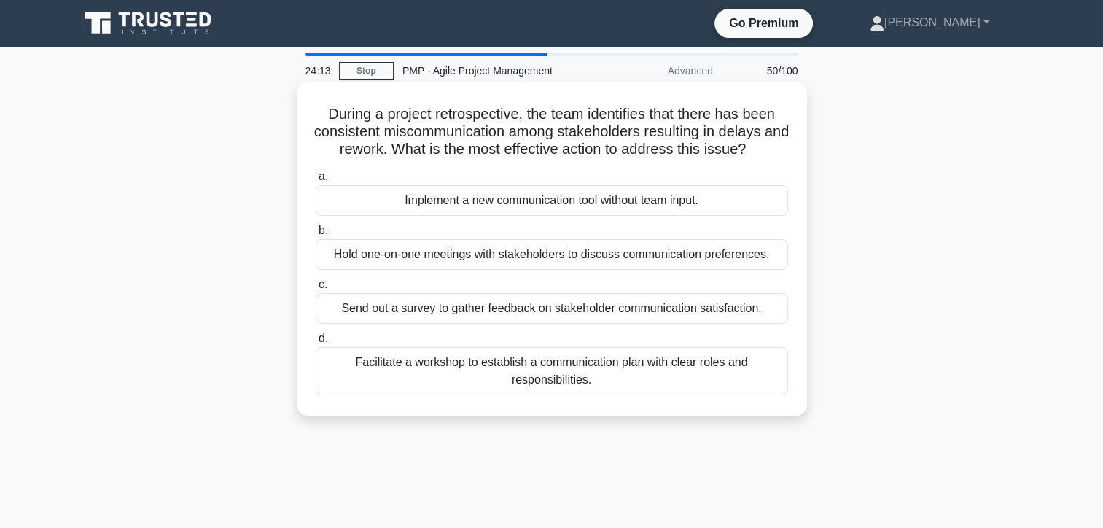
click at [394, 369] on div "Facilitate a workshop to establish a communication plan with clear roles and re…" at bounding box center [552, 371] width 472 height 48
click at [316, 343] on input "d. Facilitate a workshop to establish a communication plan with clear roles and…" at bounding box center [316, 338] width 0 height 9
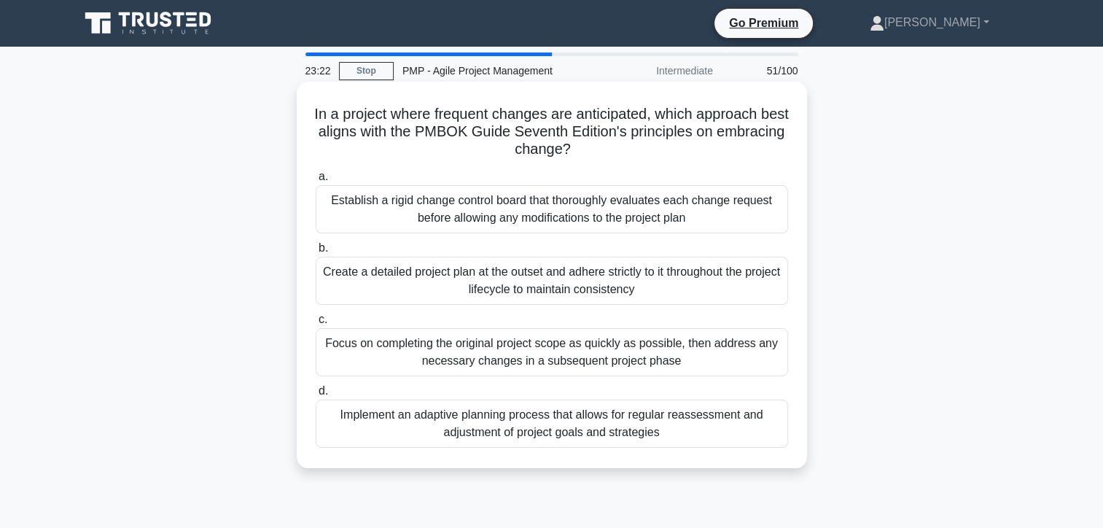
click at [467, 422] on div "Implement an adaptive planning process that allows for regular reassessment and…" at bounding box center [552, 423] width 472 height 48
click at [316, 396] on input "d. Implement an adaptive planning process that allows for regular reassessment …" at bounding box center [316, 390] width 0 height 9
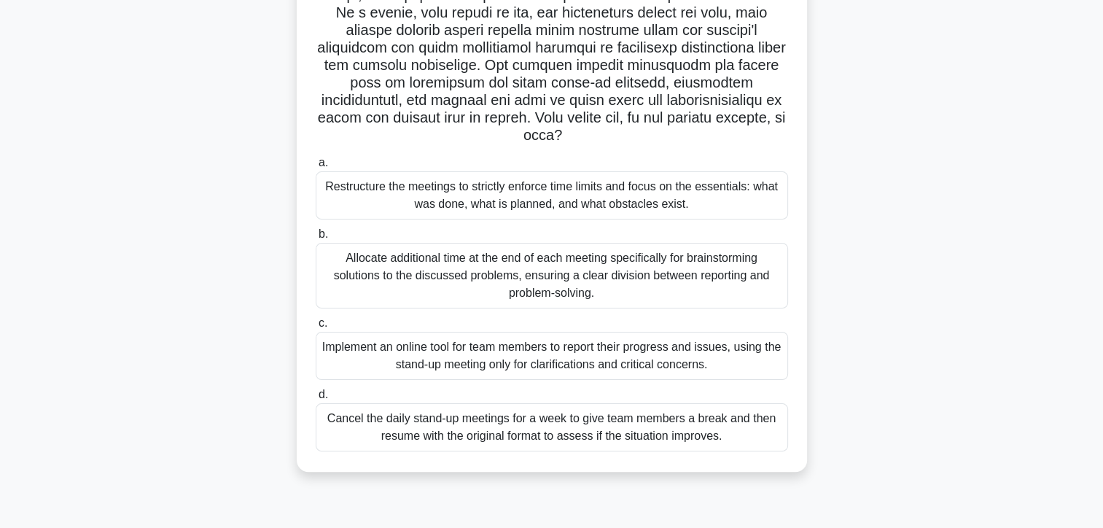
scroll to position [260, 0]
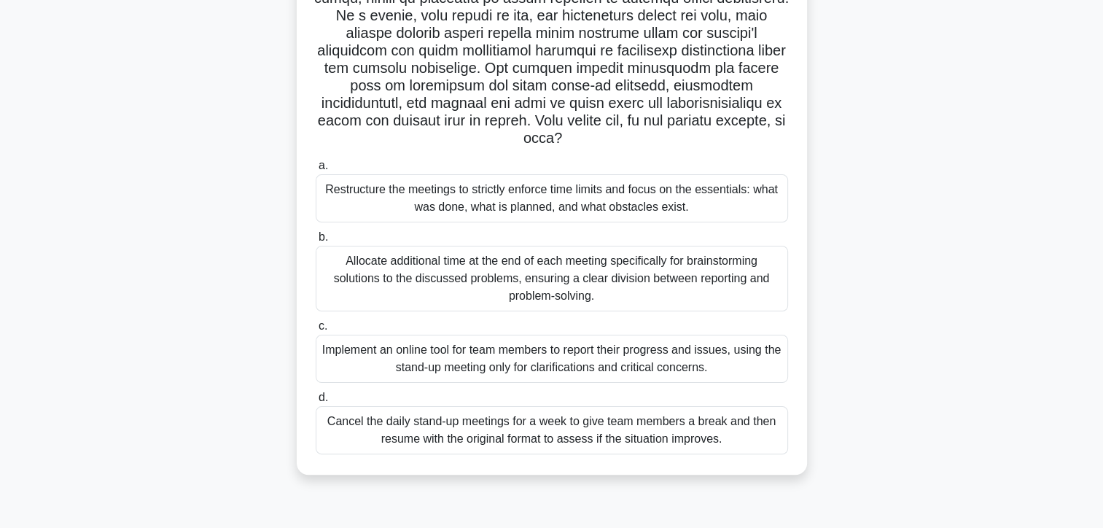
drag, startPoint x: 405, startPoint y: 198, endPoint x: 420, endPoint y: 212, distance: 20.1
click at [406, 198] on div "Restructure the meetings to strictly enforce time limits and focus on the essen…" at bounding box center [552, 198] width 472 height 48
click at [316, 171] on input "a. Restructure the meetings to strictly enforce time limits and focus on the es…" at bounding box center [316, 165] width 0 height 9
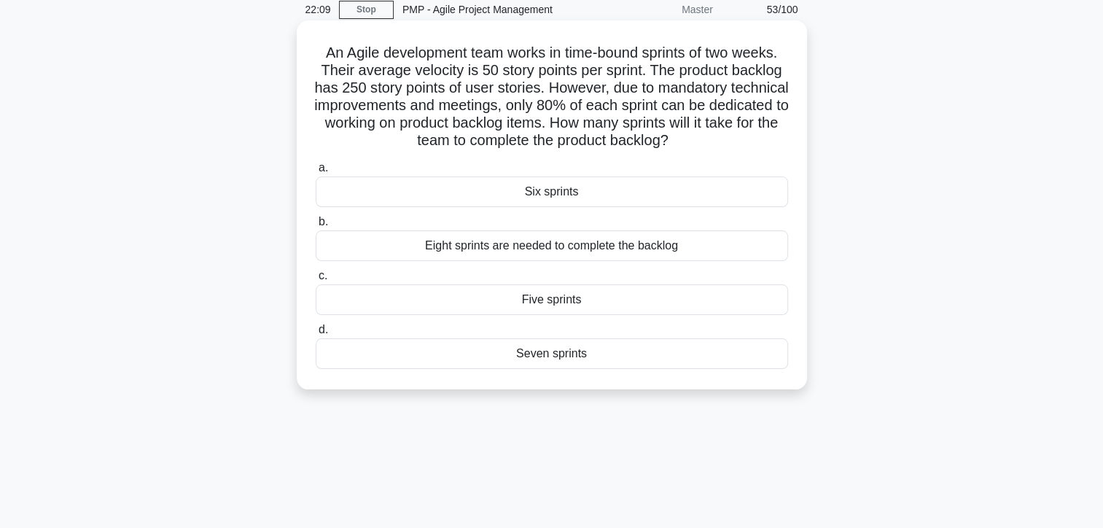
scroll to position [0, 0]
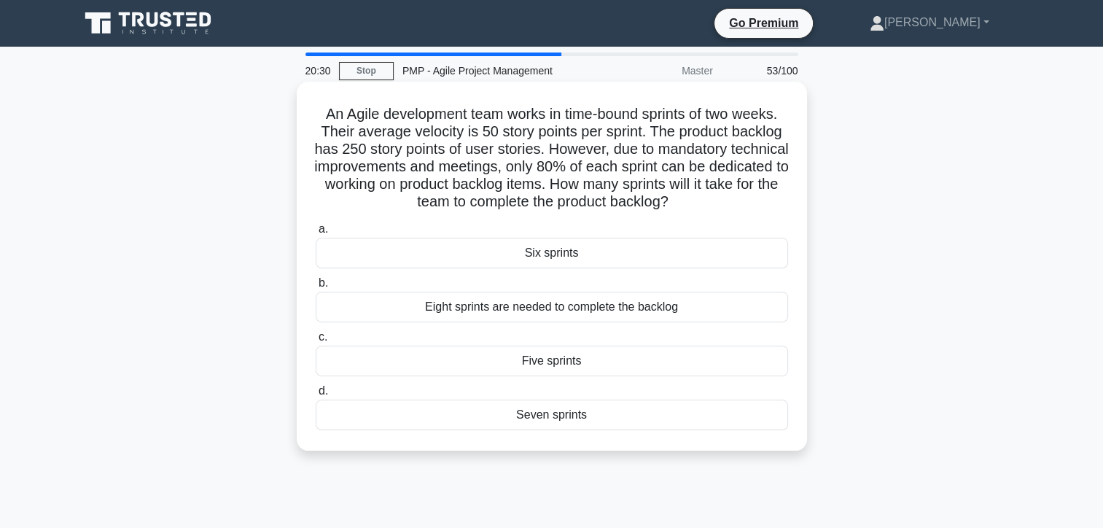
click at [557, 260] on div "Six sprints" at bounding box center [552, 253] width 472 height 31
click at [316, 234] on input "a. Six sprints" at bounding box center [316, 229] width 0 height 9
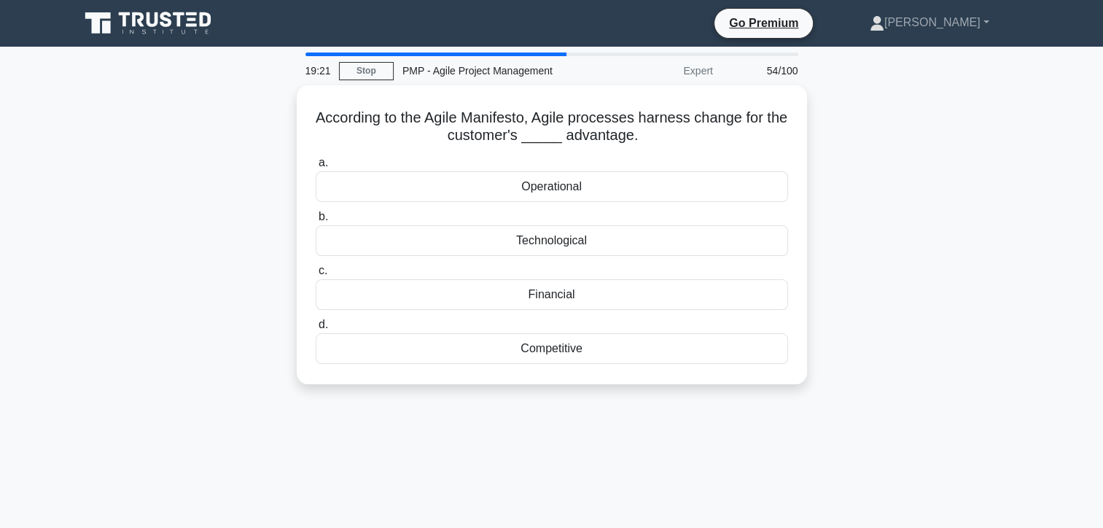
click at [1018, 178] on div "According to the Agile Manifesto, Agile processes harness change for the custom…" at bounding box center [552, 243] width 962 height 316
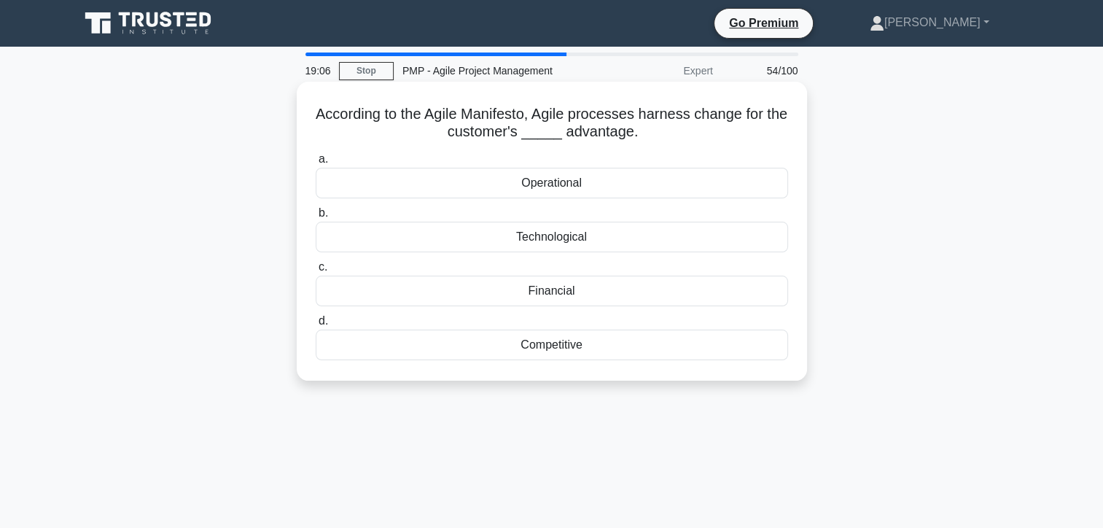
click at [398, 236] on div "Technological" at bounding box center [552, 237] width 472 height 31
click at [316, 218] on input "b. Technological" at bounding box center [316, 212] width 0 height 9
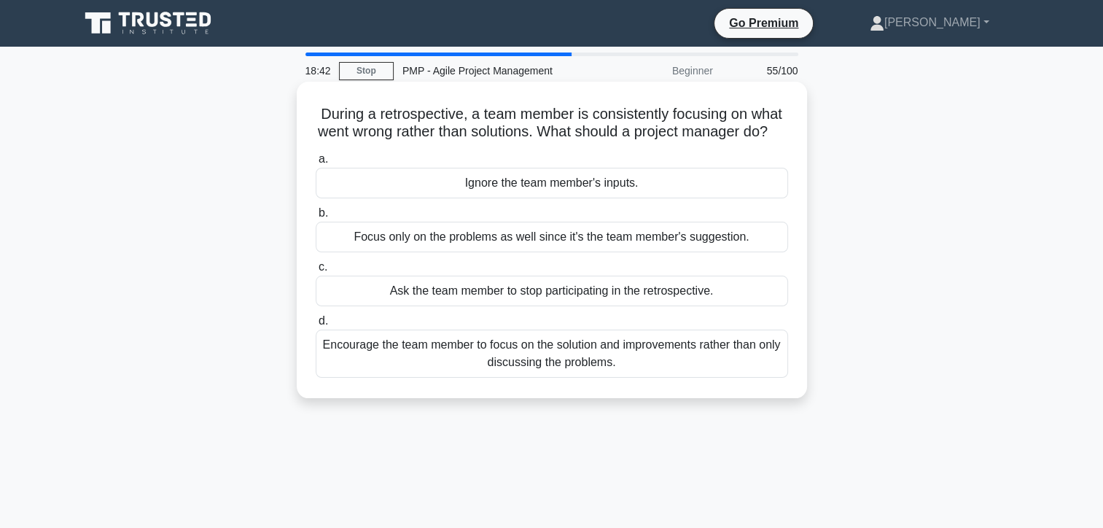
click at [399, 370] on div "Encourage the team member to focus on the solution and improvements rather than…" at bounding box center [552, 353] width 472 height 48
click at [316, 326] on input "d. Encourage the team member to focus on the solution and improvements rather t…" at bounding box center [316, 320] width 0 height 9
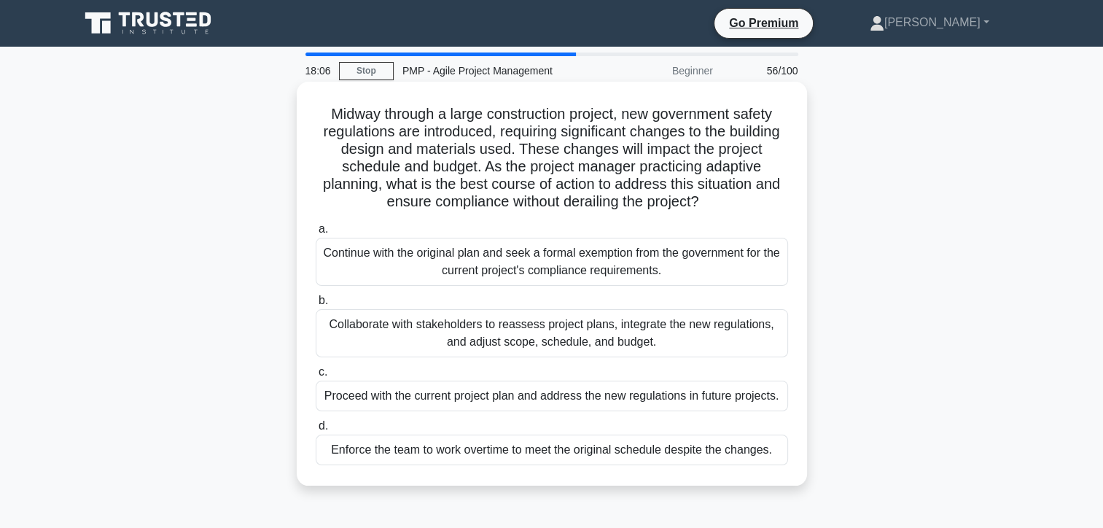
click at [417, 339] on div "Collaborate with stakeholders to reassess project plans, integrate the new regu…" at bounding box center [552, 333] width 472 height 48
click at [316, 305] on input "b. Collaborate with stakeholders to reassess project plans, integrate the new r…" at bounding box center [316, 300] width 0 height 9
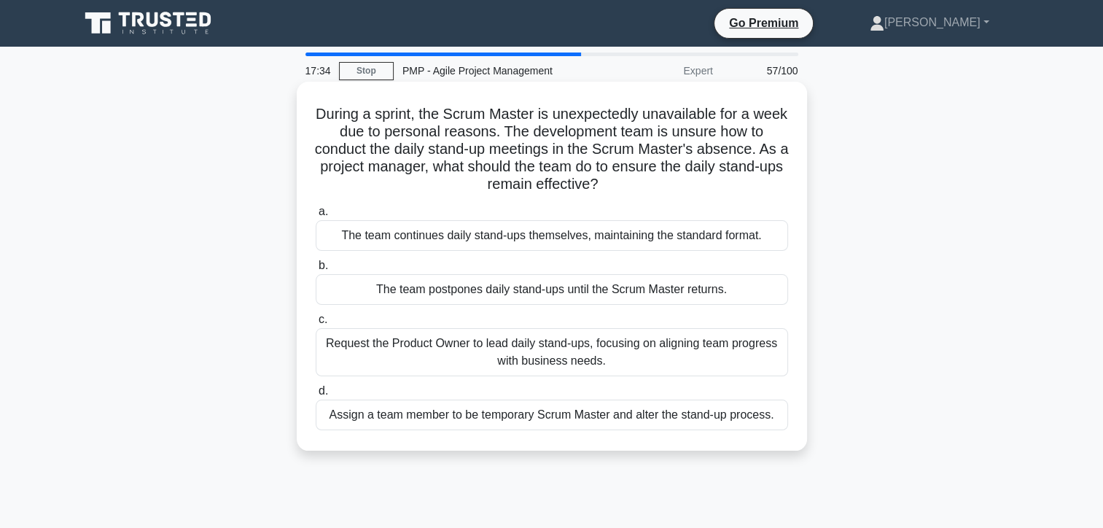
click at [350, 417] on div "Assign a team member to be temporary Scrum Master and alter the stand-up proces…" at bounding box center [552, 414] width 472 height 31
click at [316, 396] on input "d. Assign a team member to be temporary Scrum Master and alter the stand-up pro…" at bounding box center [316, 390] width 0 height 9
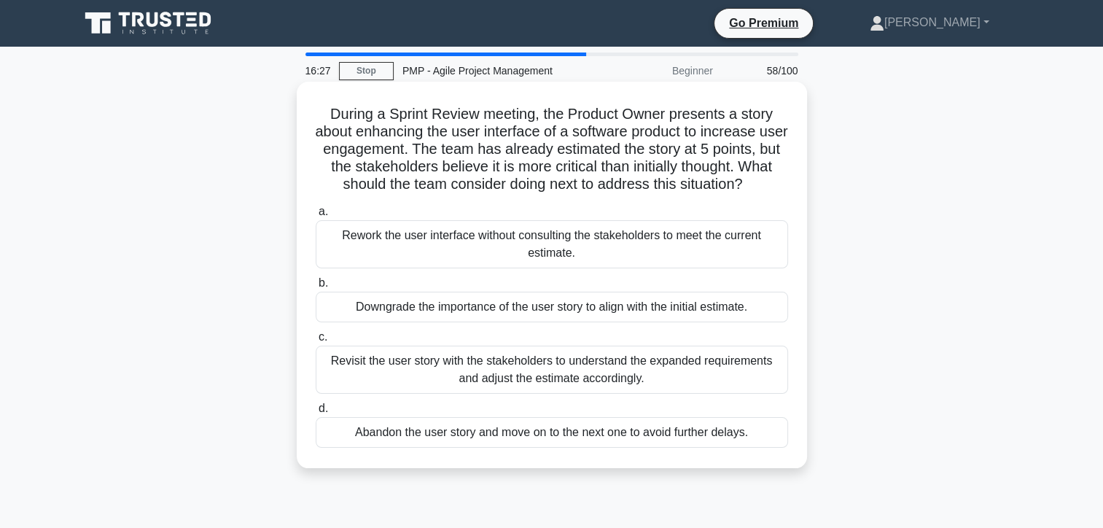
click at [354, 370] on div "Revisit the user story with the stakeholders to understand the expanded require…" at bounding box center [552, 370] width 472 height 48
drag, startPoint x: 354, startPoint y: 371, endPoint x: 353, endPoint y: 380, distance: 8.9
click at [353, 380] on div "Revisit the user story with the stakeholders to understand the expanded require…" at bounding box center [552, 370] width 472 height 48
click at [316, 342] on input "c. Revisit the user story with the stakeholders to understand the expanded requ…" at bounding box center [316, 336] width 0 height 9
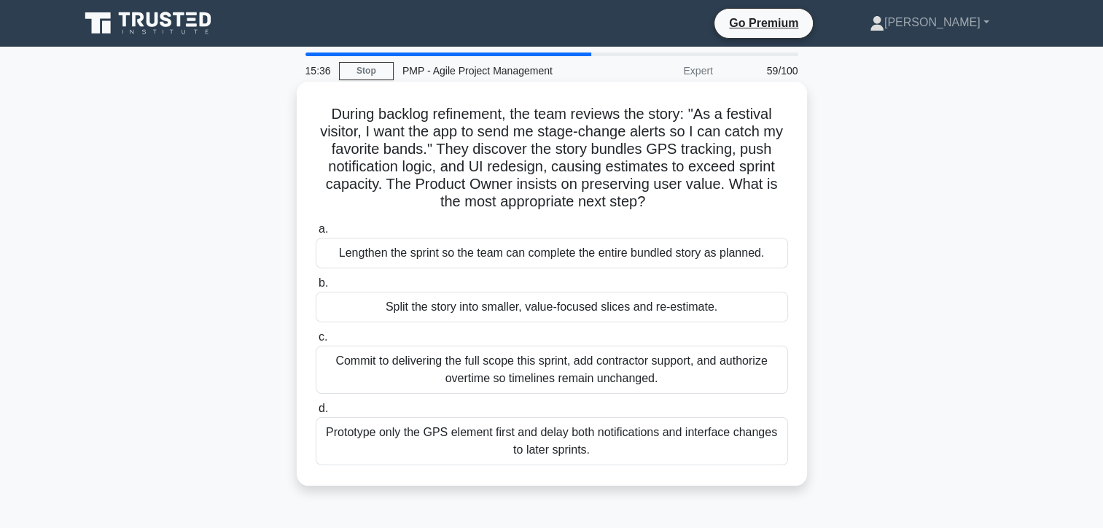
click at [362, 437] on div "Prototype only the GPS element first and delay both notifications and interface…" at bounding box center [552, 441] width 472 height 48
click at [316, 413] on input "d. Prototype only the GPS element first and delay both notifications and interf…" at bounding box center [316, 408] width 0 height 9
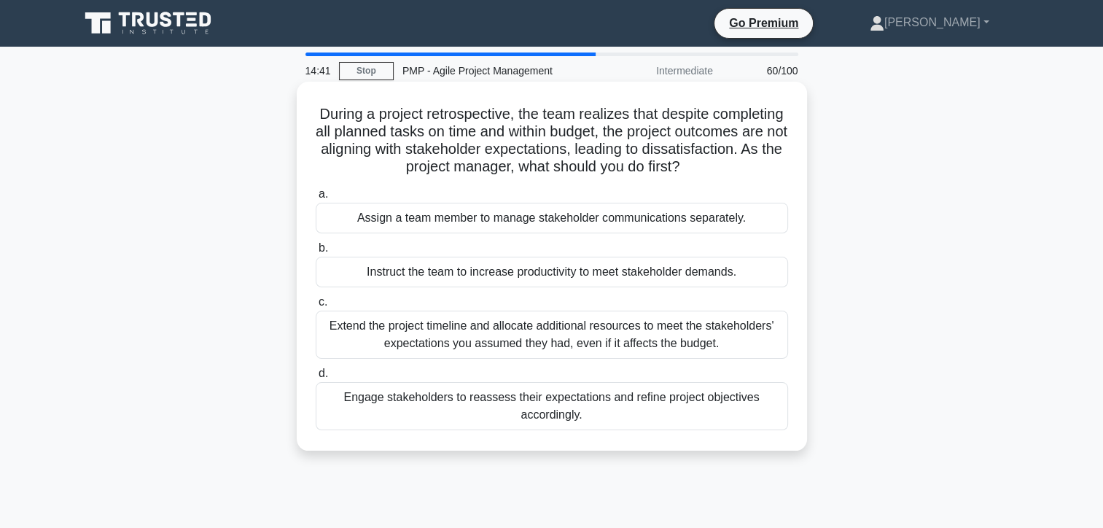
click at [402, 404] on div "Engage stakeholders to reassess their expectations and refine project objective…" at bounding box center [552, 406] width 472 height 48
click at [316, 378] on input "d. Engage stakeholders to reassess their expectations and refine project object…" at bounding box center [316, 373] width 0 height 9
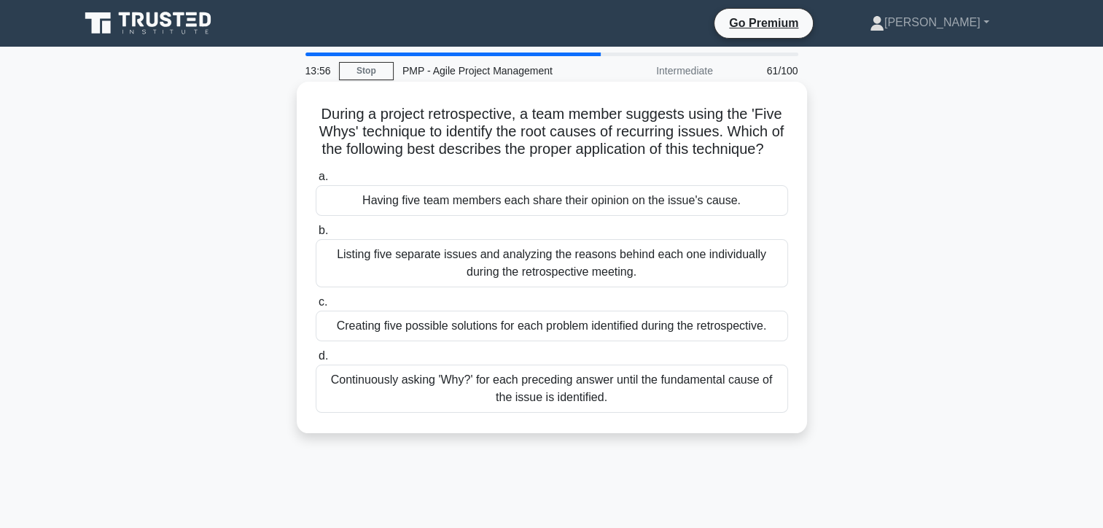
click at [388, 402] on div "Continuously asking 'Why?' for each preceding answer until the fundamental caus…" at bounding box center [552, 388] width 472 height 48
click at [316, 361] on input "d. Continuously asking 'Why?' for each preceding answer until the fundamental c…" at bounding box center [316, 355] width 0 height 9
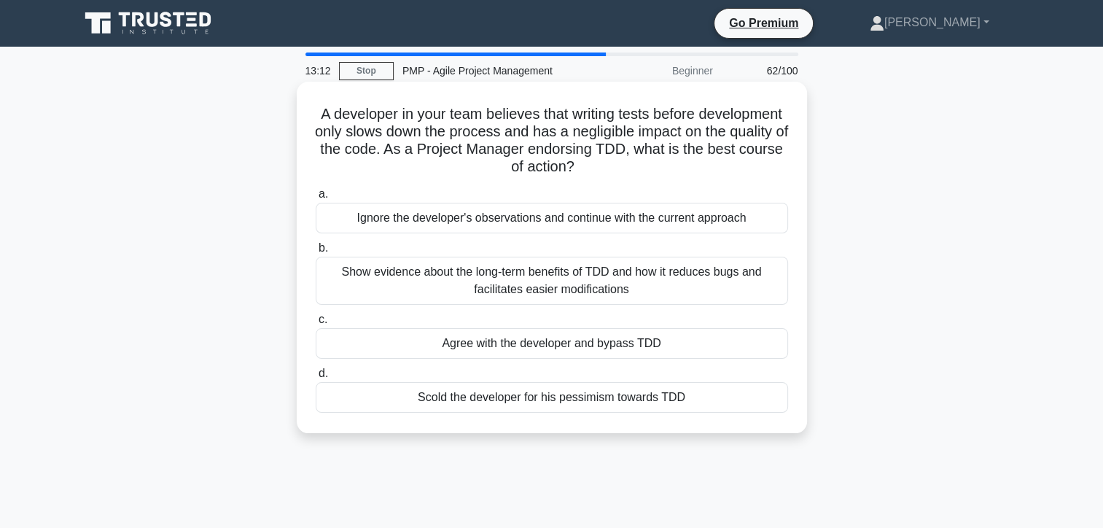
click at [401, 279] on div "Show evidence about the long-term benefits of TDD and how it reduces bugs and f…" at bounding box center [552, 281] width 472 height 48
click at [316, 253] on input "b. Show evidence about the long-term benefits of TDD and how it reduces bugs an…" at bounding box center [316, 247] width 0 height 9
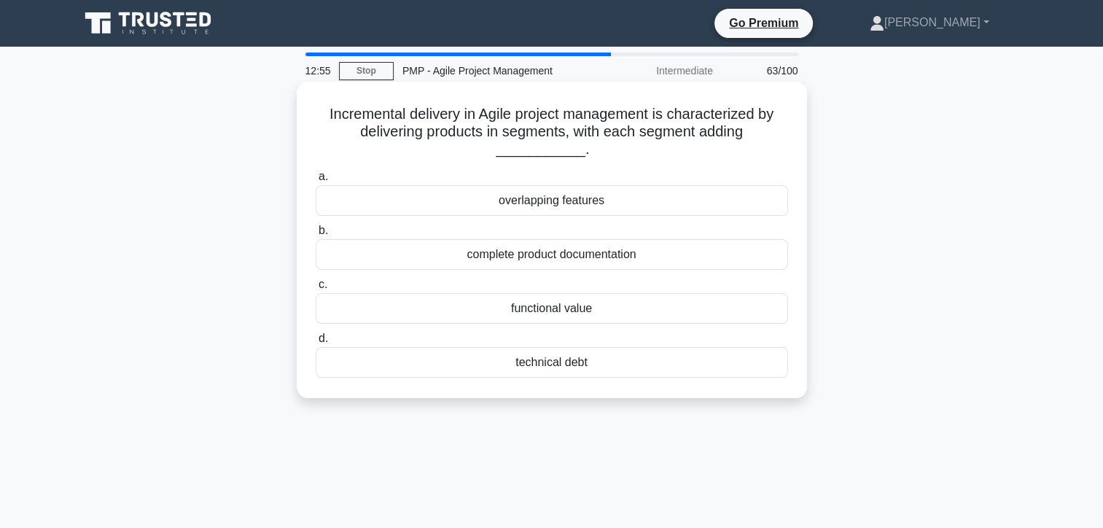
click at [393, 310] on div "functional value" at bounding box center [552, 308] width 472 height 31
click at [316, 289] on input "c. functional value" at bounding box center [316, 284] width 0 height 9
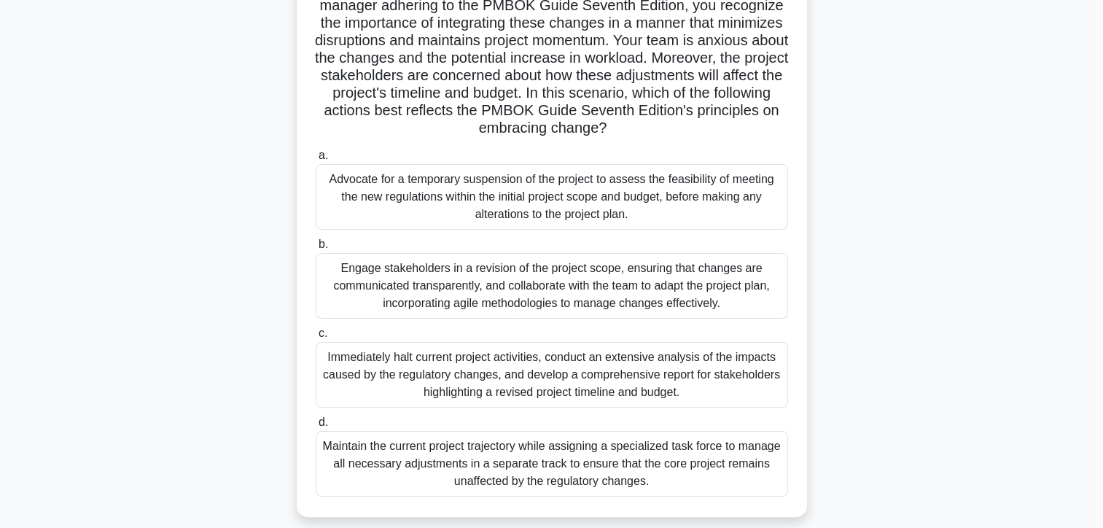
scroll to position [260, 0]
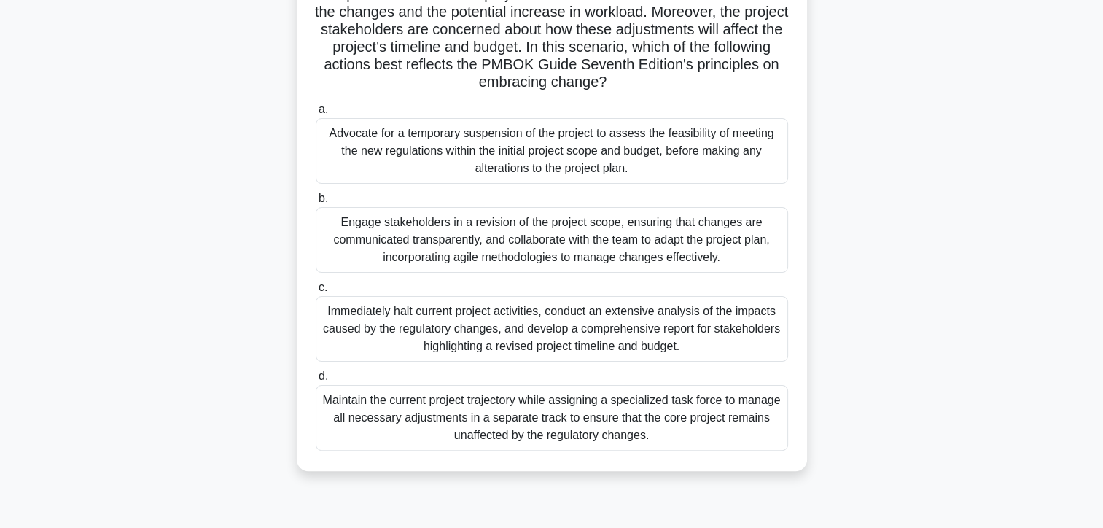
click at [366, 227] on div "Engage stakeholders in a revision of the project scope, ensuring that changes a…" at bounding box center [552, 240] width 472 height 66
click at [316, 203] on input "b. Engage stakeholders in a revision of the project scope, ensuring that change…" at bounding box center [316, 198] width 0 height 9
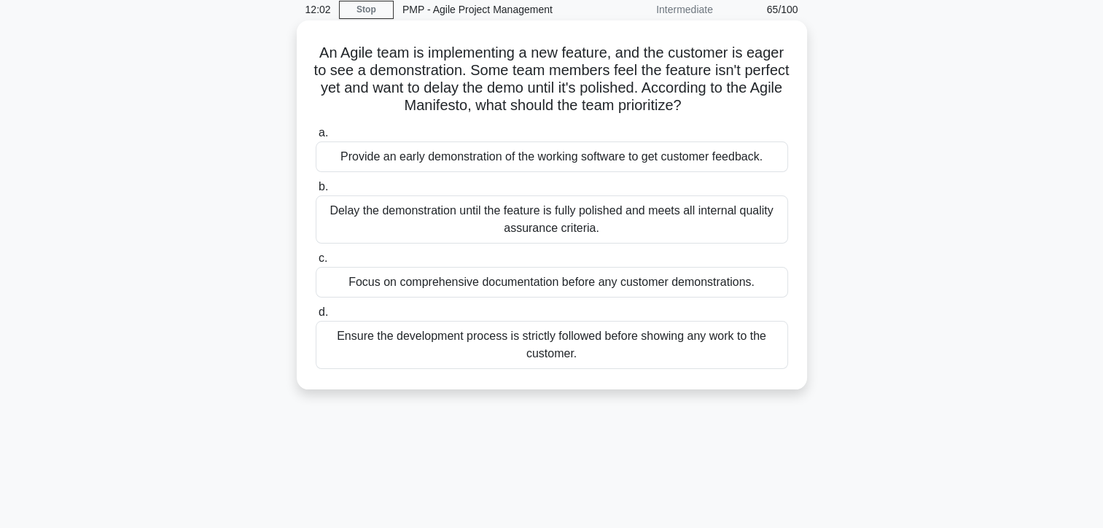
scroll to position [0, 0]
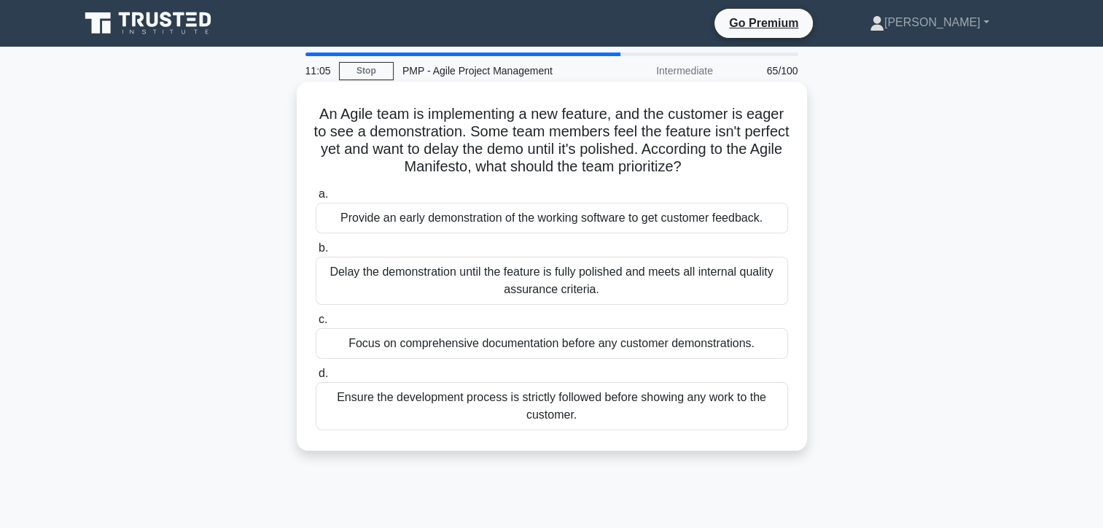
click at [343, 218] on div "Provide an early demonstration of the working software to get customer feedback." at bounding box center [552, 218] width 472 height 31
click at [316, 199] on input "a. Provide an early demonstration of the working software to get customer feedb…" at bounding box center [316, 194] width 0 height 9
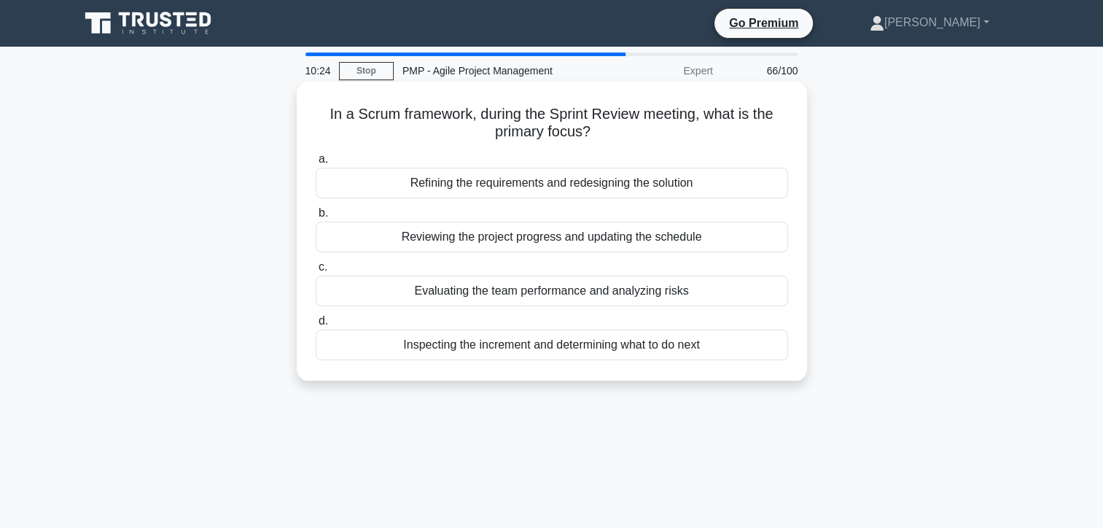
click at [359, 181] on div "Refining the requirements and redesigning the solution" at bounding box center [552, 183] width 472 height 31
click at [316, 164] on input "a. Refining the requirements and redesigning the solution" at bounding box center [316, 159] width 0 height 9
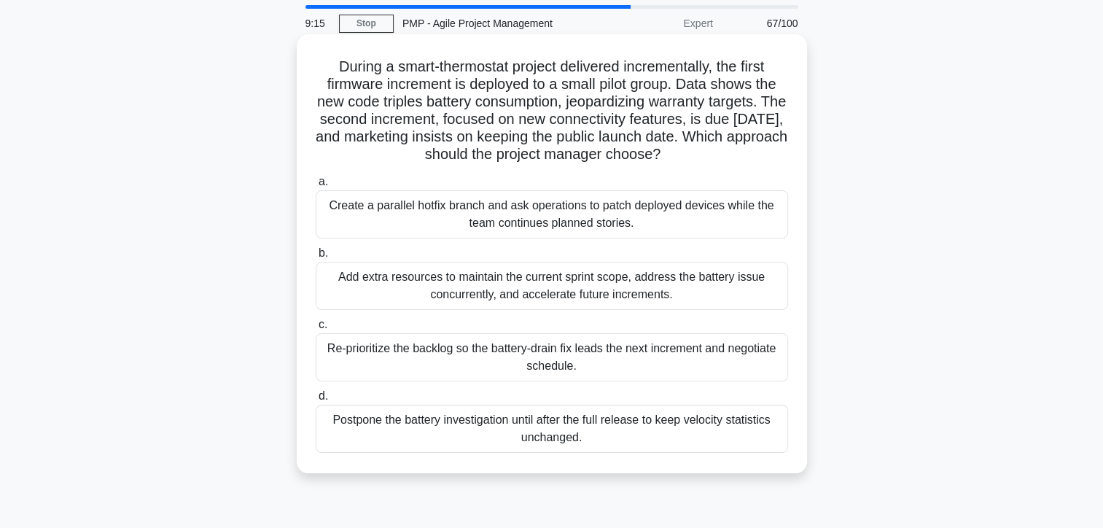
scroll to position [73, 0]
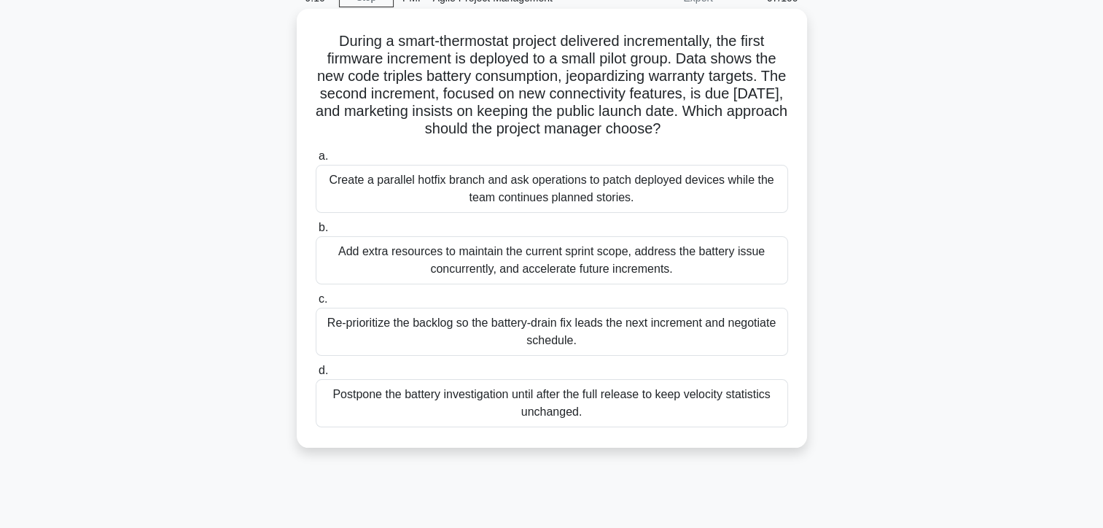
click at [344, 328] on div "Re-prioritize the backlog so the battery-drain fix leads the next increment and…" at bounding box center [552, 332] width 472 height 48
click at [316, 304] on input "c. Re-prioritize the backlog so the battery-drain fix leads the next increment …" at bounding box center [316, 298] width 0 height 9
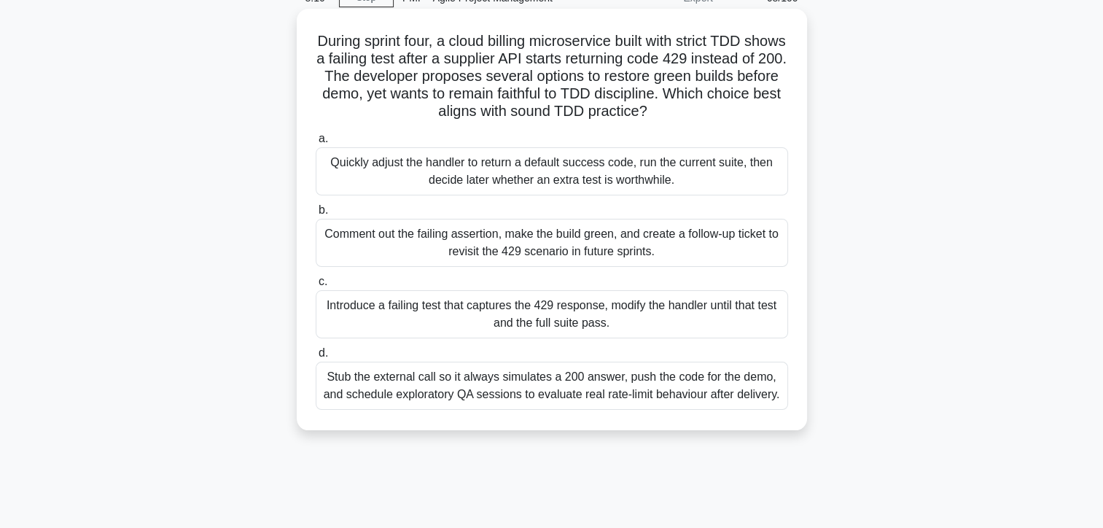
click at [390, 175] on div "Quickly adjust the handler to return a default success code, run the current su…" at bounding box center [552, 171] width 472 height 48
click at [316, 144] on input "a. Quickly adjust the handler to return a default success code, run the current…" at bounding box center [316, 138] width 0 height 9
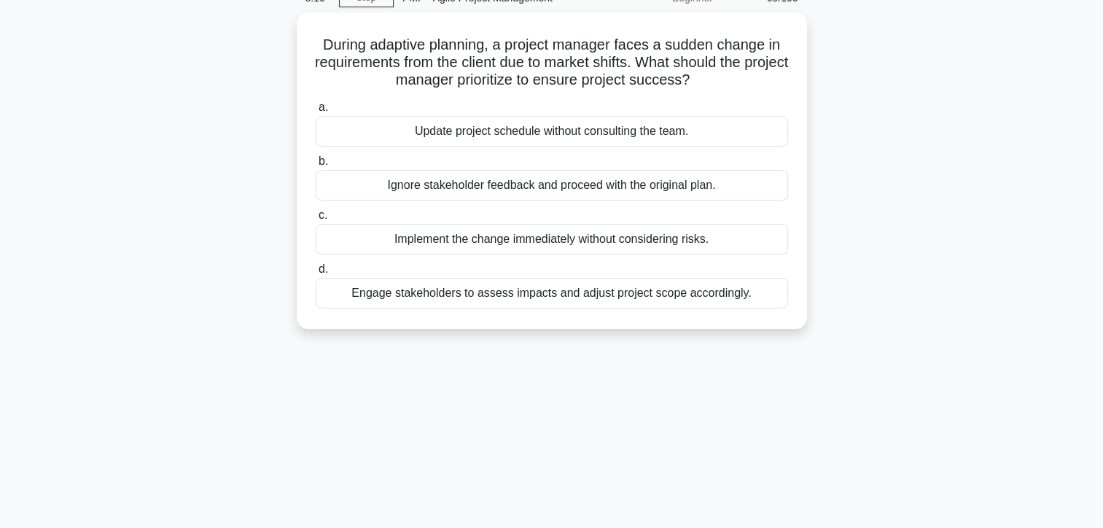
scroll to position [0, 0]
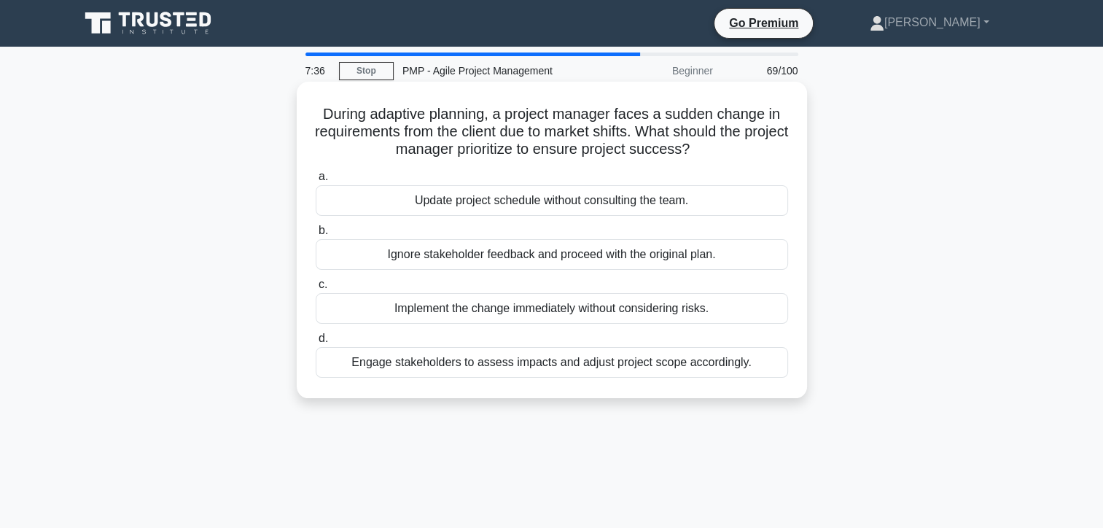
click at [379, 370] on div "Engage stakeholders to assess impacts and adjust project scope accordingly." at bounding box center [552, 362] width 472 height 31
click at [316, 343] on input "d. Engage stakeholders to assess impacts and adjust project scope accordingly." at bounding box center [316, 338] width 0 height 9
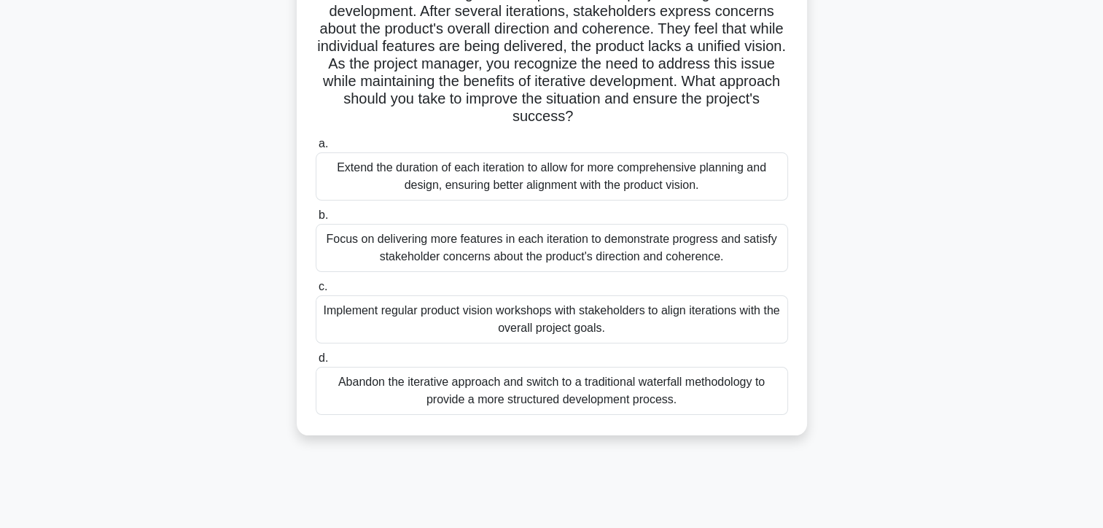
scroll to position [146, 0]
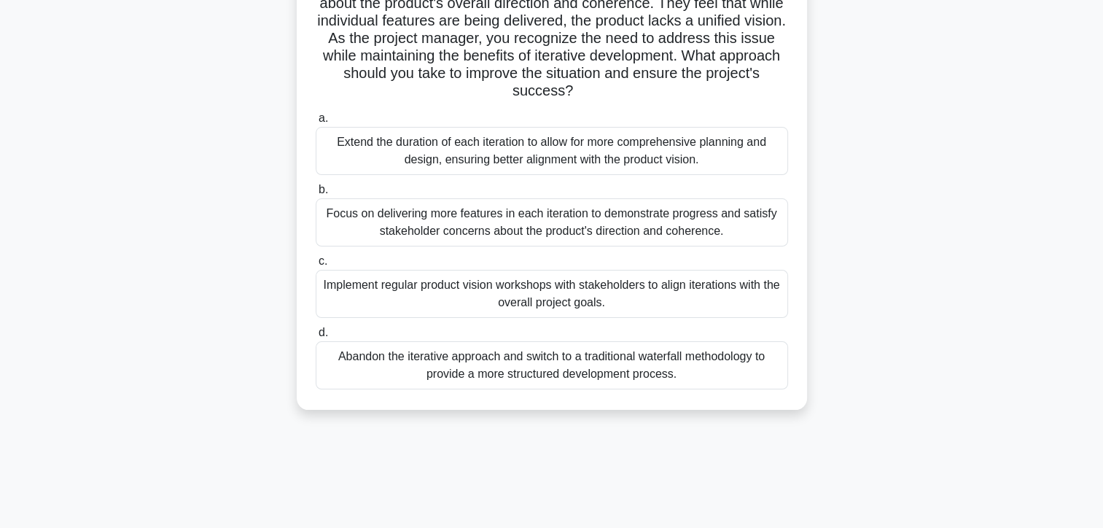
click at [537, 287] on div "Implement regular product vision workshops with stakeholders to align iteration…" at bounding box center [552, 294] width 472 height 48
click at [316, 266] on input "c. Implement regular product vision workshops with stakeholders to align iterat…" at bounding box center [316, 261] width 0 height 9
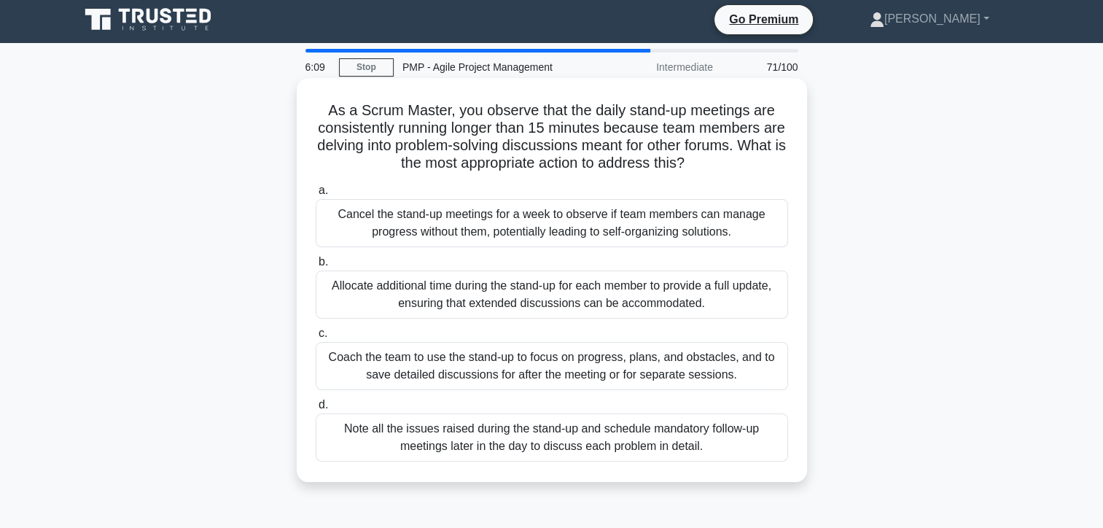
scroll to position [0, 0]
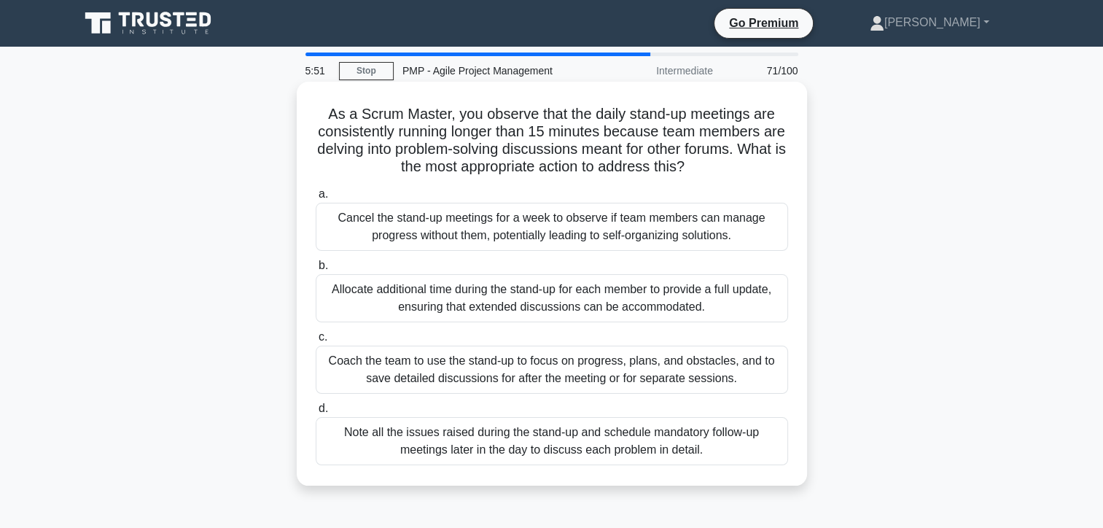
click at [359, 370] on div "Coach the team to use the stand-up to focus on progress, plans, and obstacles, …" at bounding box center [552, 370] width 472 height 48
click at [316, 342] on input "c. Coach the team to use the stand-up to focus on progress, plans, and obstacle…" at bounding box center [316, 336] width 0 height 9
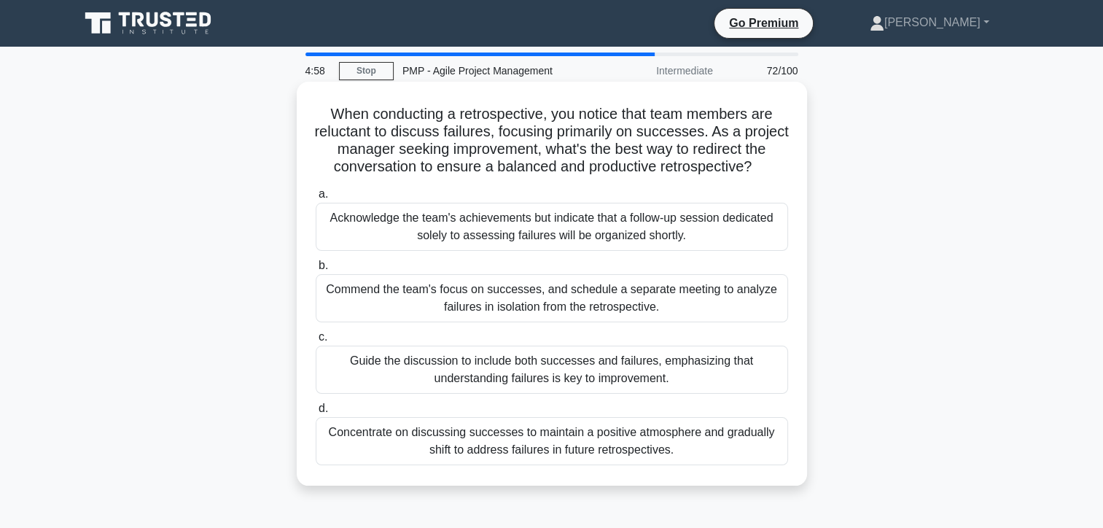
click at [381, 372] on div "Guide the discussion to include both successes and failures, emphasizing that u…" at bounding box center [552, 370] width 472 height 48
click at [316, 342] on input "c. Guide the discussion to include both successes and failures, emphasizing tha…" at bounding box center [316, 336] width 0 height 9
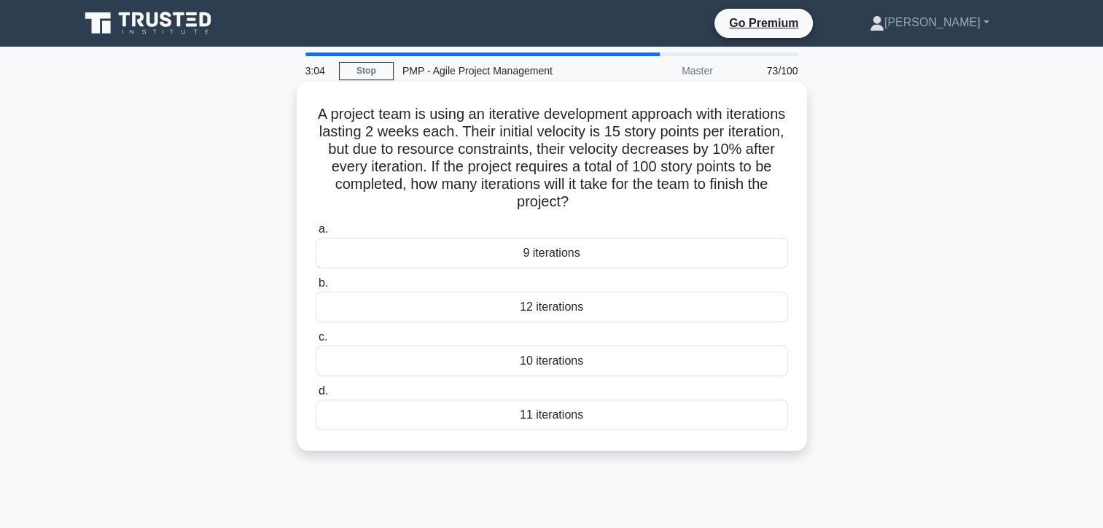
click at [348, 257] on div "9 iterations" at bounding box center [552, 253] width 472 height 31
click at [316, 234] on input "a. 9 iterations" at bounding box center [316, 229] width 0 height 9
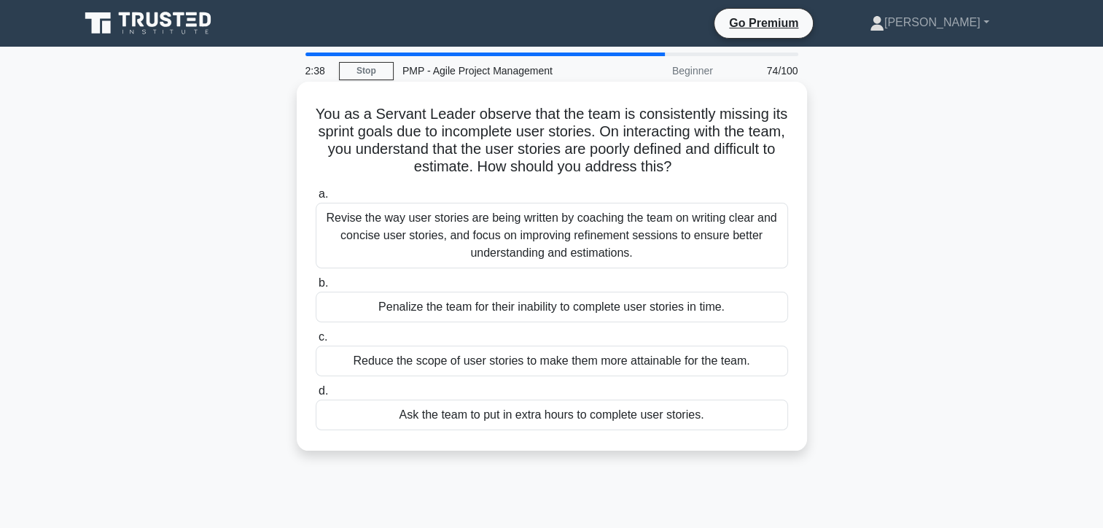
click at [368, 231] on div "Revise the way user stories are being written by coaching the team on writing c…" at bounding box center [552, 236] width 472 height 66
drag, startPoint x: 369, startPoint y: 232, endPoint x: 351, endPoint y: 243, distance: 21.6
click at [351, 243] on div "Revise the way user stories are being written by coaching the team on writing c…" at bounding box center [552, 236] width 472 height 66
click at [316, 199] on input "a. Revise the way user stories are being written by coaching the team on writin…" at bounding box center [316, 194] width 0 height 9
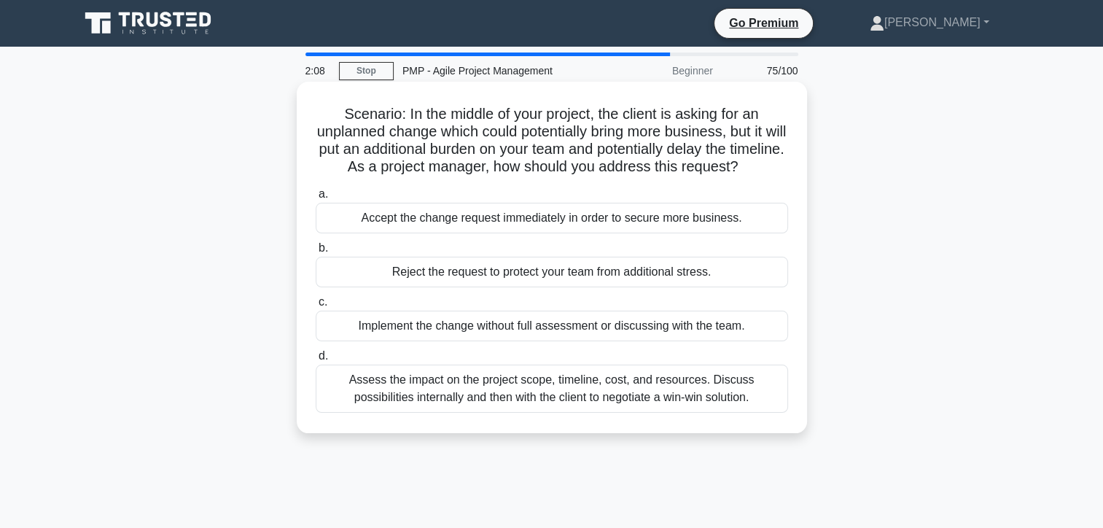
click at [365, 413] on div "Assess the impact on the project scope, timeline, cost, and resources. Discuss …" at bounding box center [552, 388] width 472 height 48
click at [316, 361] on input "d. Assess the impact on the project scope, timeline, cost, and resources. Discu…" at bounding box center [316, 355] width 0 height 9
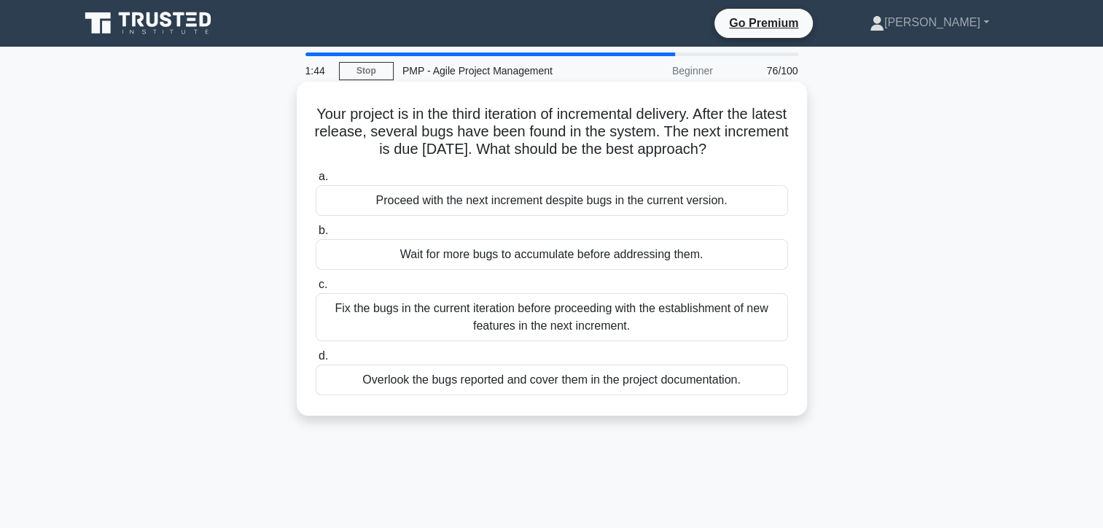
click at [340, 312] on div "Fix the bugs in the current iteration before proceeding with the establishment …" at bounding box center [552, 317] width 472 height 48
click at [316, 289] on input "c. Fix the bugs in the current iteration before proceeding with the establishme…" at bounding box center [316, 284] width 0 height 9
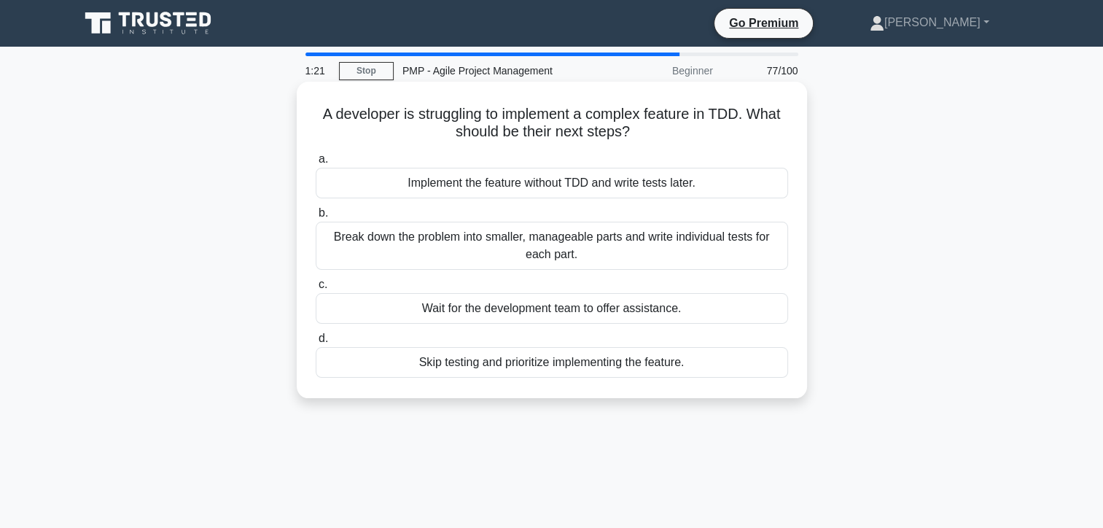
click at [356, 248] on div "Break down the problem into smaller, manageable parts and write individual test…" at bounding box center [552, 246] width 472 height 48
click at [316, 218] on input "b. Break down the problem into smaller, manageable parts and write individual t…" at bounding box center [316, 212] width 0 height 9
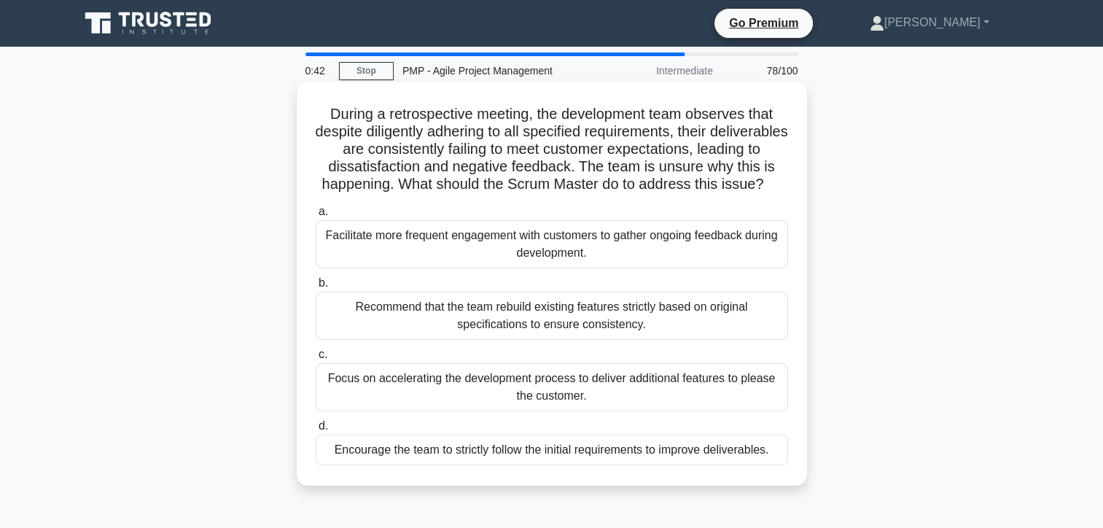
click at [349, 260] on div "Facilitate more frequent engagement with customers to gather ongoing feedback d…" at bounding box center [552, 244] width 472 height 48
click at [316, 216] on input "a. Facilitate more frequent engagement with customers to gather ongoing feedbac…" at bounding box center [316, 211] width 0 height 9
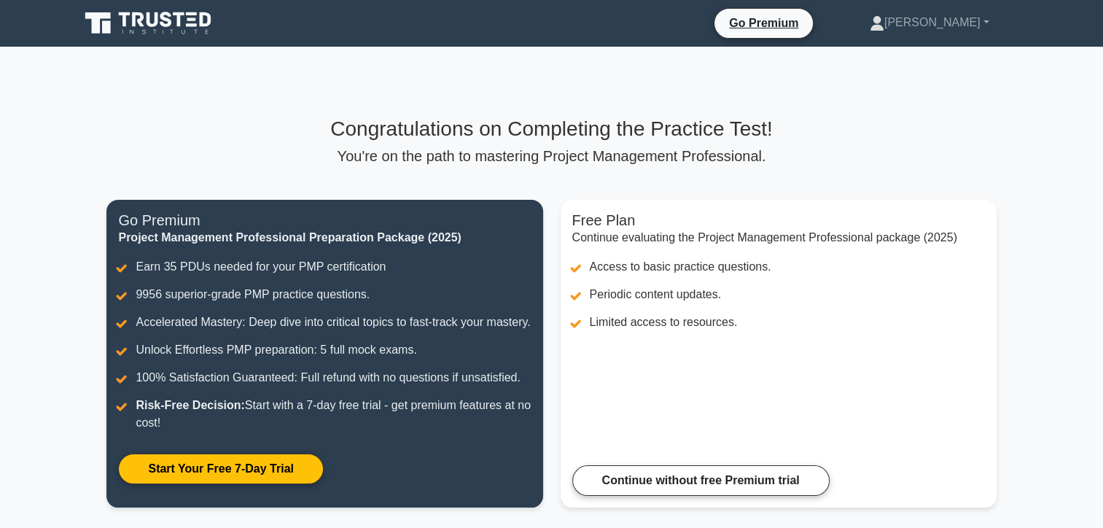
click at [832, 158] on p "You're on the path to mastering Project Management Professional." at bounding box center [550, 155] width 889 height 17
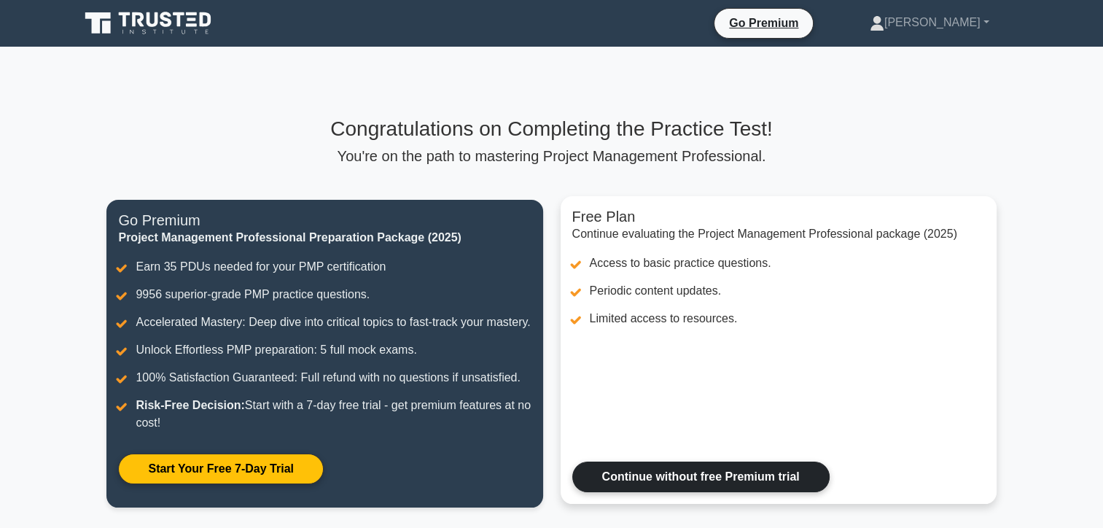
click at [693, 492] on link "Continue without free Premium trial" at bounding box center [700, 476] width 257 height 31
